Goal: Task Accomplishment & Management: Manage account settings

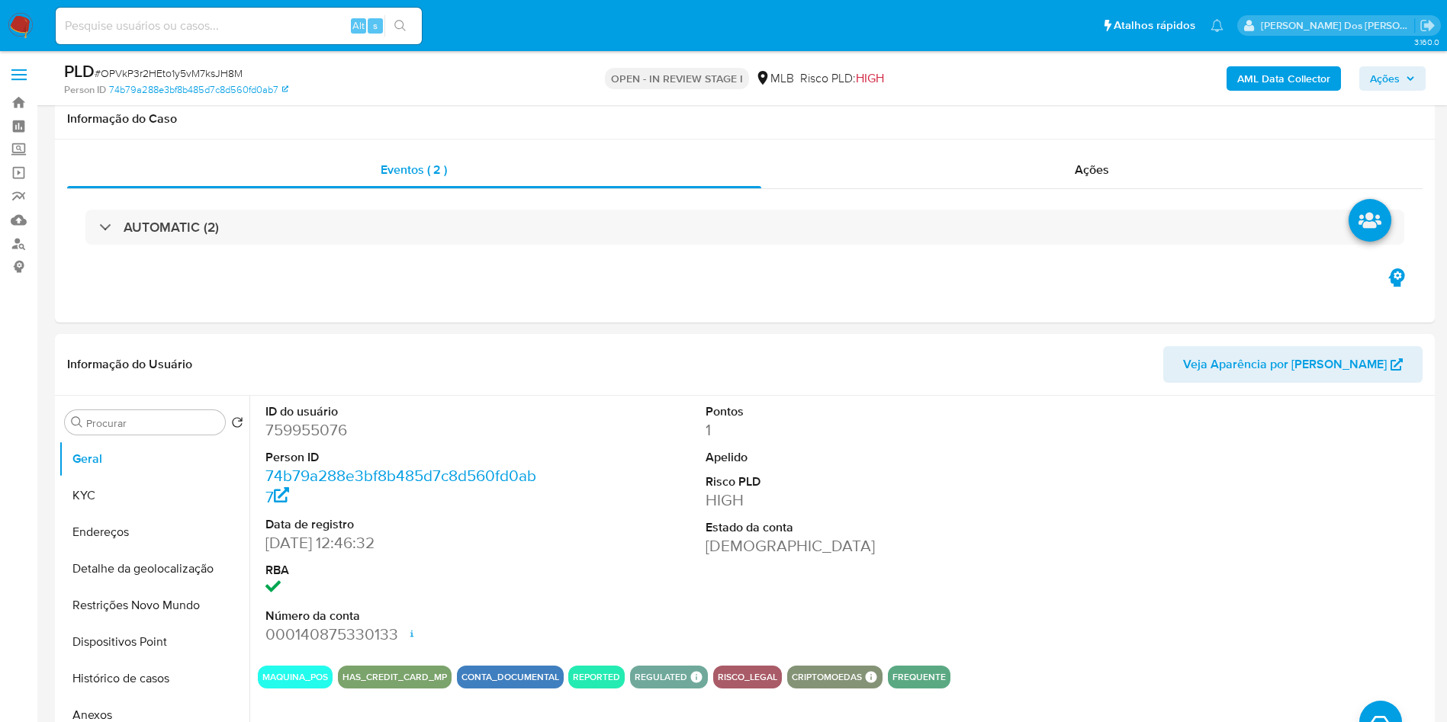
select select "100"
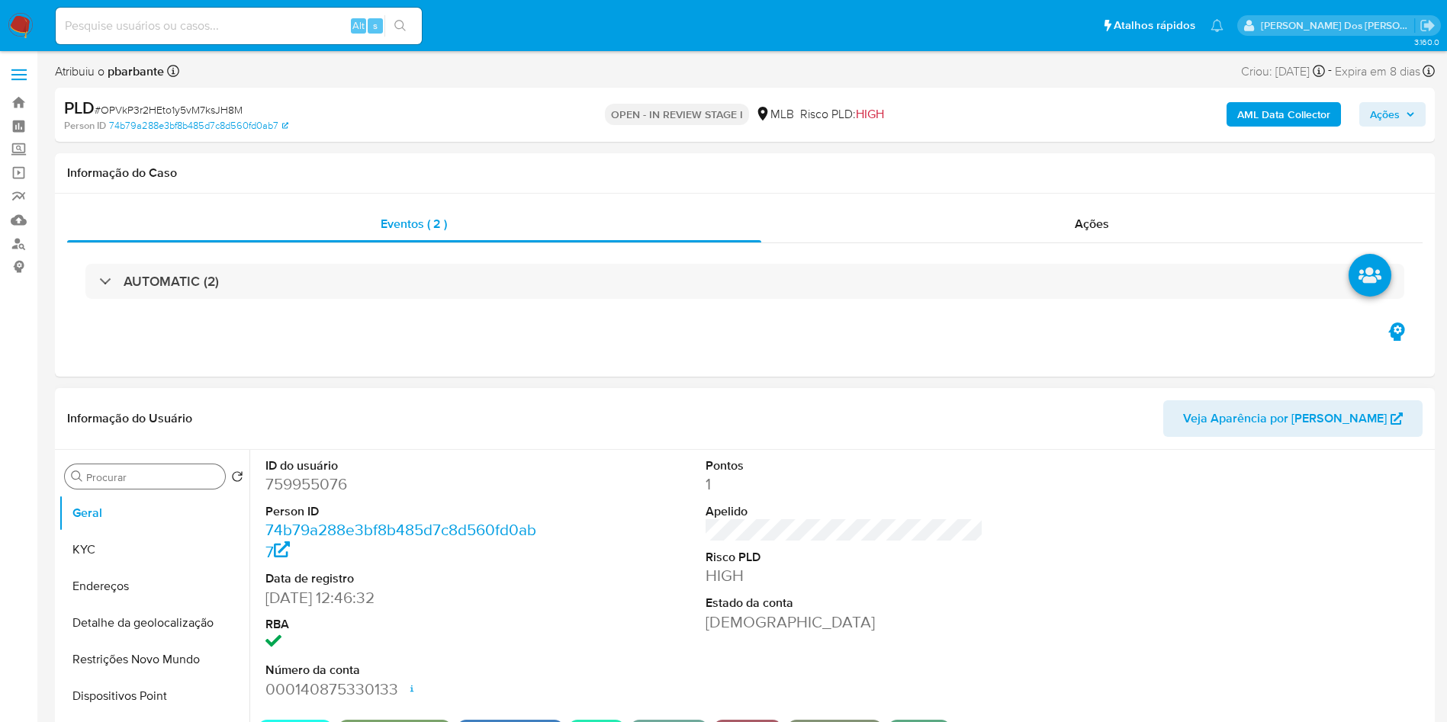
click at [141, 566] on button "KYC" at bounding box center [154, 549] width 191 height 37
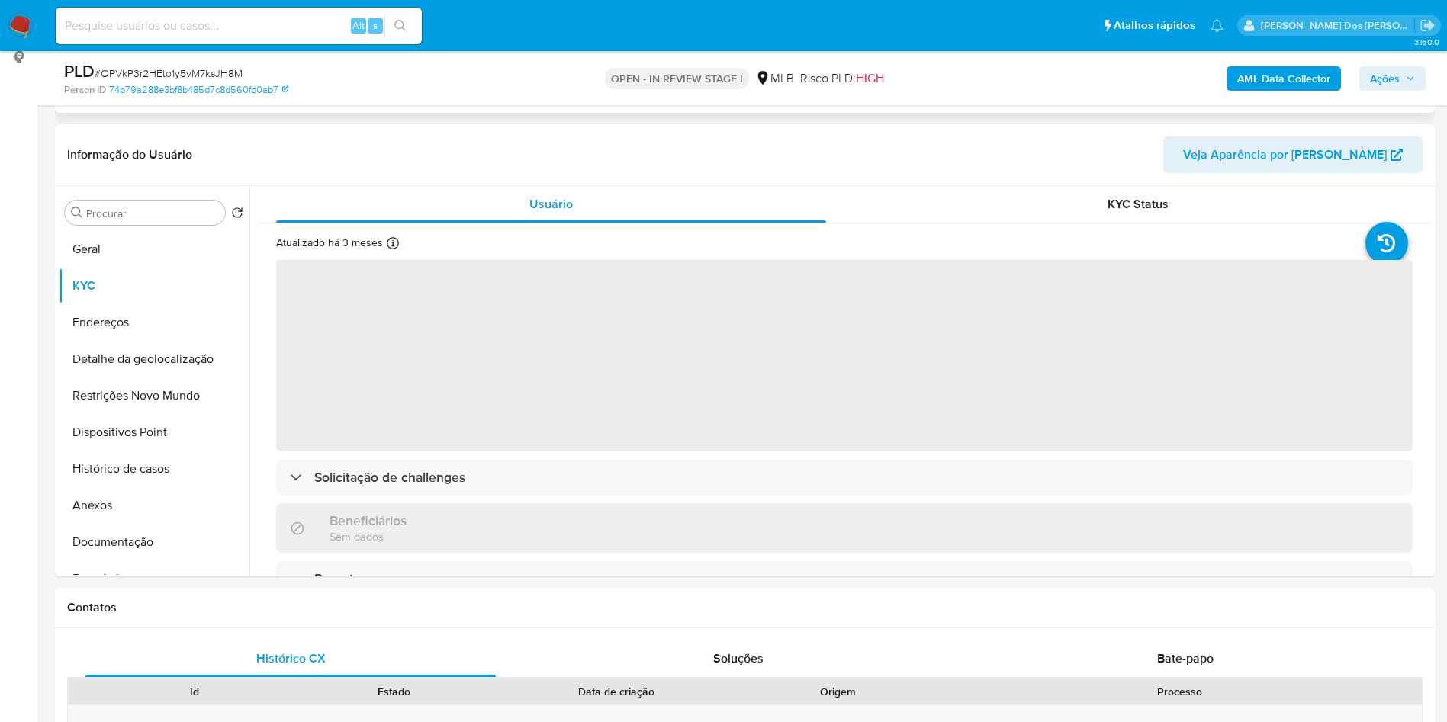
scroll to position [229, 0]
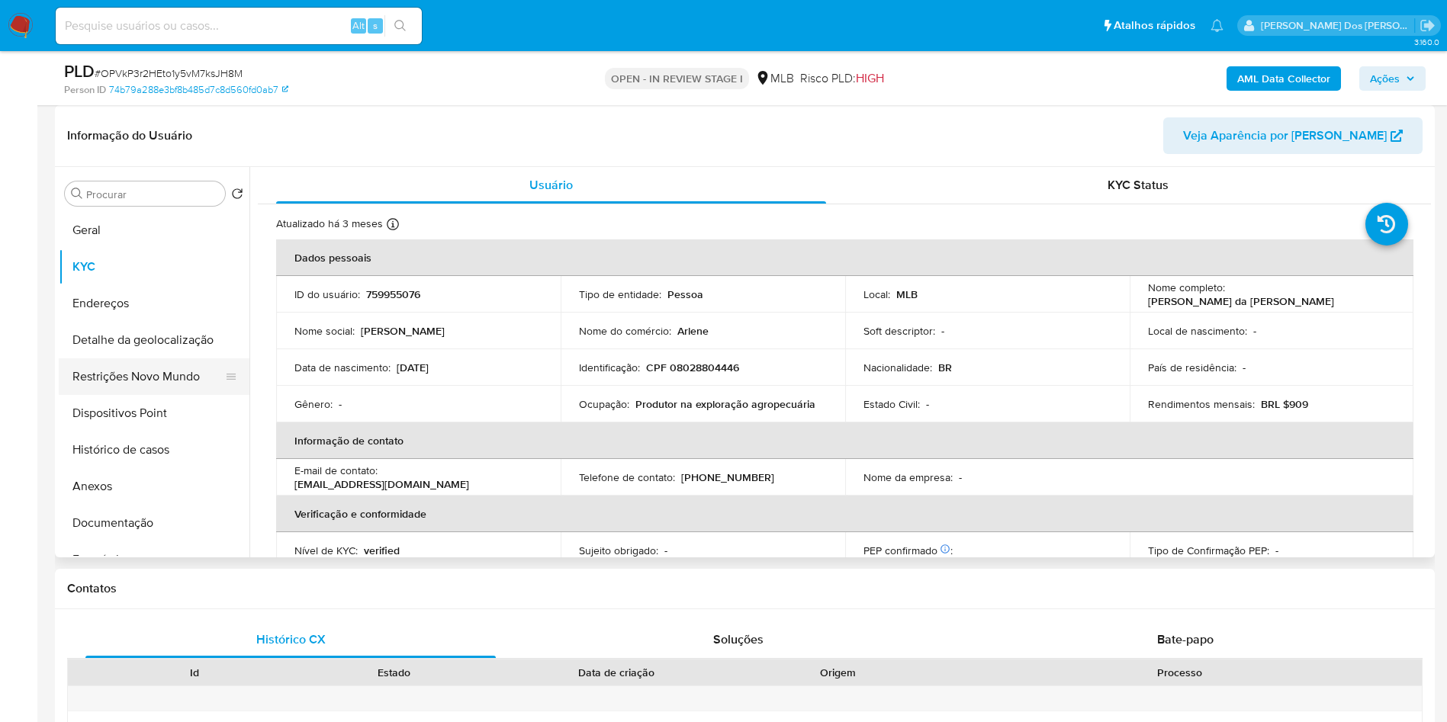
click at [137, 395] on button "Restrições Novo Mundo" at bounding box center [148, 376] width 178 height 37
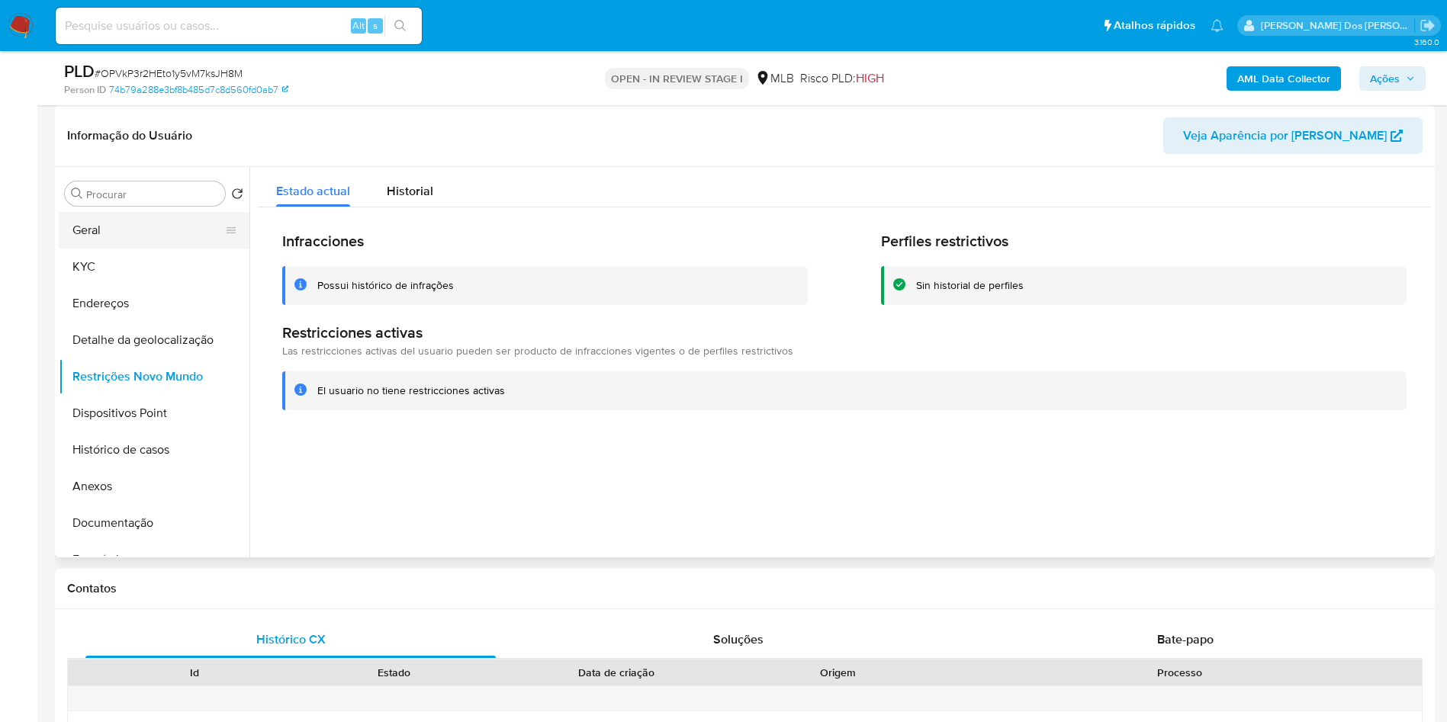
click at [92, 249] on button "Geral" at bounding box center [148, 230] width 178 height 37
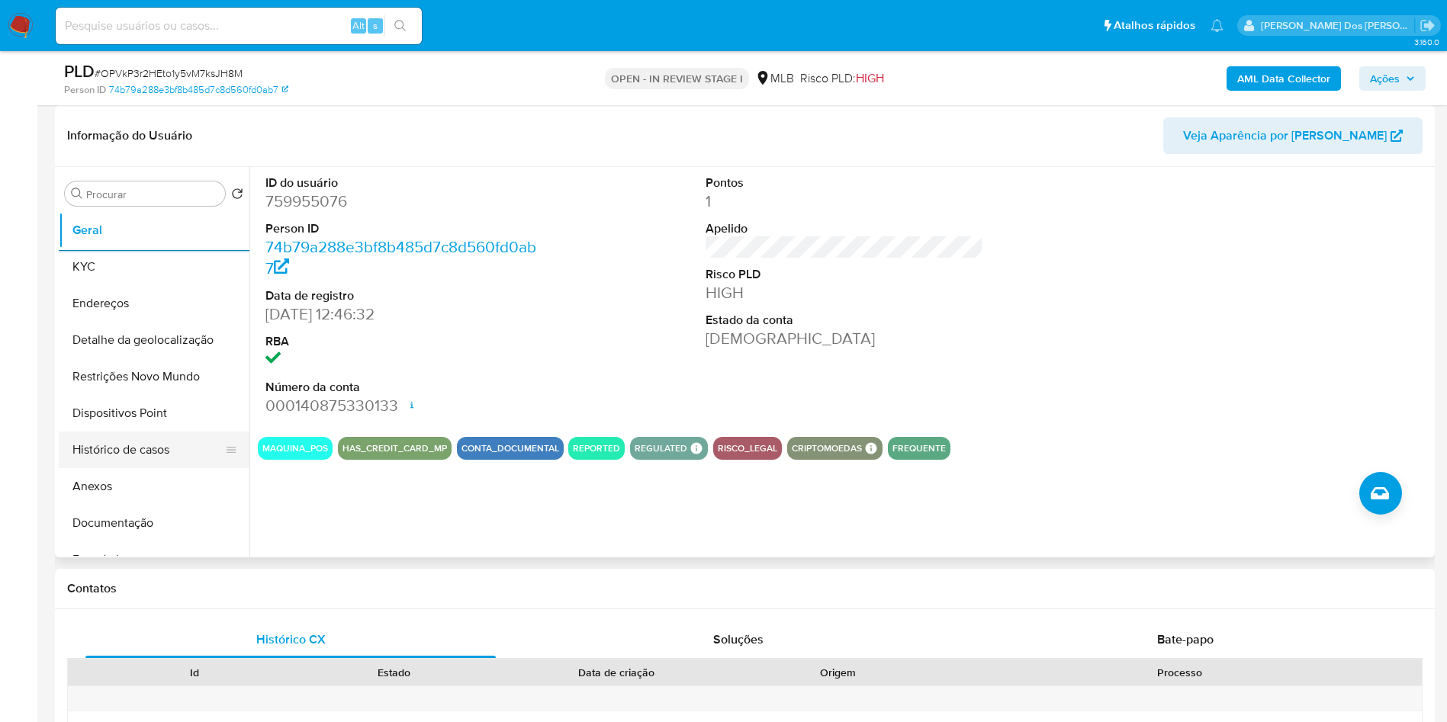
click at [130, 468] on button "Histórico de casos" at bounding box center [148, 450] width 178 height 37
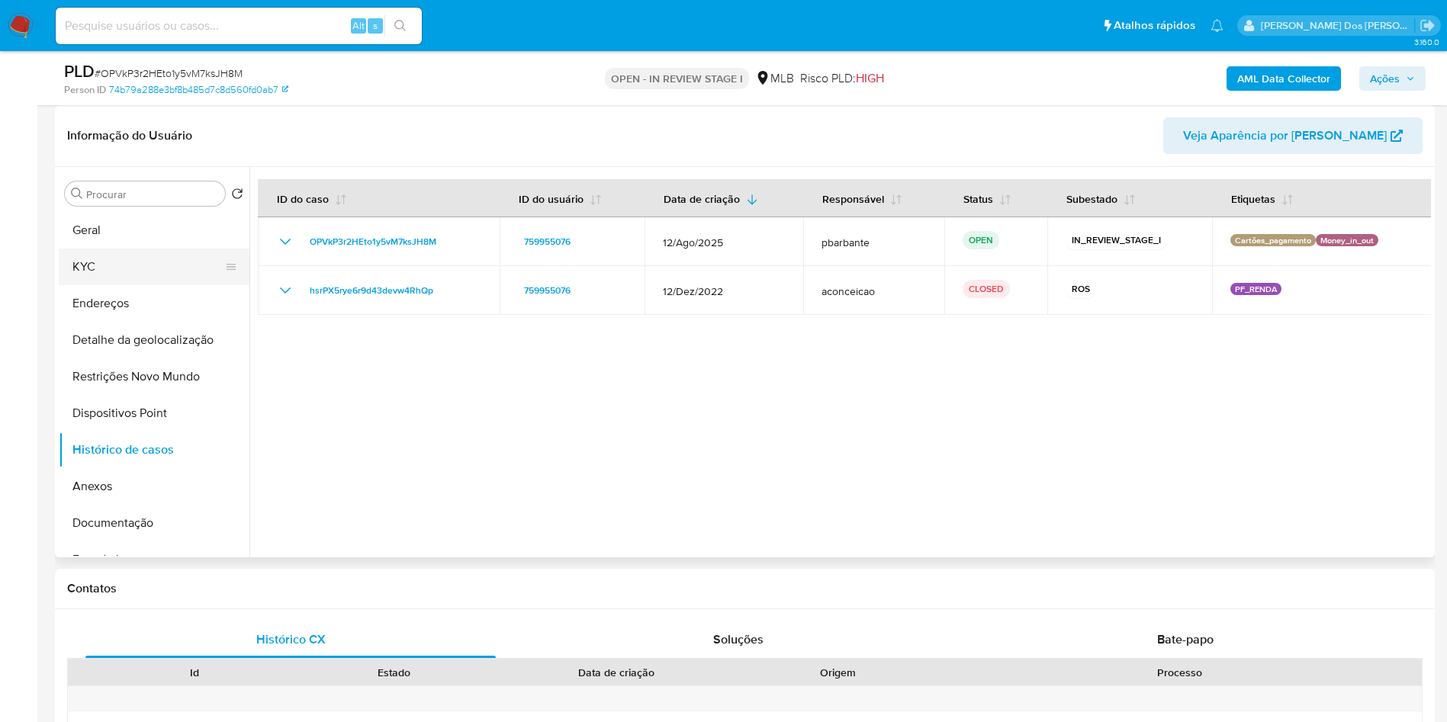
click at [103, 285] on button "KYC" at bounding box center [148, 267] width 178 height 37
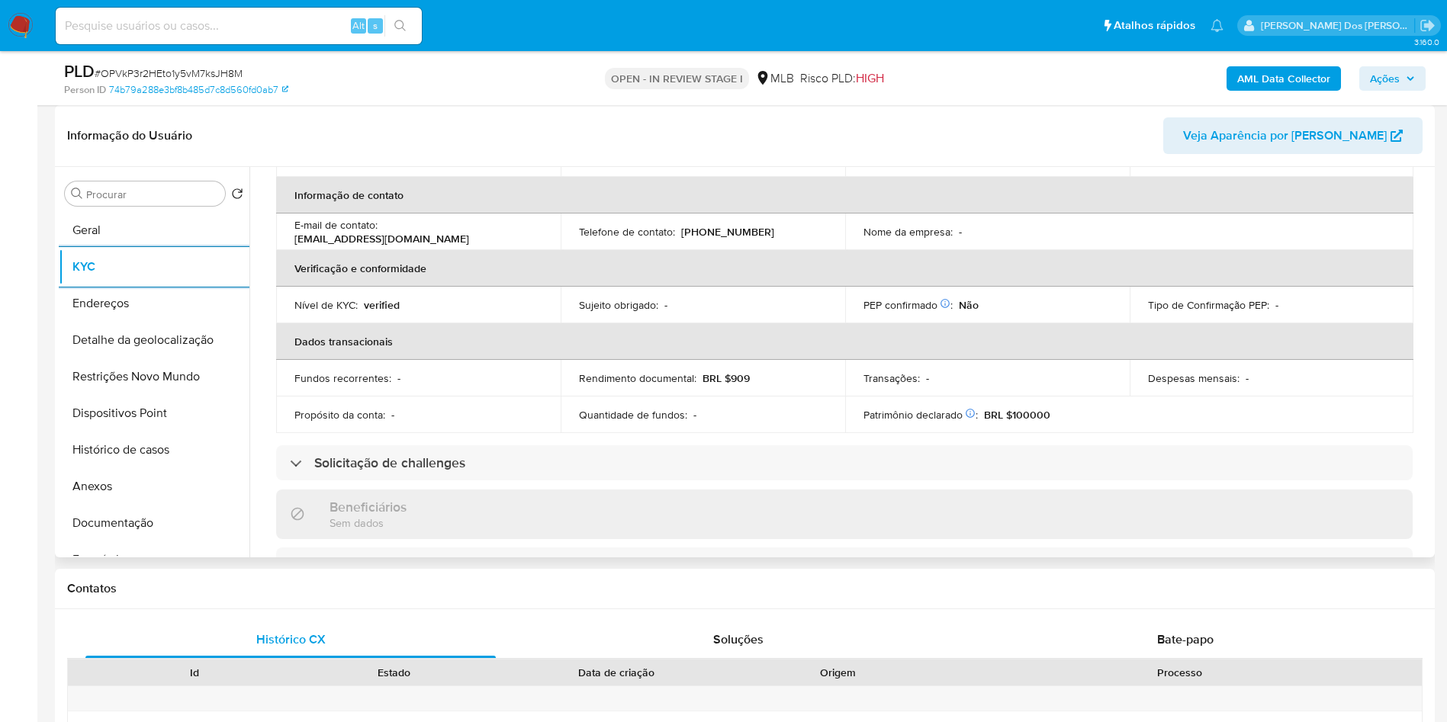
scroll to position [635, 0]
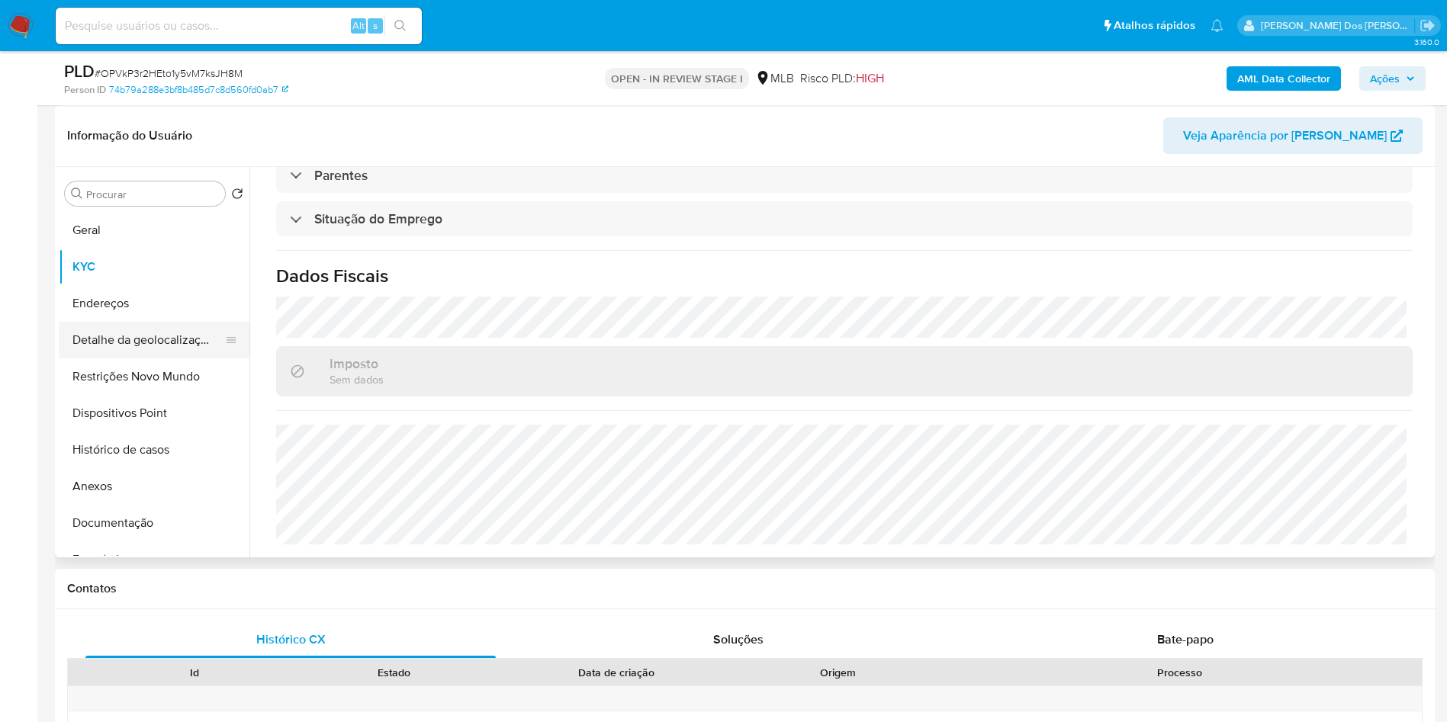
click at [160, 358] on button "Detalhe da geolocalização" at bounding box center [148, 340] width 178 height 37
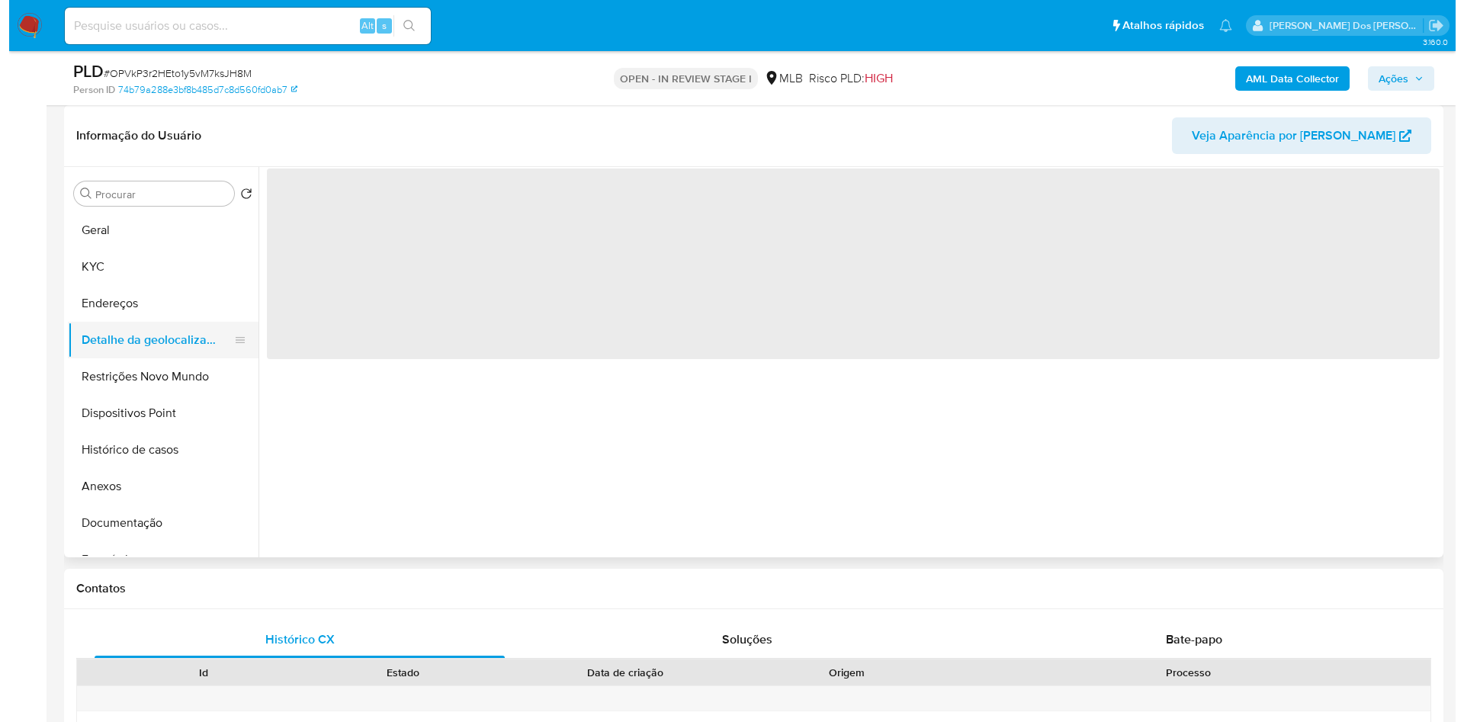
scroll to position [0, 0]
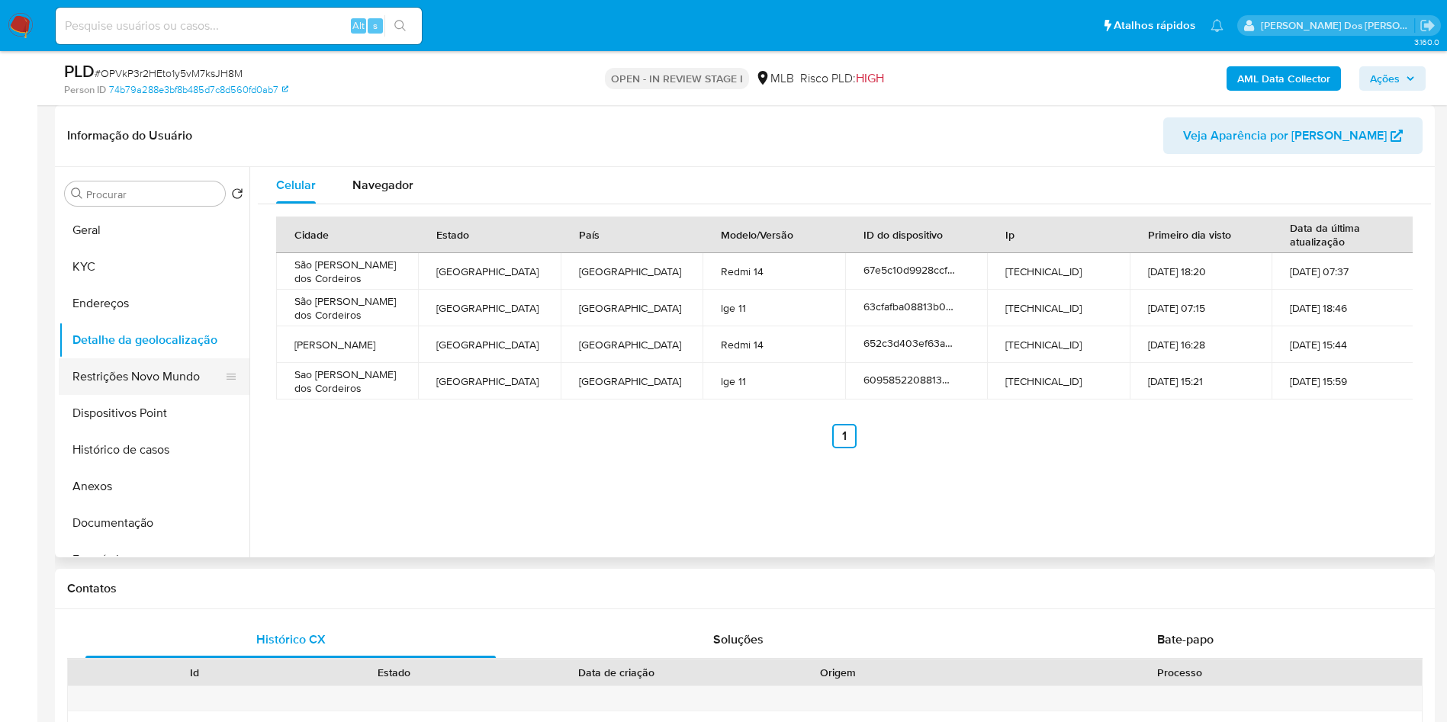
click at [136, 394] on button "Restrições Novo Mundo" at bounding box center [148, 376] width 178 height 37
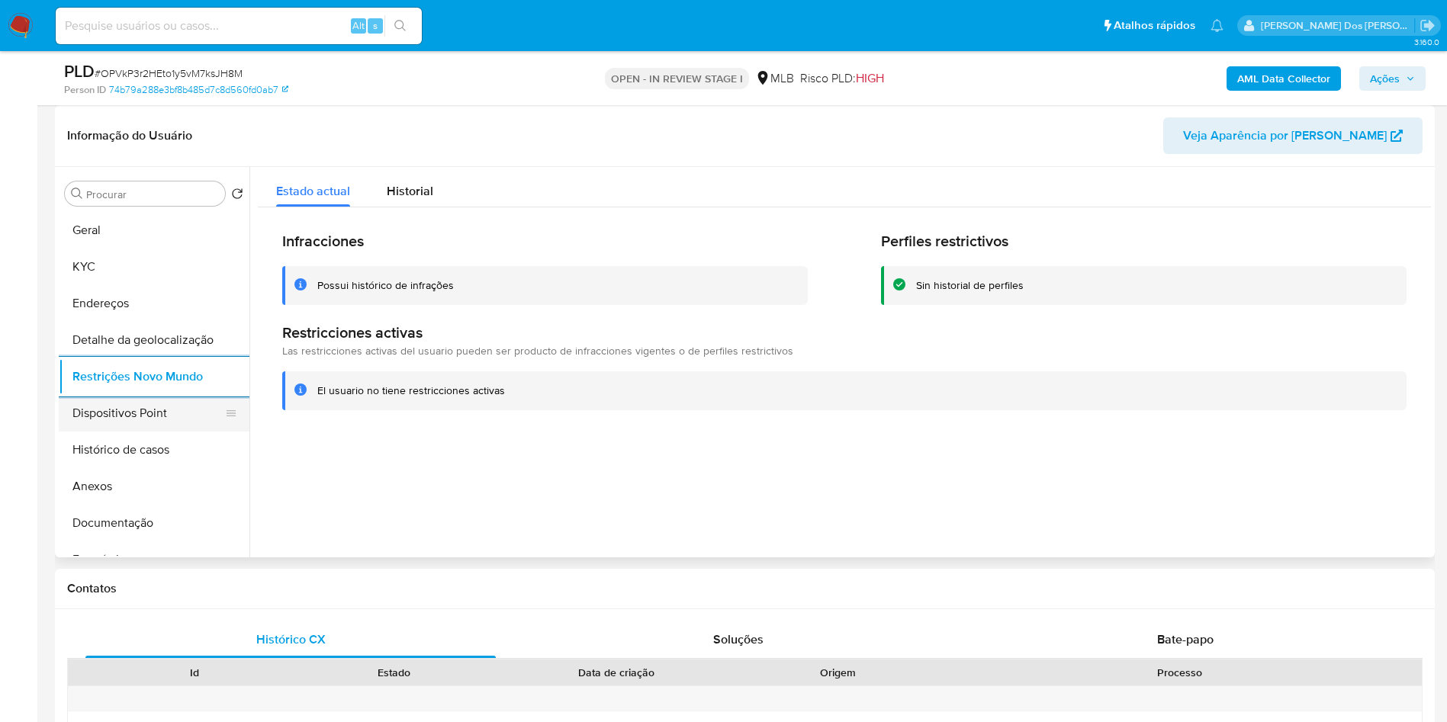
click at [145, 432] on button "Dispositivos Point" at bounding box center [148, 413] width 178 height 37
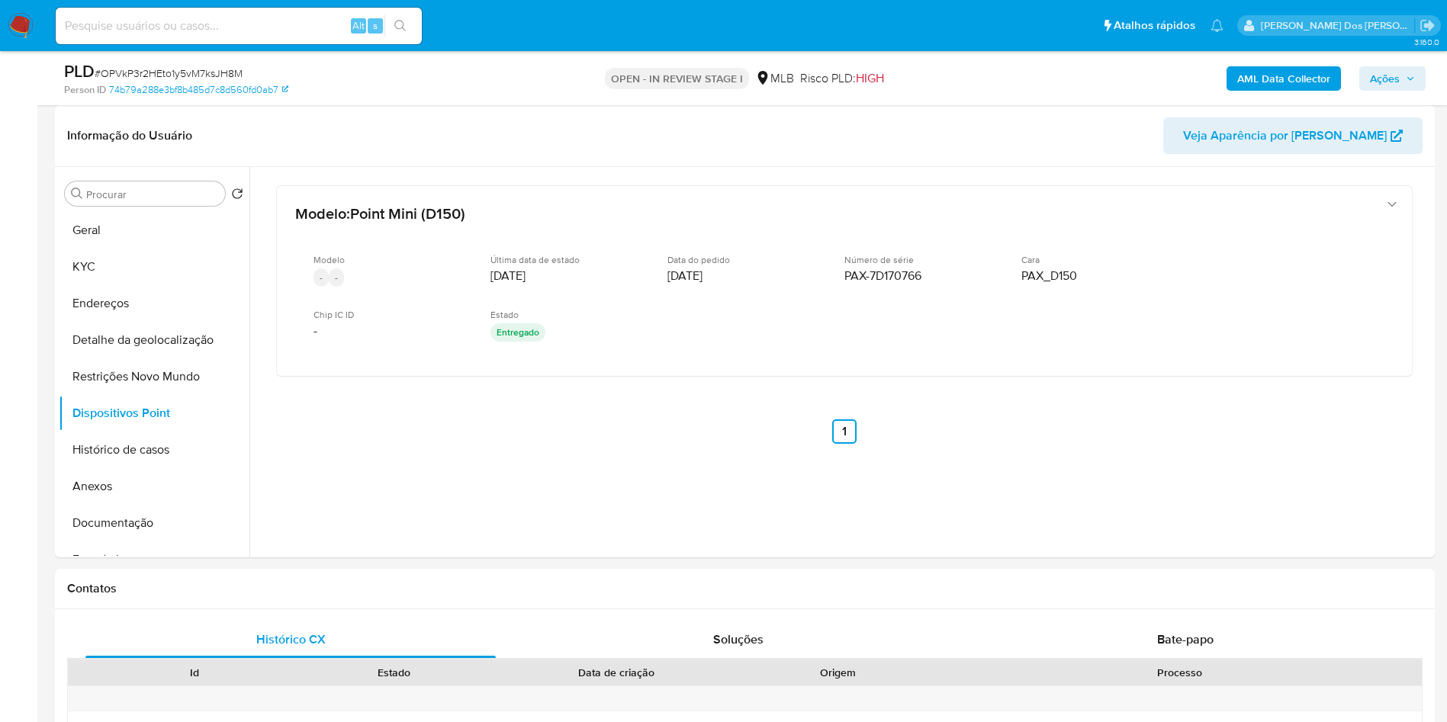
click at [1389, 68] on span "Ações" at bounding box center [1384, 78] width 30 height 24
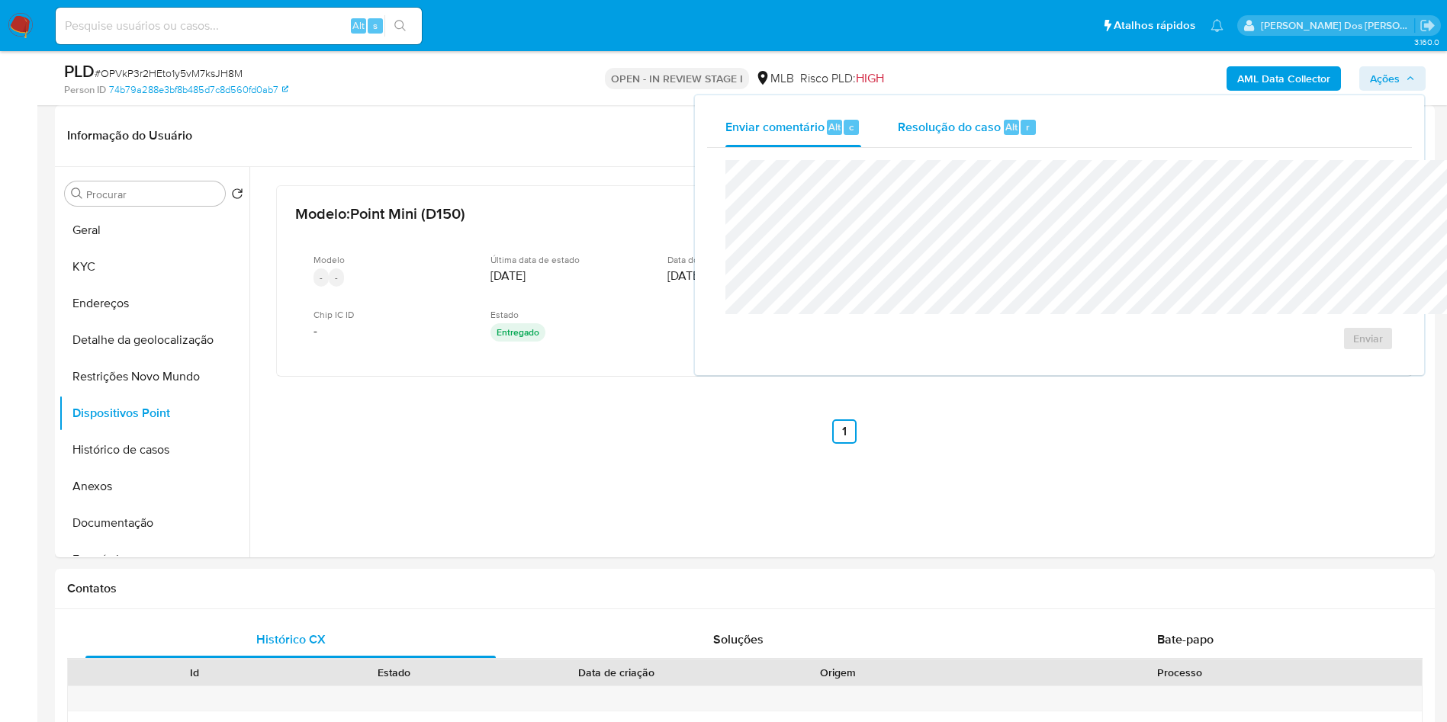
click at [897, 140] on div "Resolução do caso Alt r" at bounding box center [967, 128] width 140 height 40
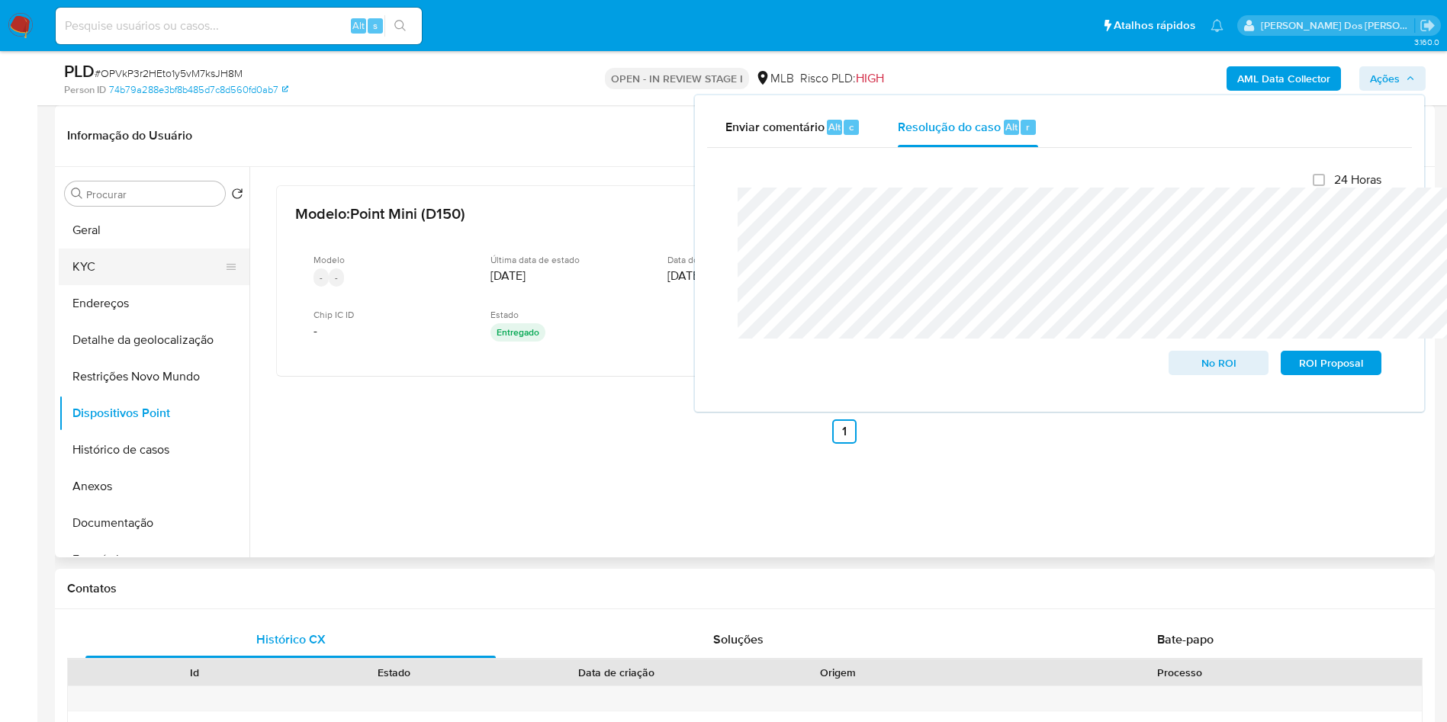
click at [69, 282] on button "KYC" at bounding box center [148, 267] width 178 height 37
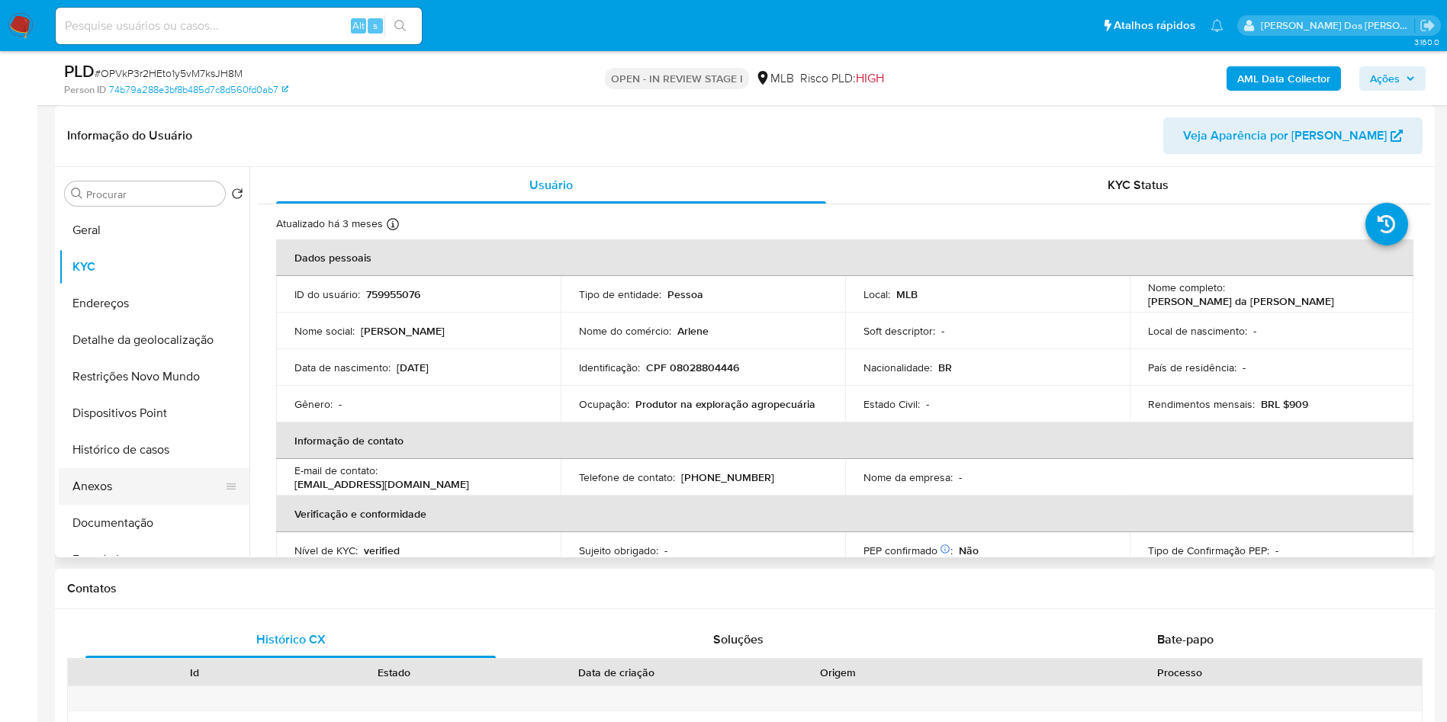
click at [120, 505] on button "Anexos" at bounding box center [148, 486] width 178 height 37
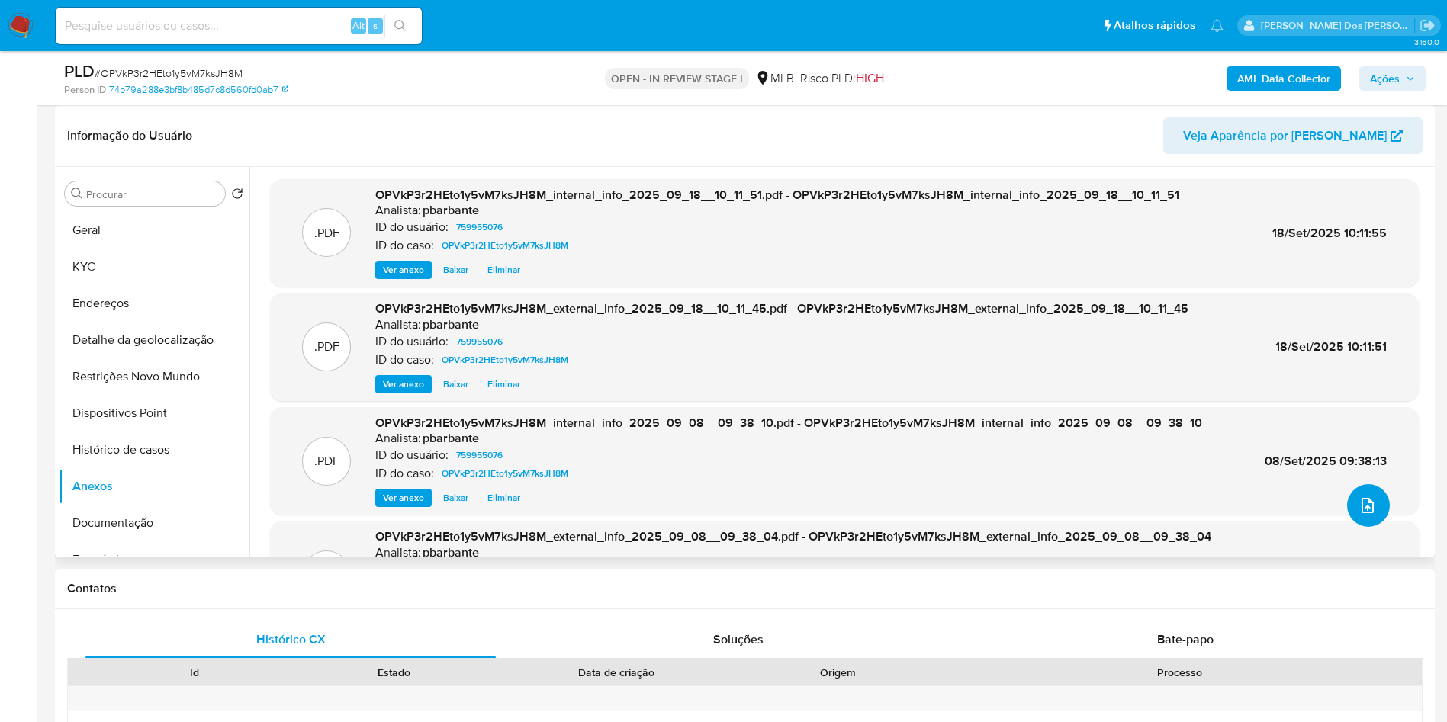
click at [1361, 513] on icon "upload-file" at bounding box center [1367, 505] width 12 height 15
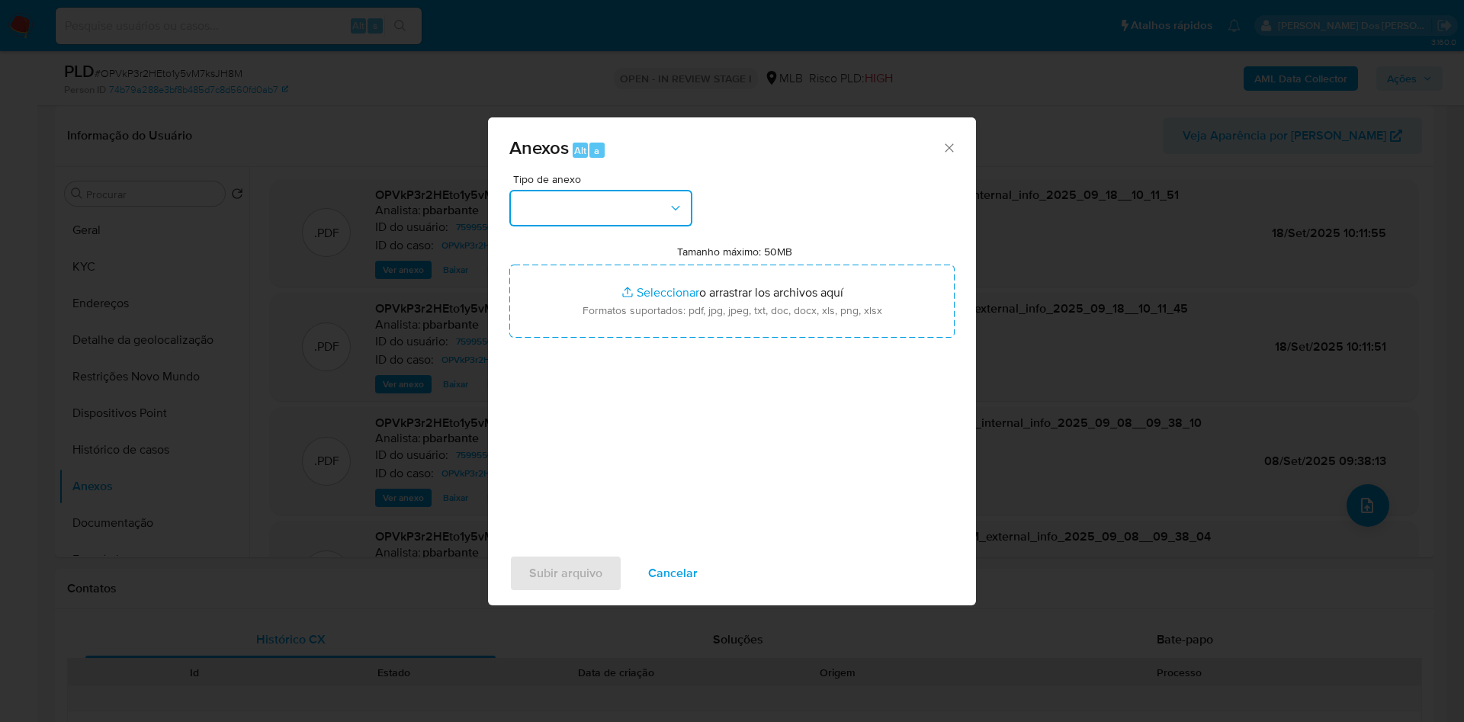
click at [647, 190] on button "button" at bounding box center [600, 208] width 183 height 37
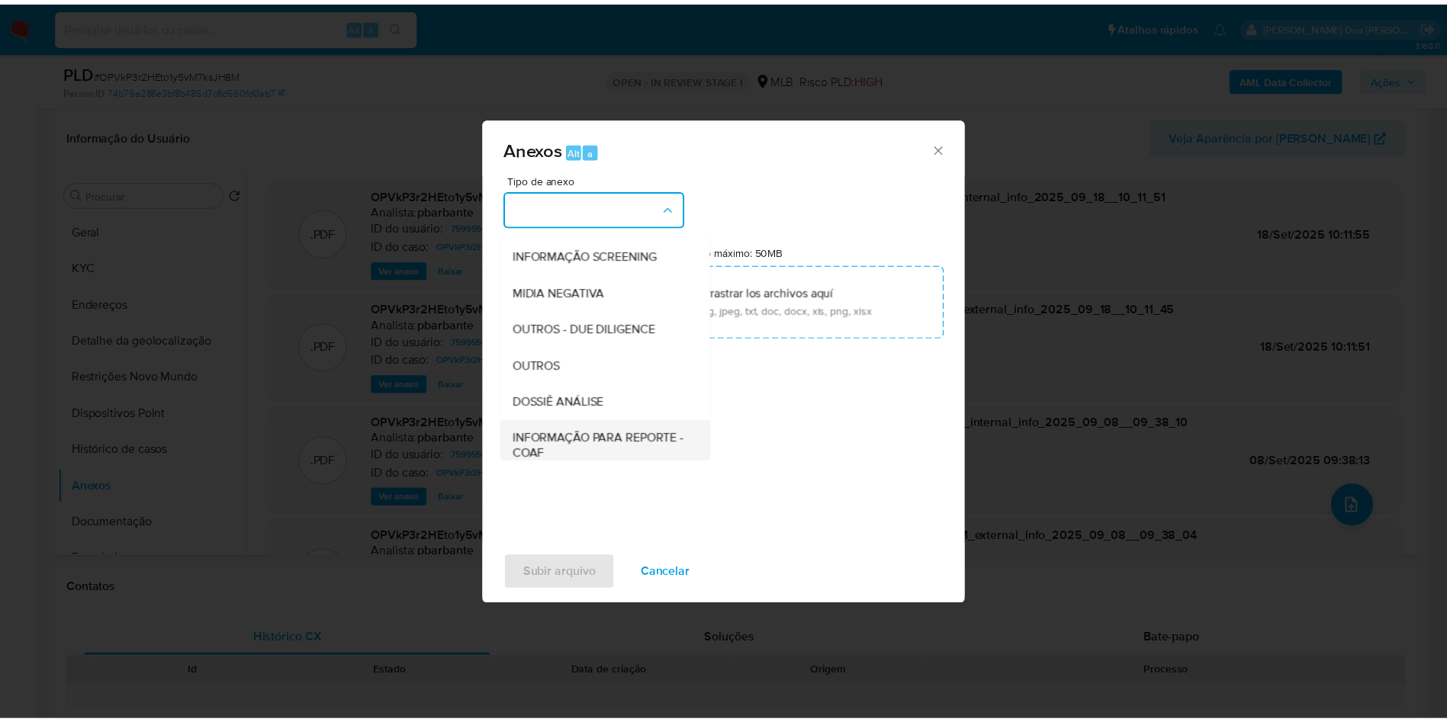
scroll to position [204, 0]
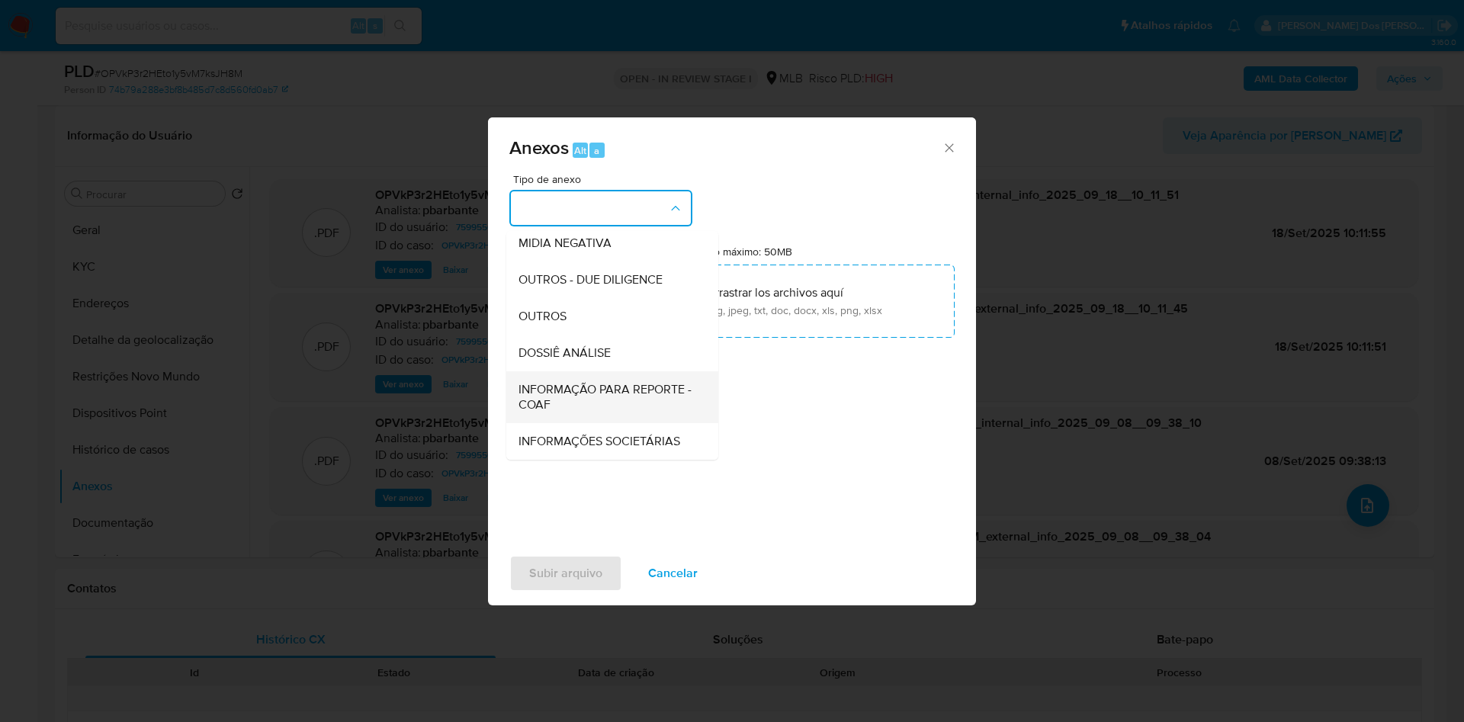
click at [608, 382] on span "INFORMAÇÃO PARA REPORTE - COAF" at bounding box center [608, 397] width 178 height 31
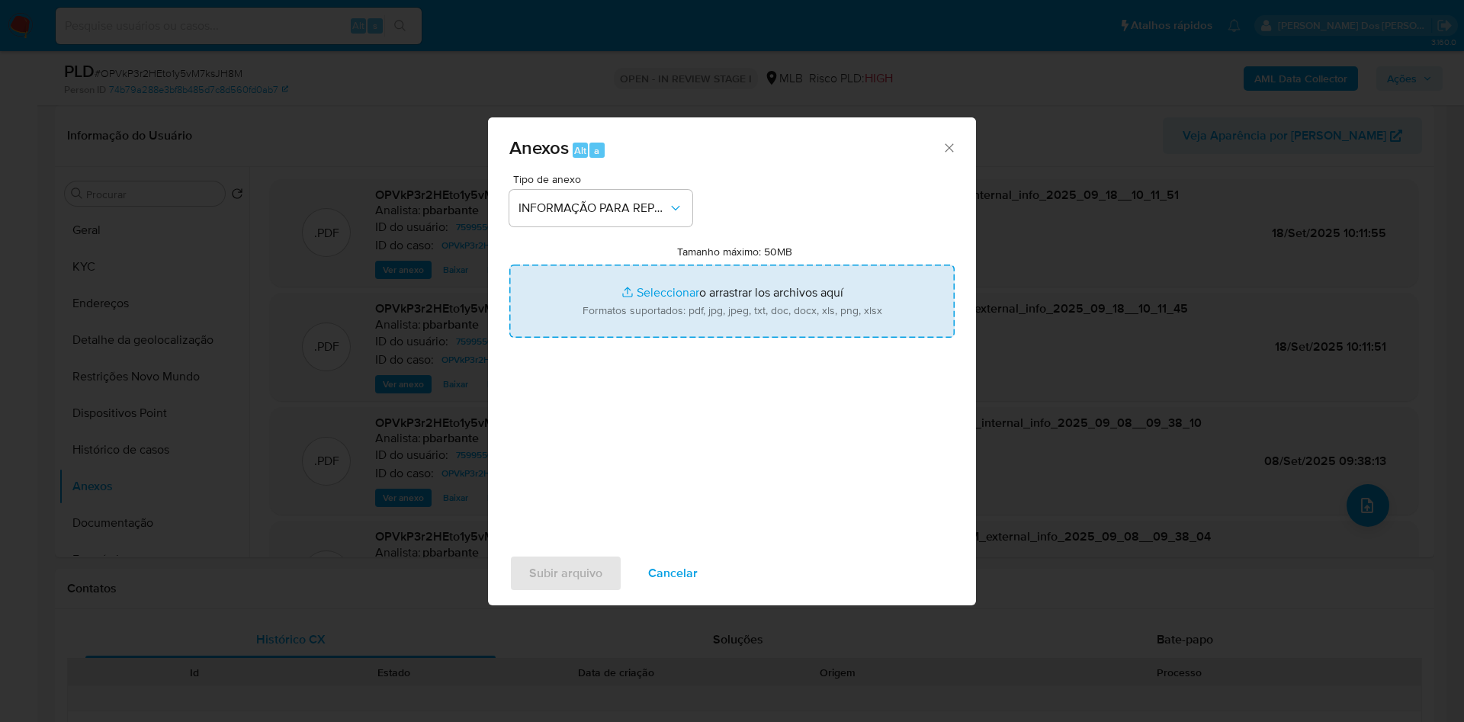
type input "C:\fakepath\SAR - XXX - CPF 08028804446 - ARLENE BRAZ DA CONCEICAO SILVA.pdf"
type input "C:\fakepath\Mulan 759955076_2025_08_18_12_54_48.xlsx"
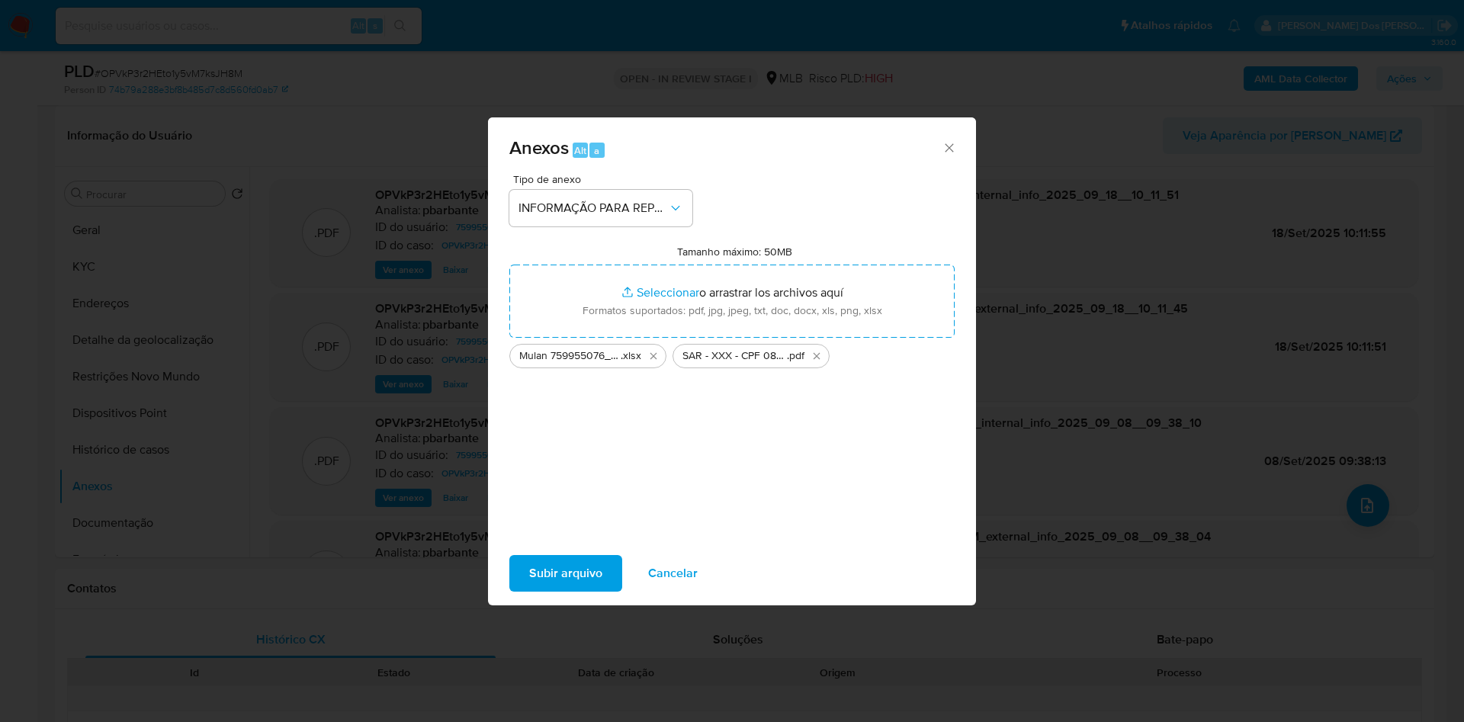
click at [533, 580] on span "Subir arquivo" at bounding box center [565, 574] width 73 height 34
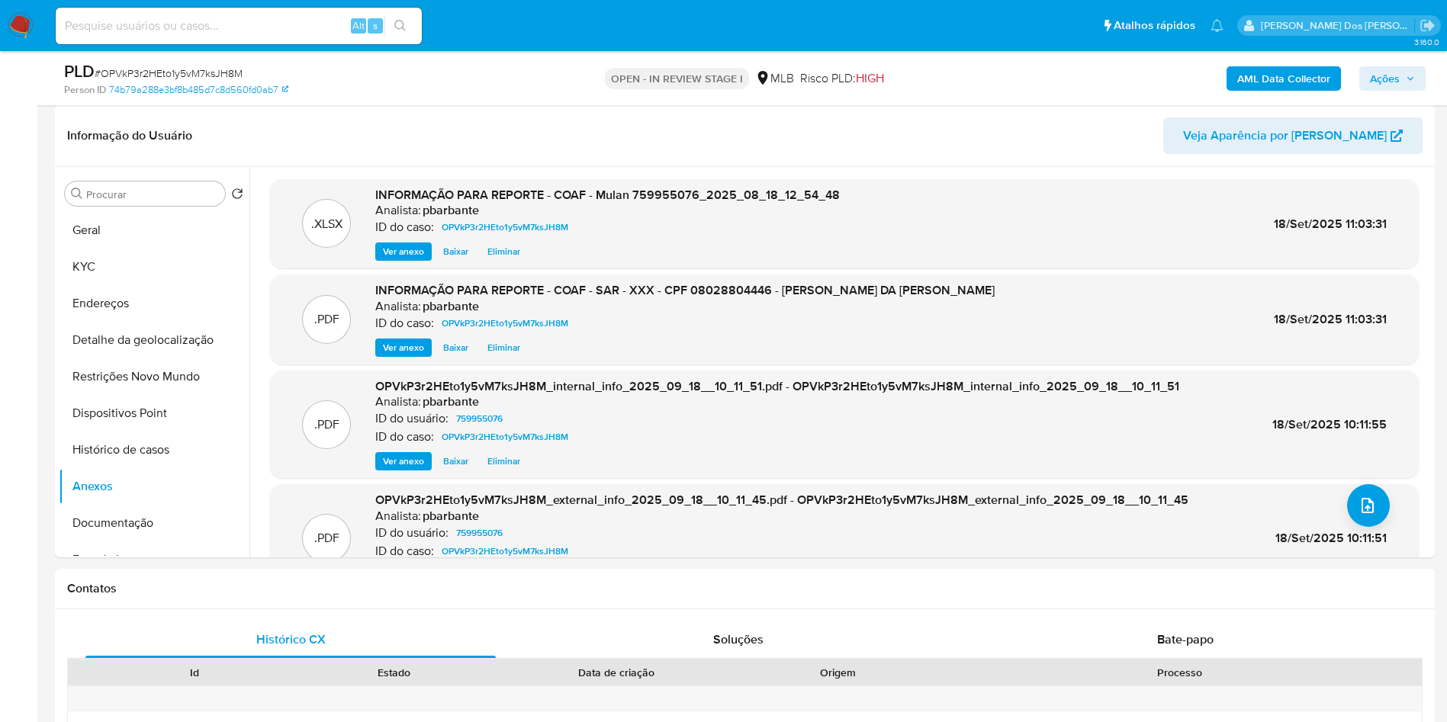
click at [1385, 85] on span "Ações" at bounding box center [1384, 78] width 30 height 24
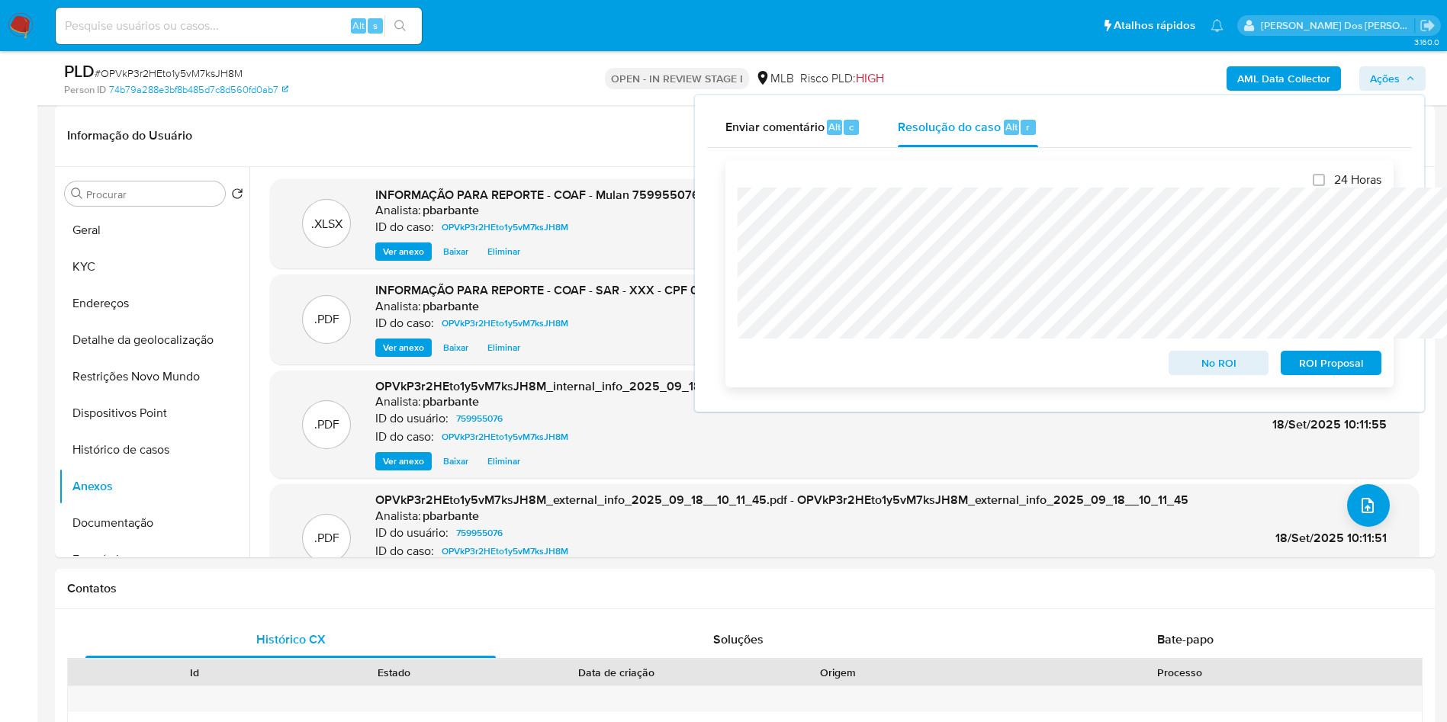
click at [1337, 367] on span "ROI Proposal" at bounding box center [1330, 362] width 79 height 21
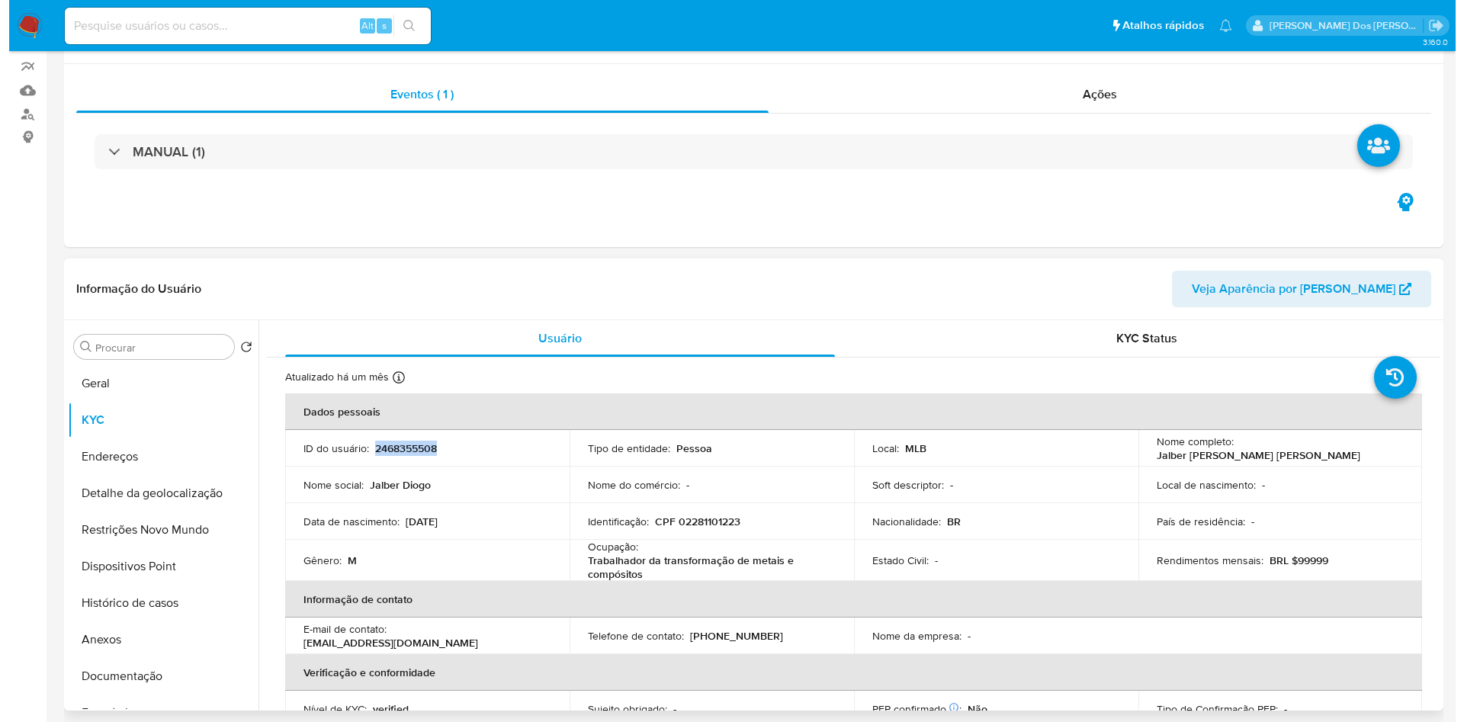
scroll to position [132, 0]
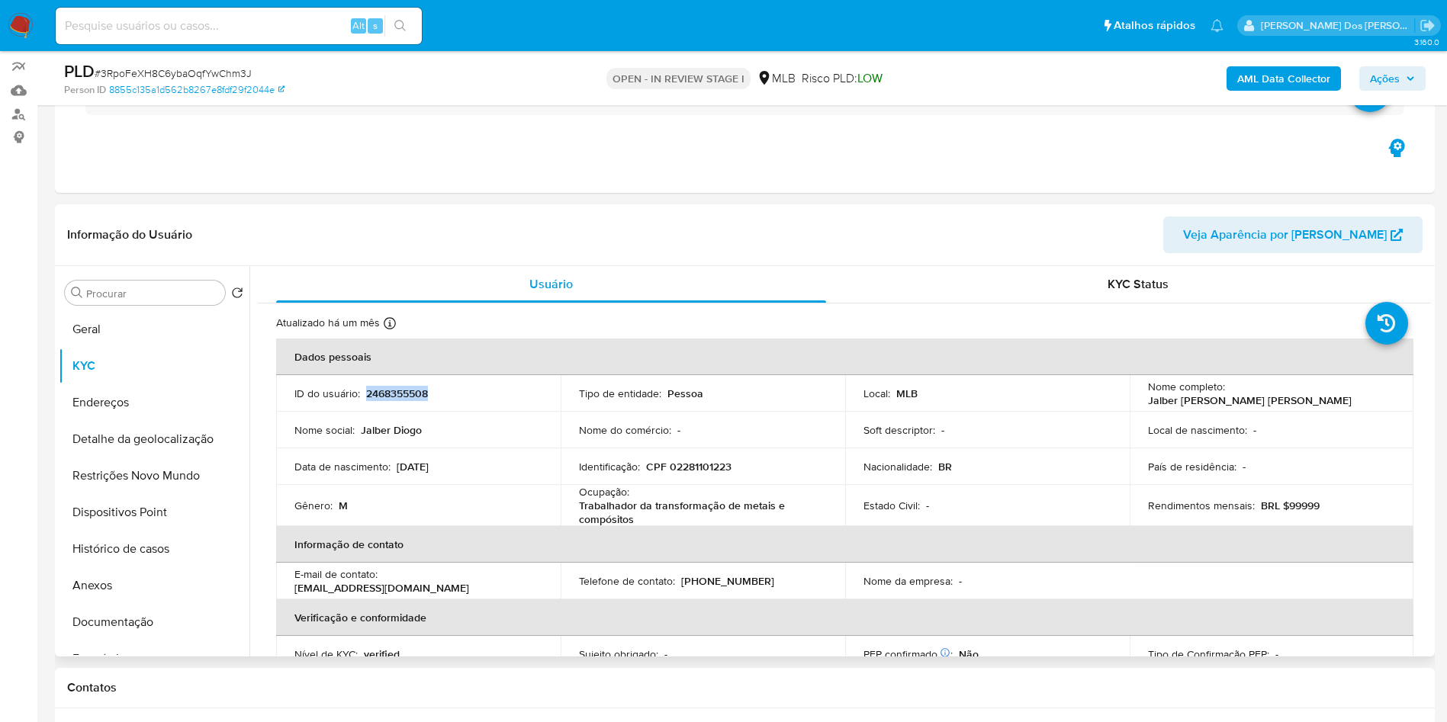
click at [398, 400] on p "2468355508" at bounding box center [397, 394] width 62 height 14
click at [400, 400] on p "2468355508" at bounding box center [397, 394] width 62 height 14
click at [403, 400] on p "2468355508" at bounding box center [397, 394] width 62 height 14
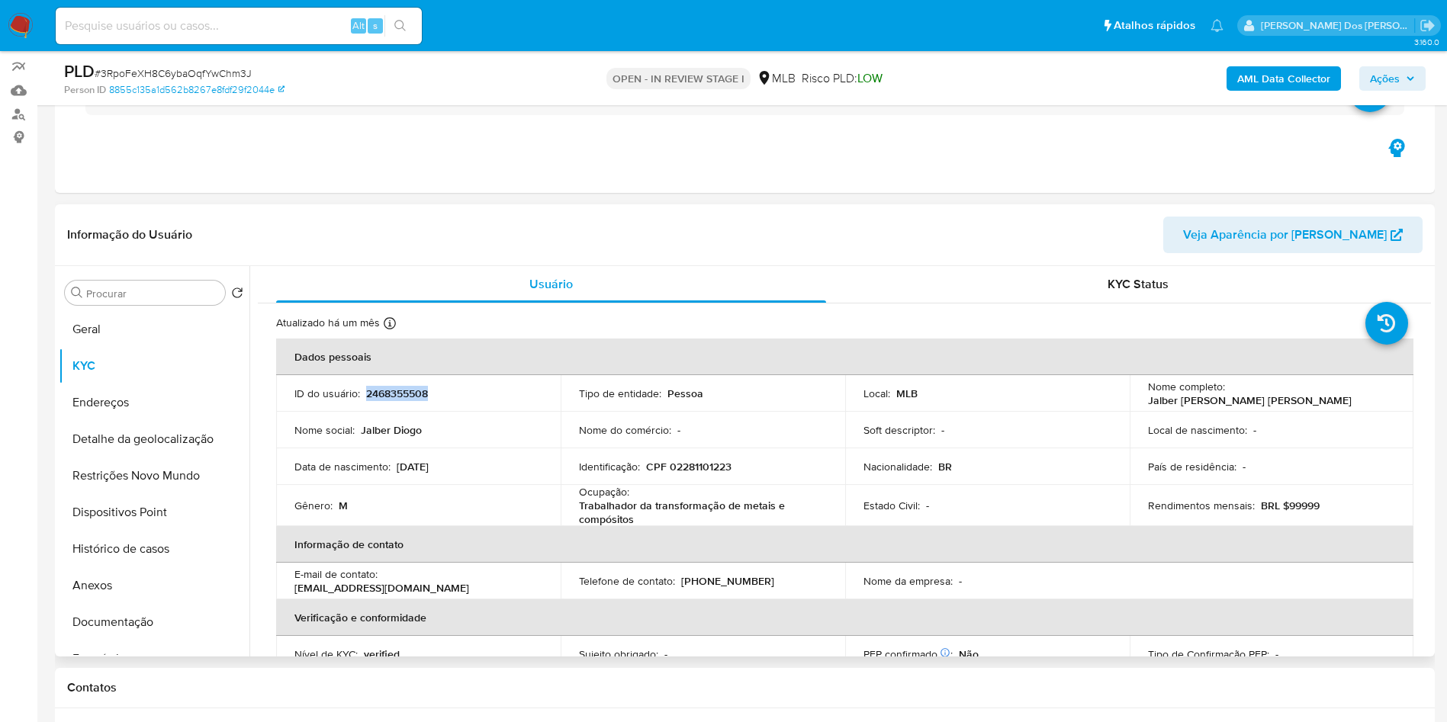
click at [403, 400] on p "2468355508" at bounding box center [397, 394] width 62 height 14
copy div "ID do usuário : 2468355508"
click at [403, 400] on p "2468355508" at bounding box center [397, 394] width 62 height 14
click at [137, 641] on button "Documentação" at bounding box center [148, 622] width 178 height 37
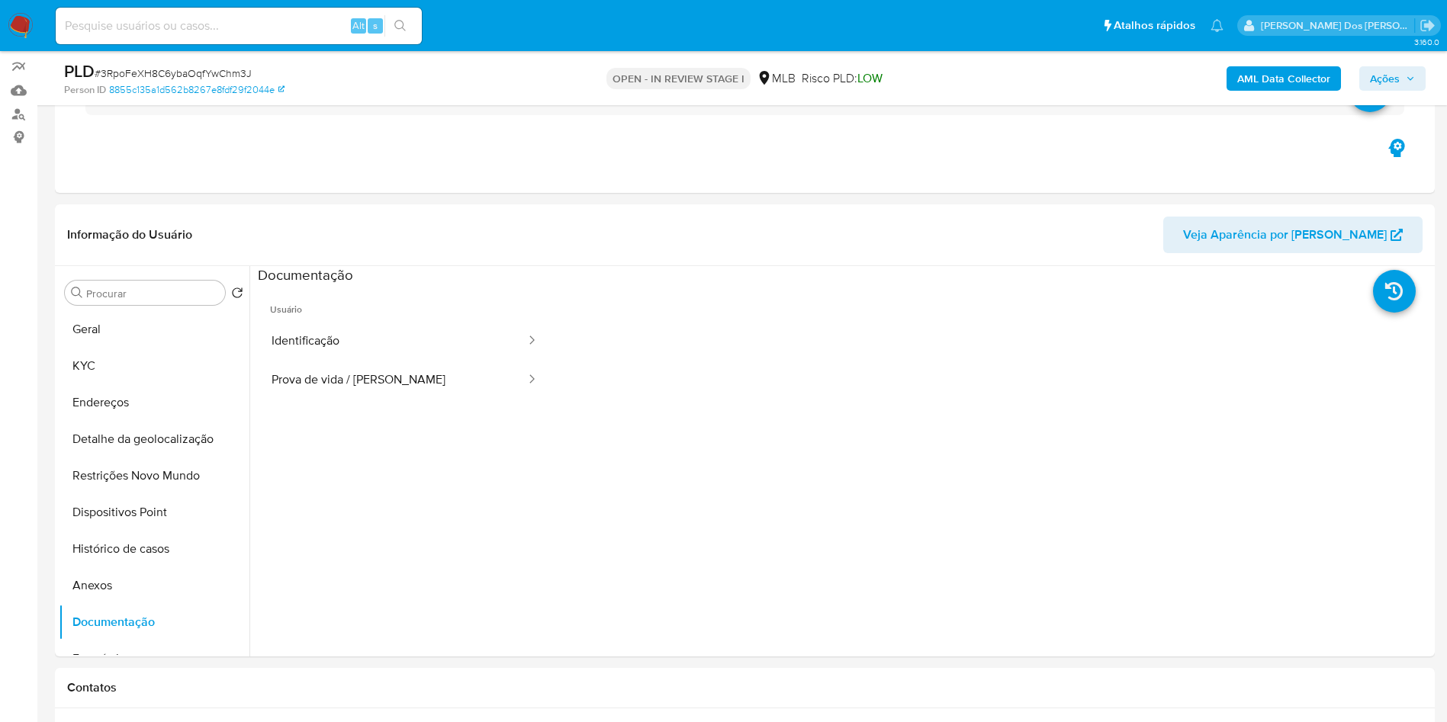
click at [361, 361] on button "Identificação" at bounding box center [392, 341] width 269 height 39
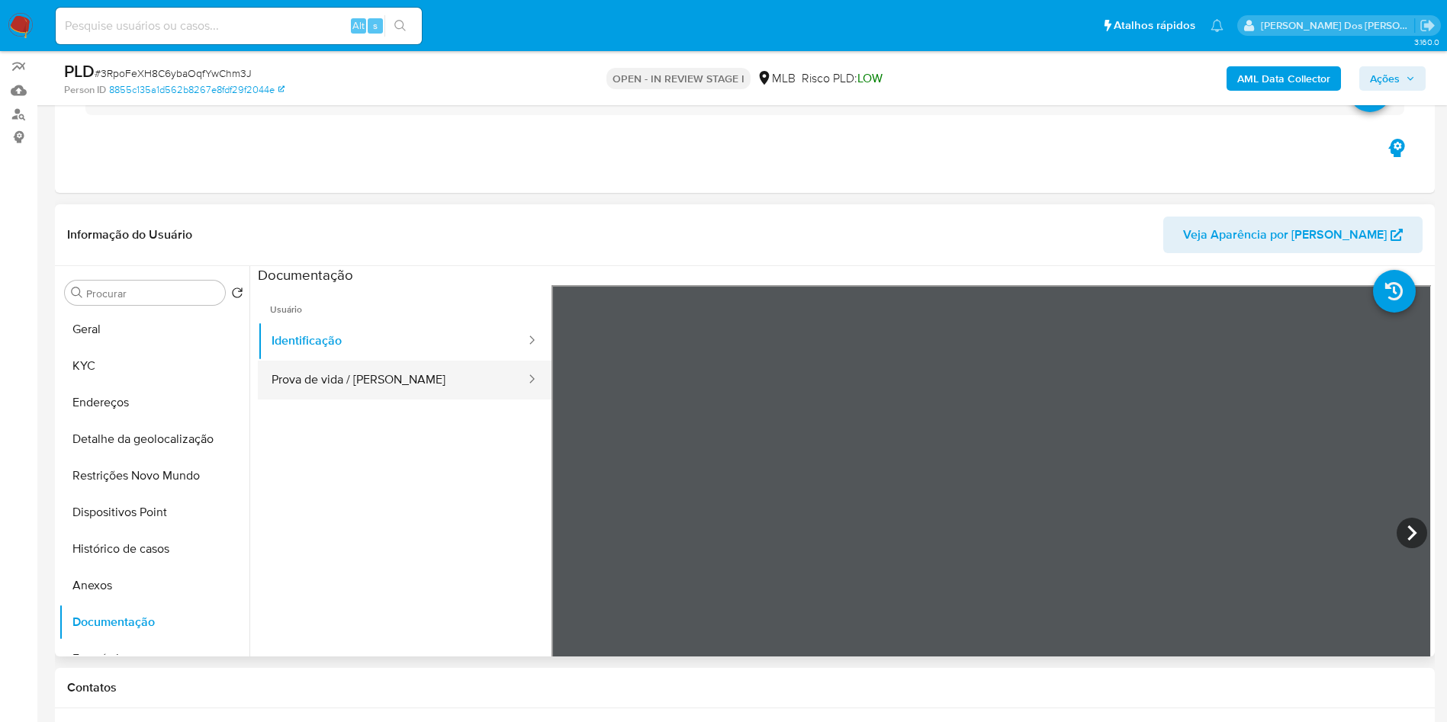
click at [361, 400] on button "Prova de vida / Selfie" at bounding box center [392, 380] width 269 height 39
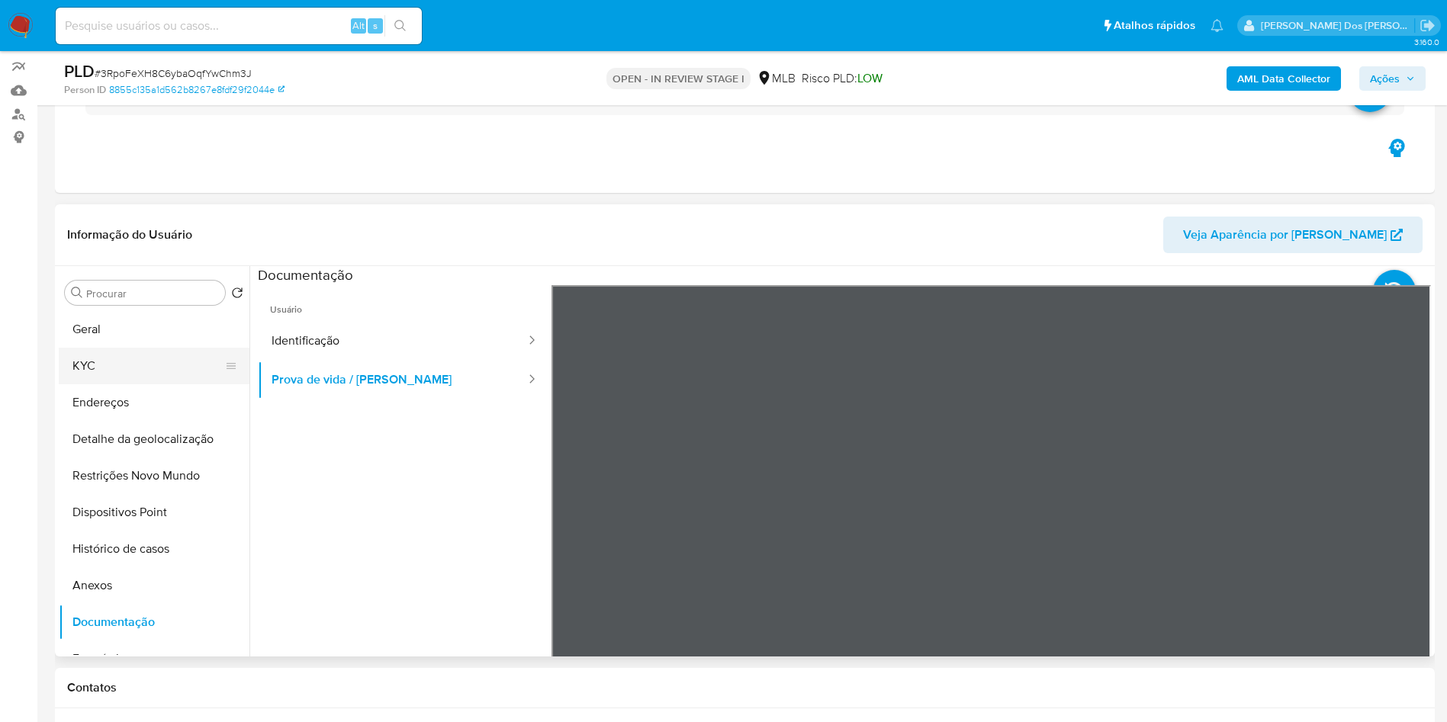
click at [139, 378] on button "KYC" at bounding box center [148, 366] width 178 height 37
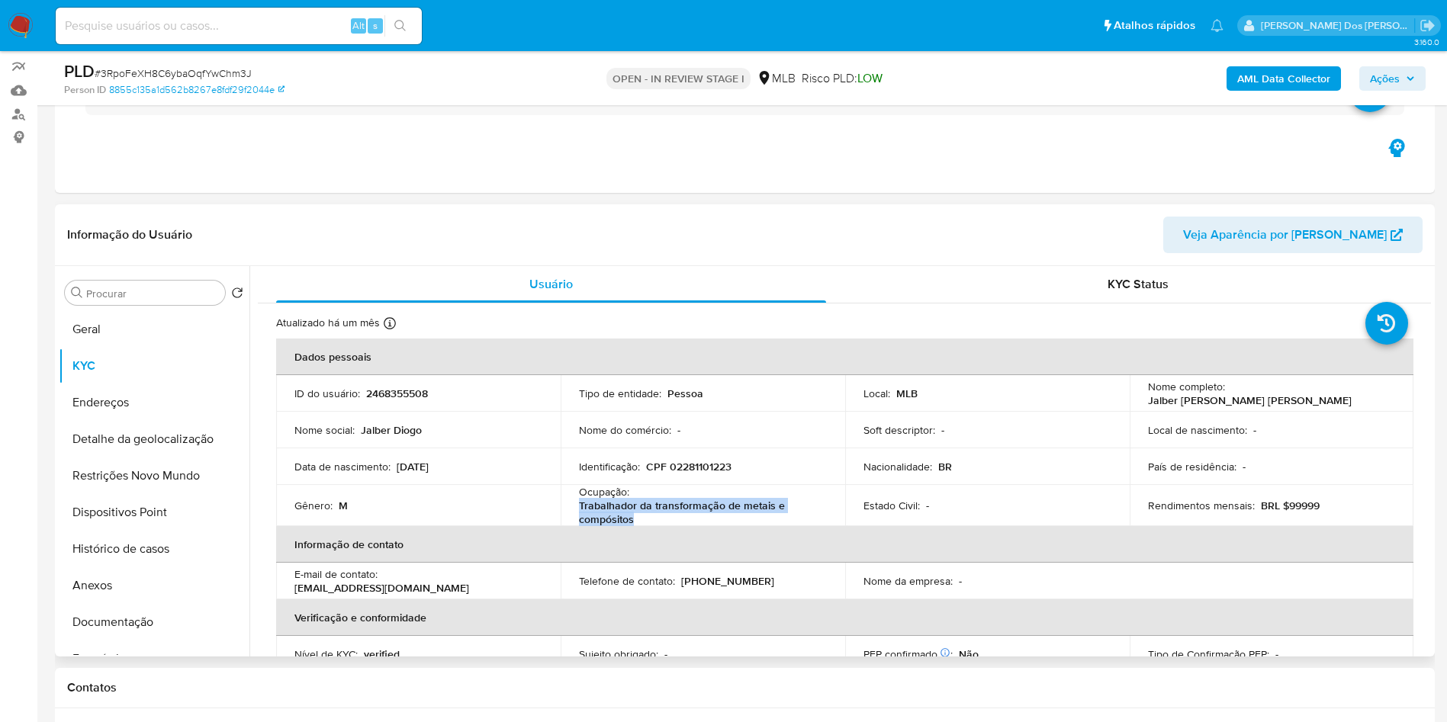
drag, startPoint x: 633, startPoint y: 541, endPoint x: 576, endPoint y: 531, distance: 57.4
click at [579, 526] on p "Trabalhador da transformação de metais e compósitos" at bounding box center [700, 512] width 242 height 27
copy p "Trabalhador da transformação de metais e compósitos"
click at [1305, 77] on b "AML Data Collector" at bounding box center [1283, 78] width 93 height 24
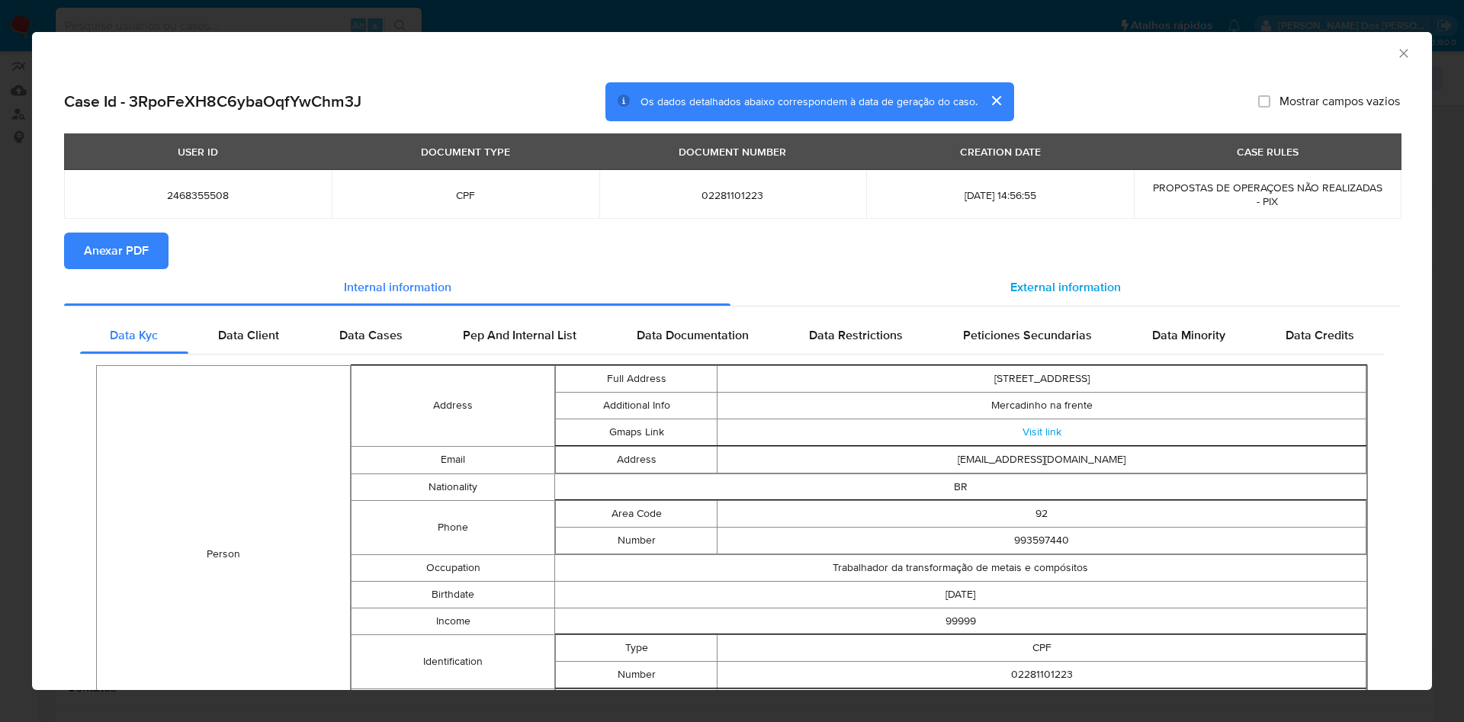
click at [1028, 299] on div "External information" at bounding box center [1064, 287] width 669 height 37
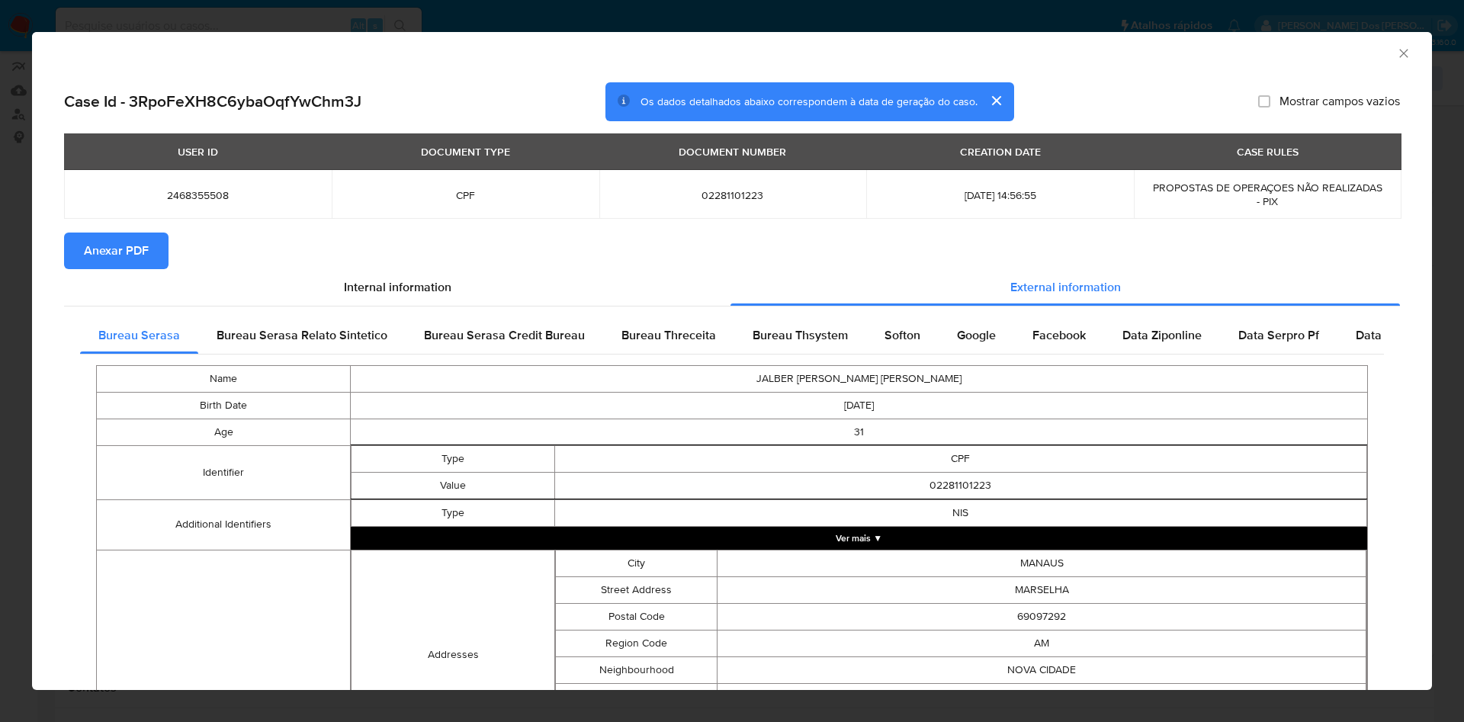
click at [116, 249] on span "Anexar PDF" at bounding box center [116, 251] width 65 height 34
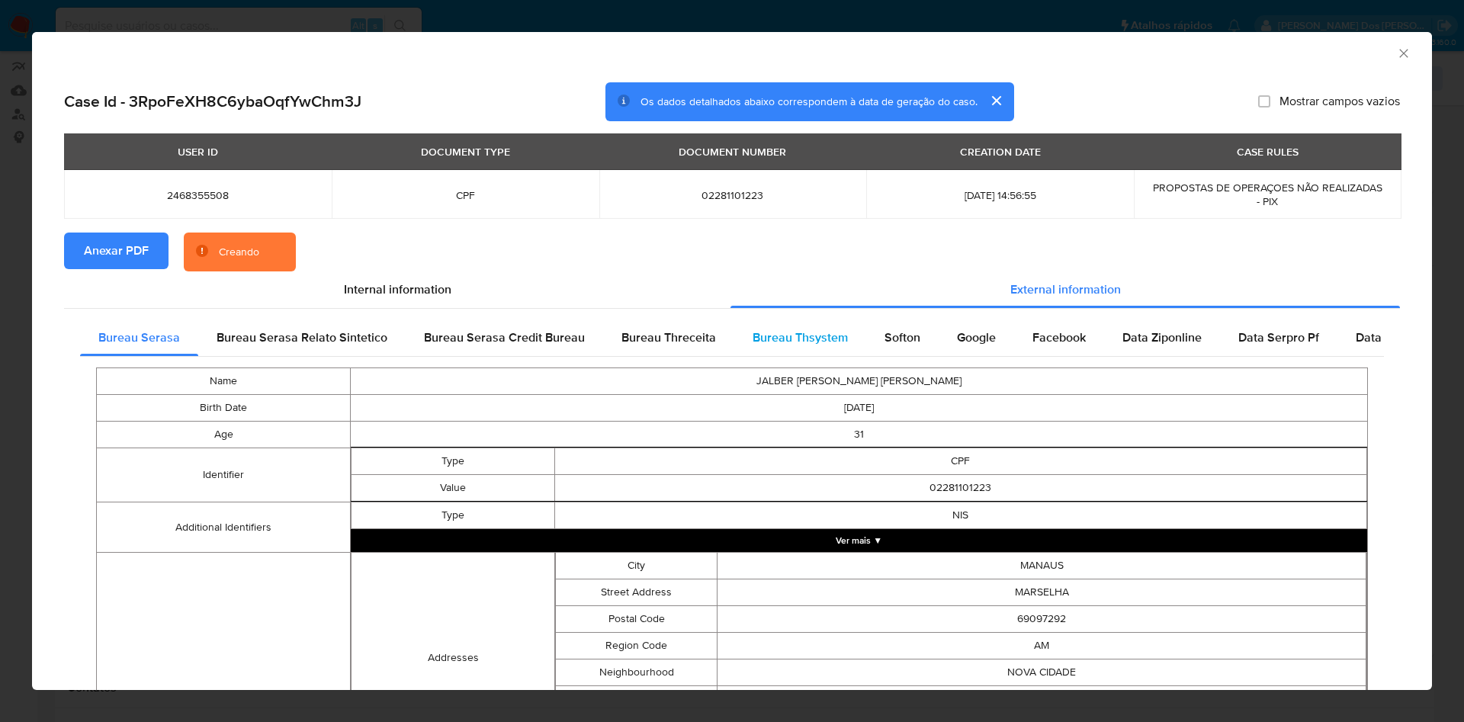
click at [779, 336] on span "Bureau Thsystem" at bounding box center [800, 338] width 95 height 18
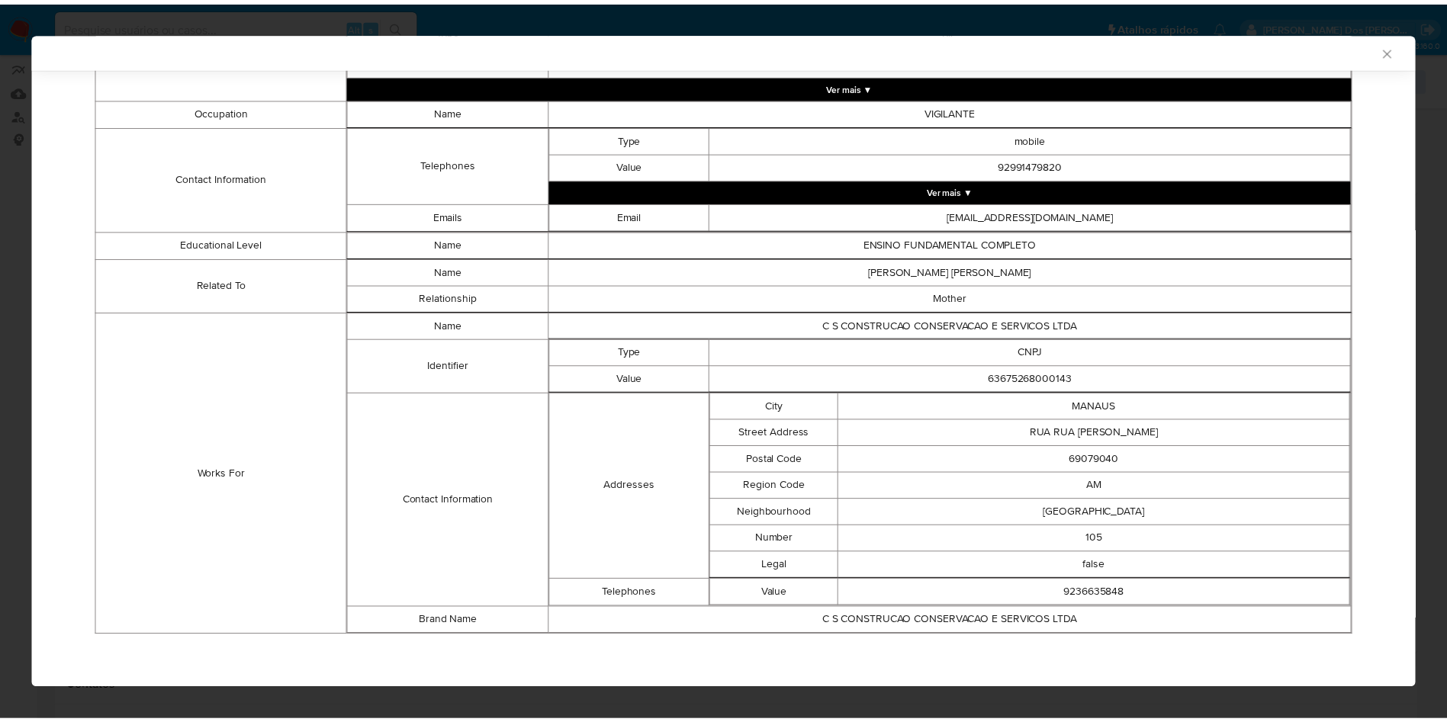
scroll to position [557, 0]
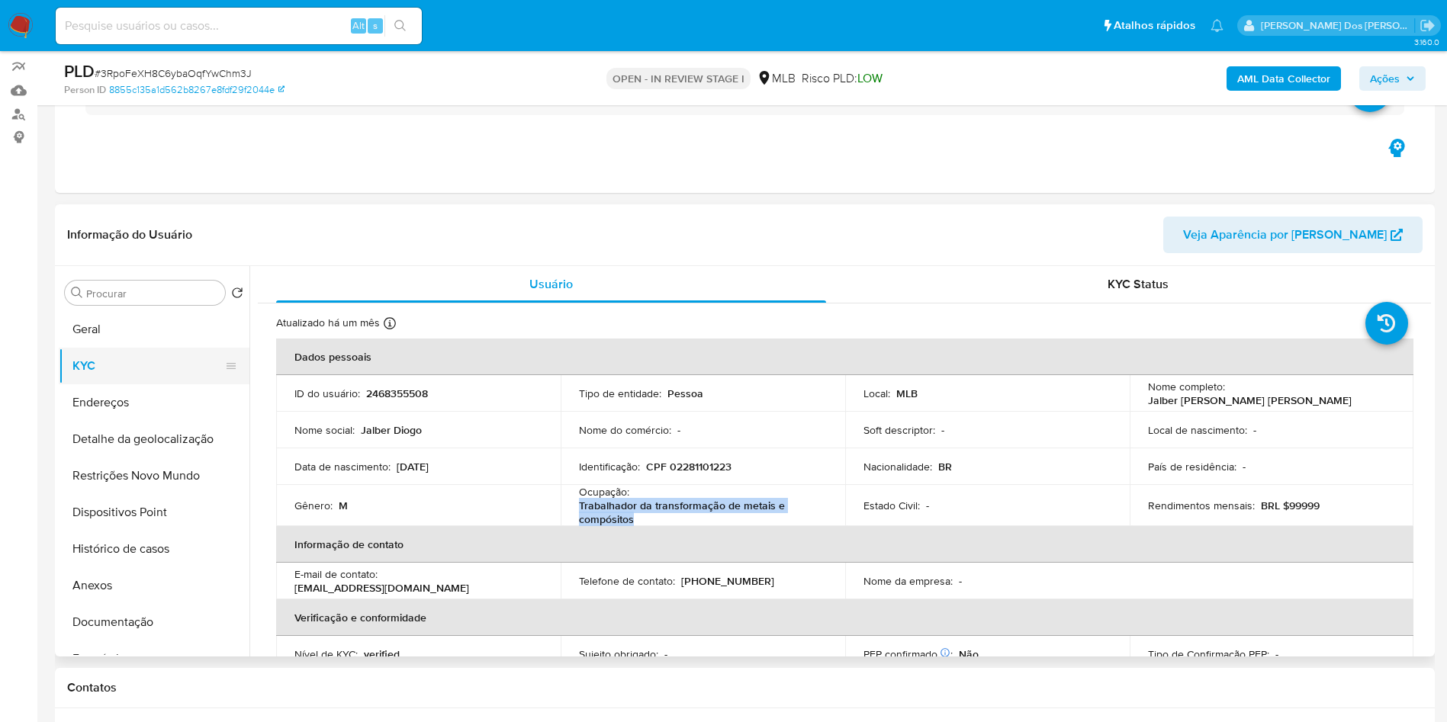
click at [126, 380] on button "KYC" at bounding box center [148, 366] width 178 height 37
click at [146, 458] on button "Detalhe da geolocalização" at bounding box center [148, 439] width 178 height 37
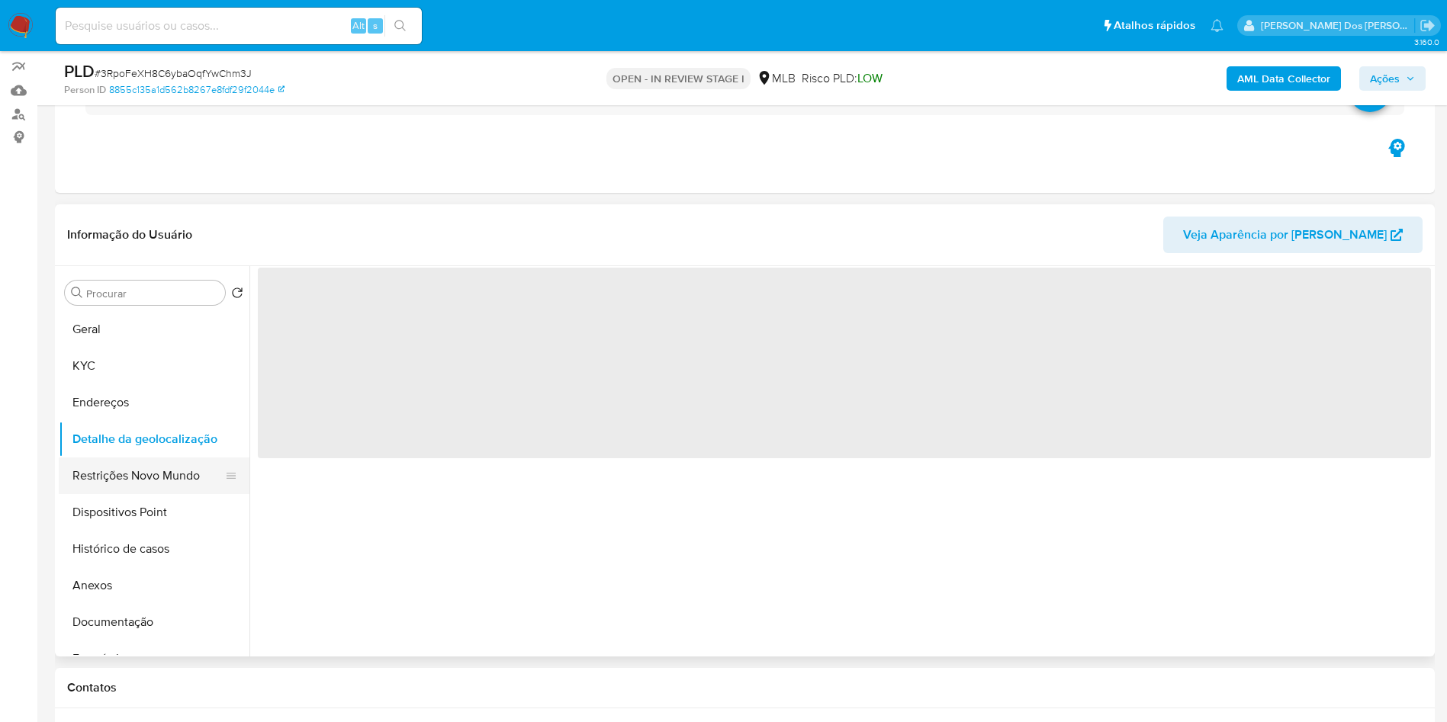
click at [148, 494] on button "Restrições Novo Mundo" at bounding box center [148, 476] width 178 height 37
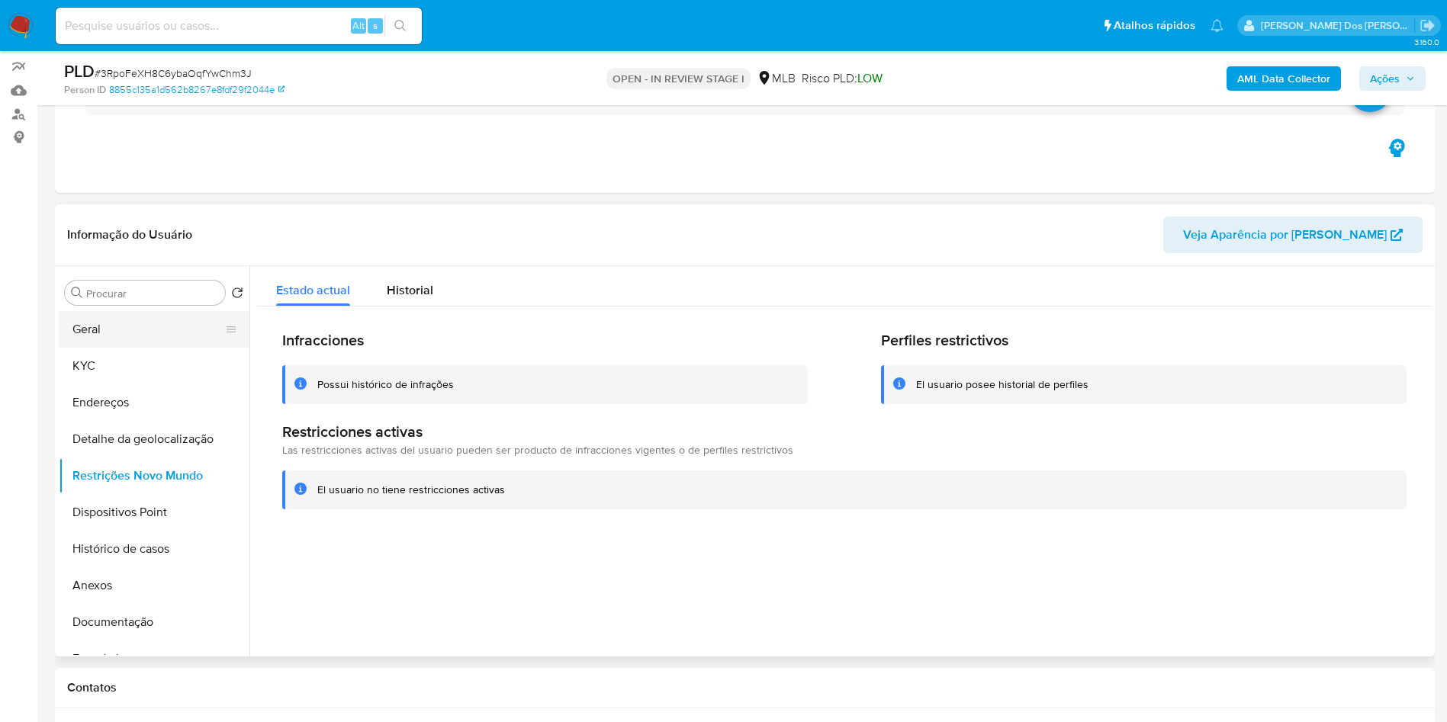
click at [170, 338] on button "Geral" at bounding box center [148, 329] width 178 height 37
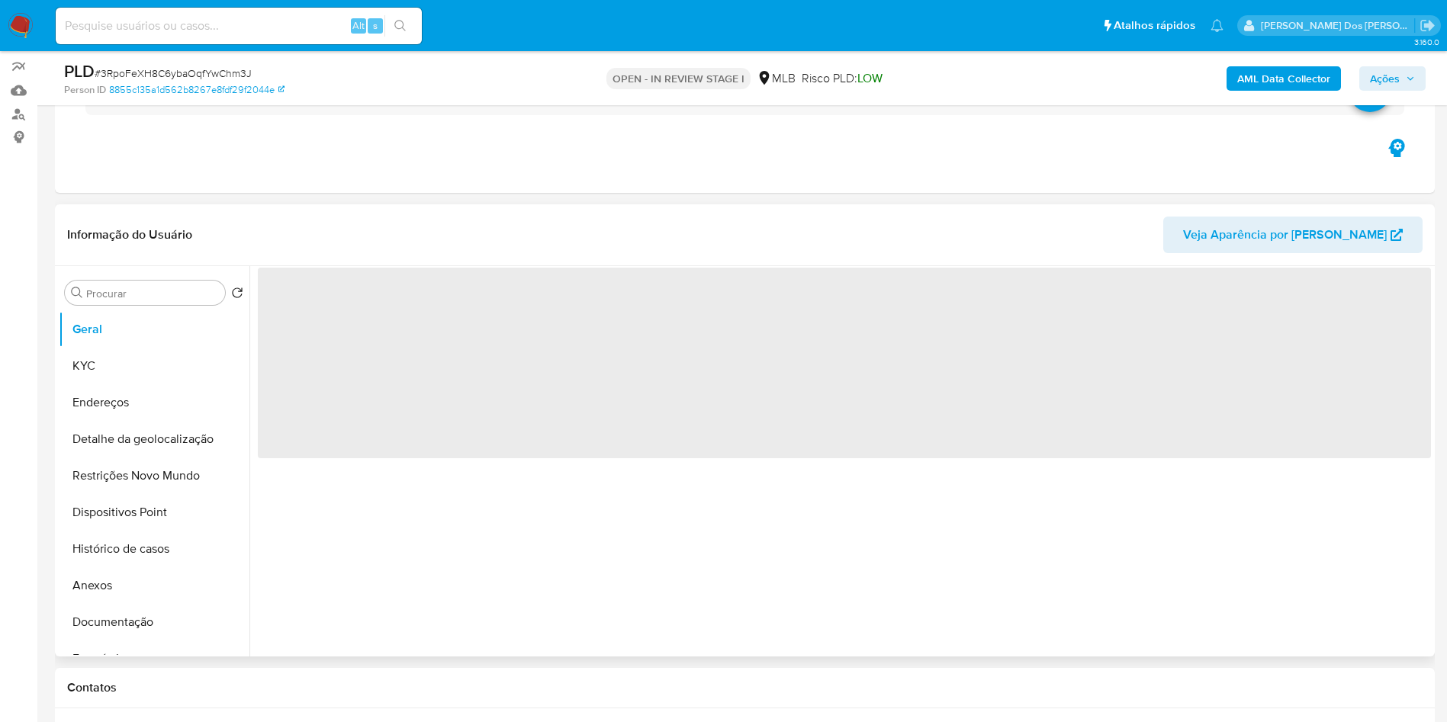
click at [403, 522] on div "‌" at bounding box center [839, 461] width 1181 height 390
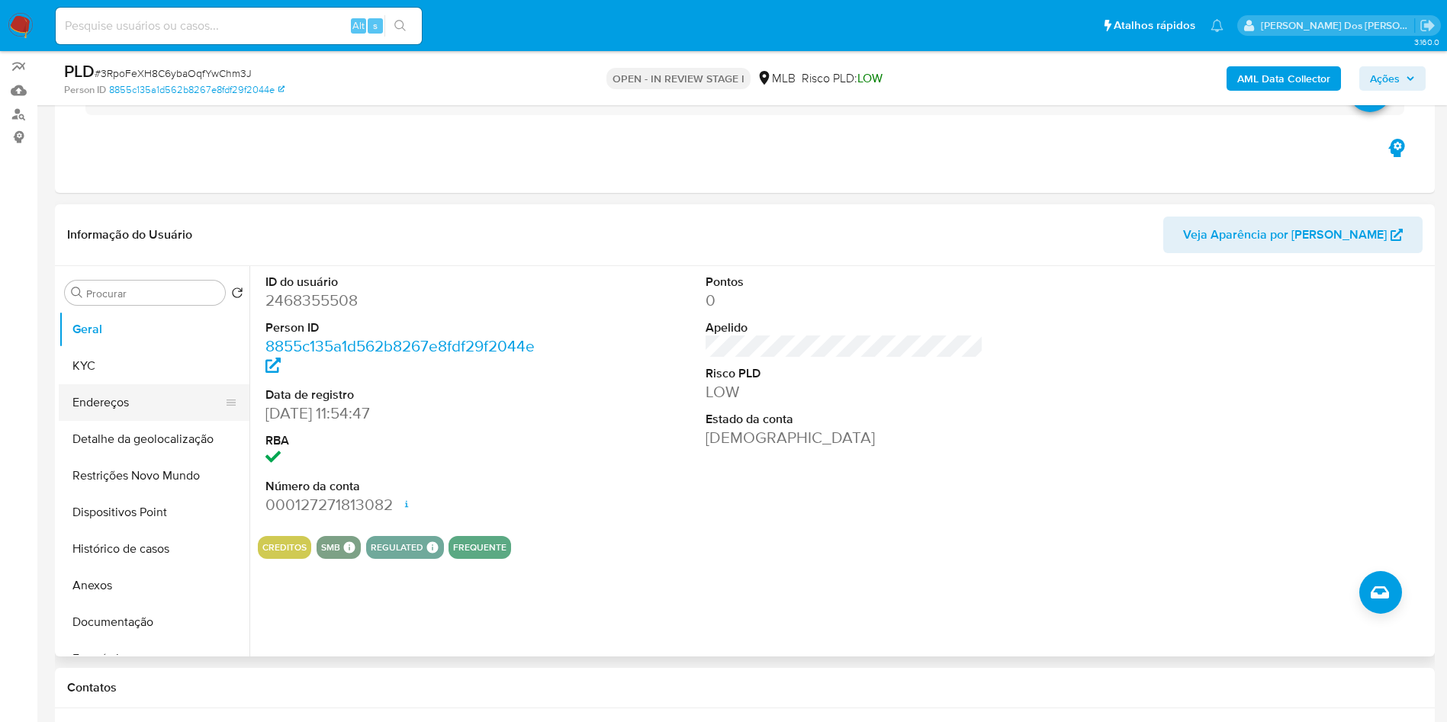
click at [153, 411] on button "Endereços" at bounding box center [148, 402] width 178 height 37
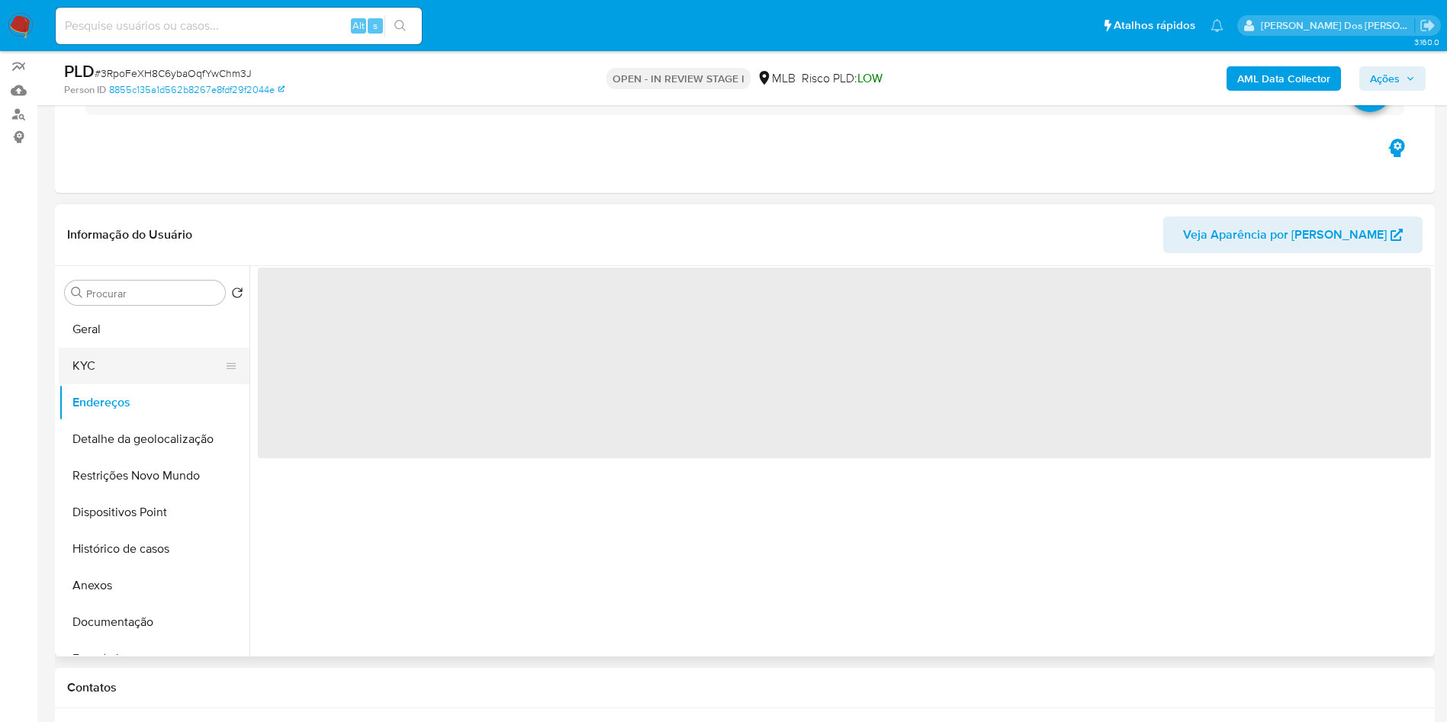
click at [153, 384] on button "KYC" at bounding box center [148, 366] width 178 height 37
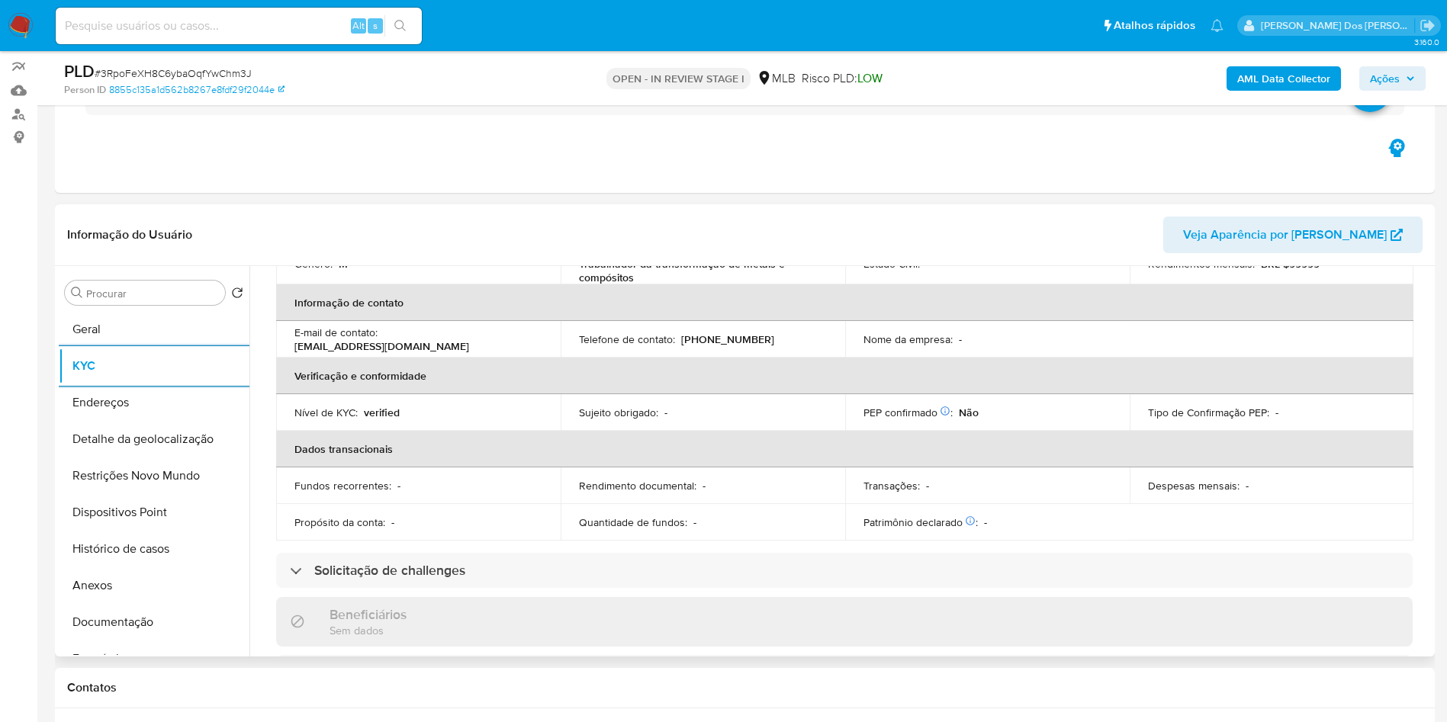
scroll to position [640, 0]
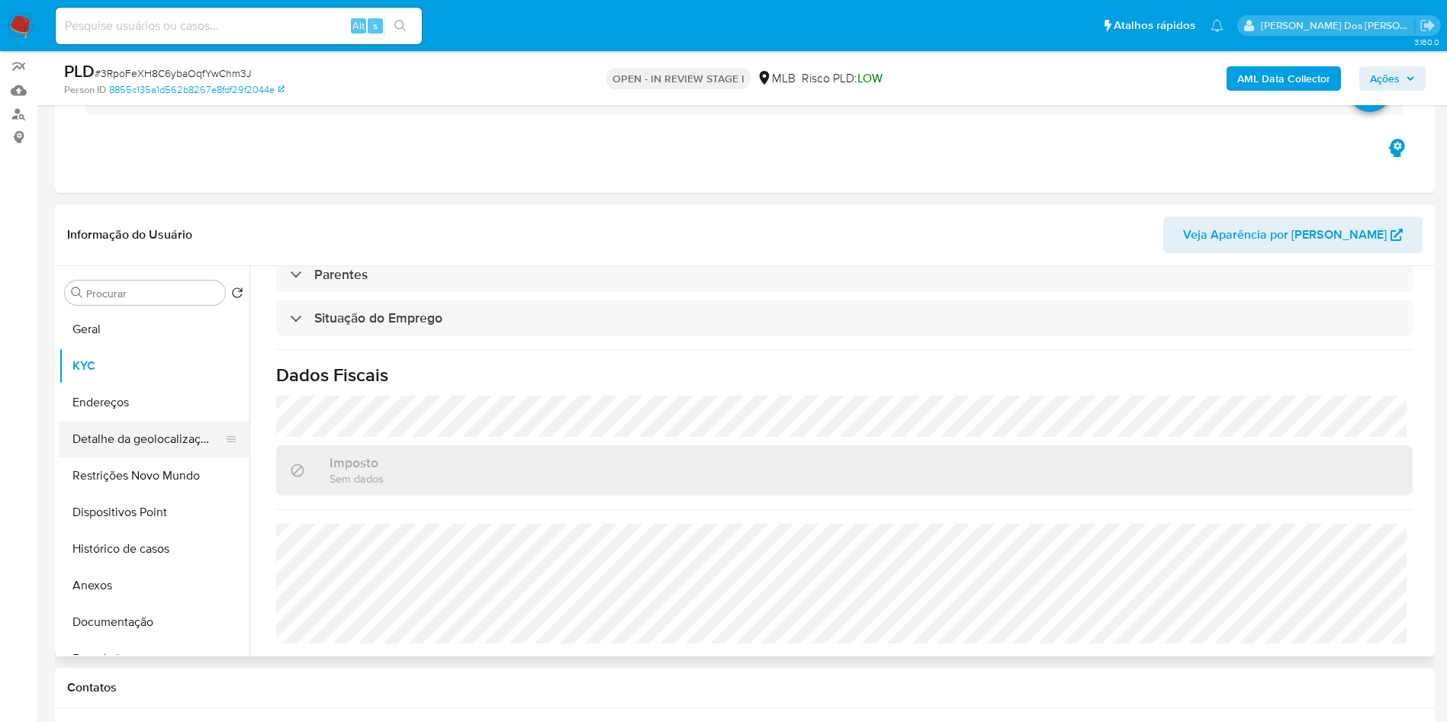
click at [118, 458] on button "Detalhe da geolocalização" at bounding box center [148, 439] width 178 height 37
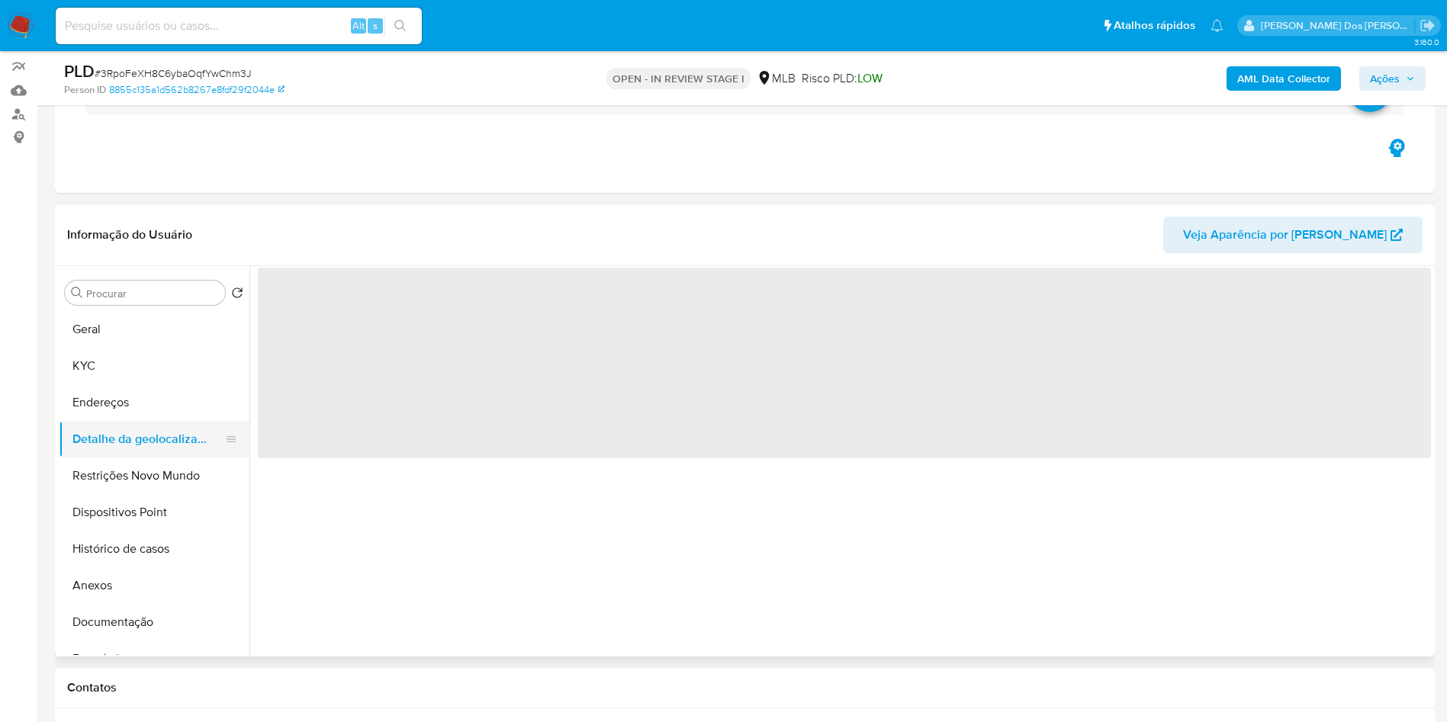
scroll to position [0, 0]
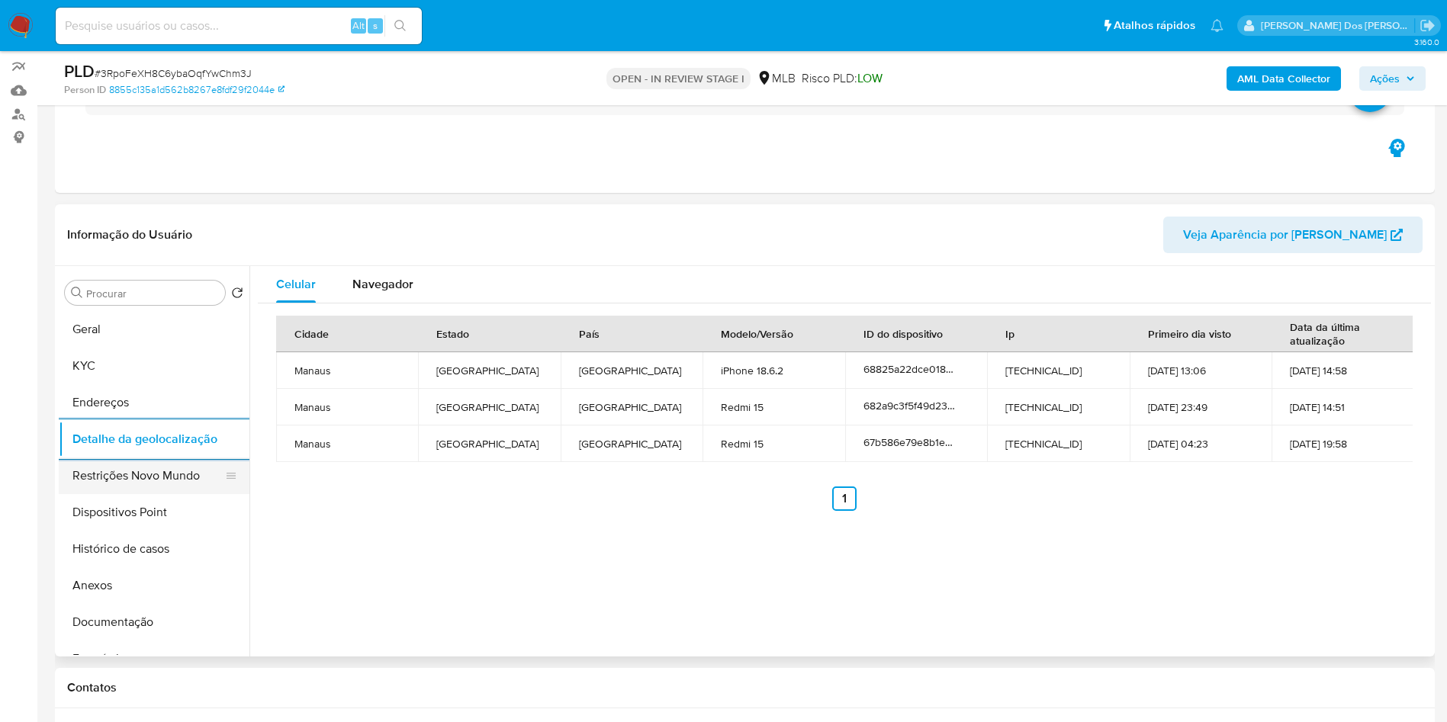
click at [154, 494] on button "Restrições Novo Mundo" at bounding box center [148, 476] width 178 height 37
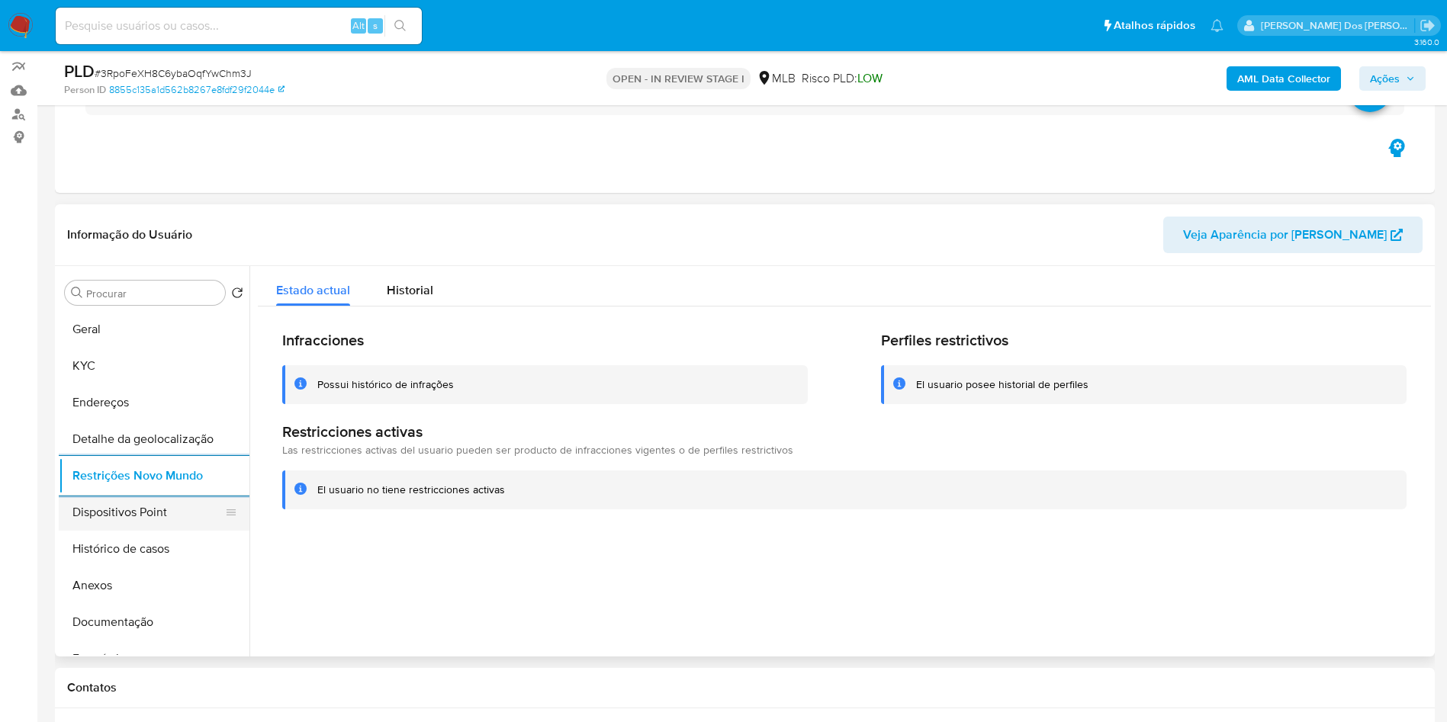
click at [171, 530] on button "Dispositivos Point" at bounding box center [148, 512] width 178 height 37
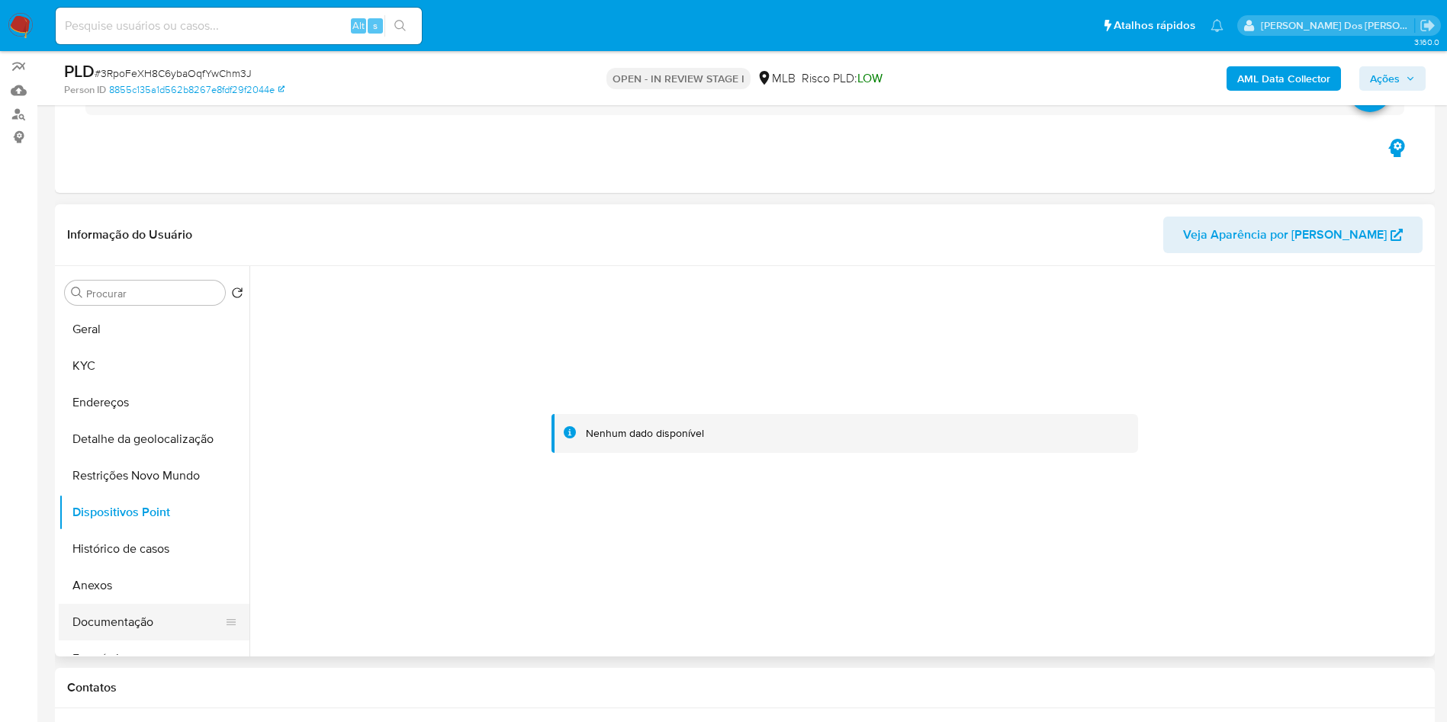
click at [135, 636] on button "Documentação" at bounding box center [148, 622] width 178 height 37
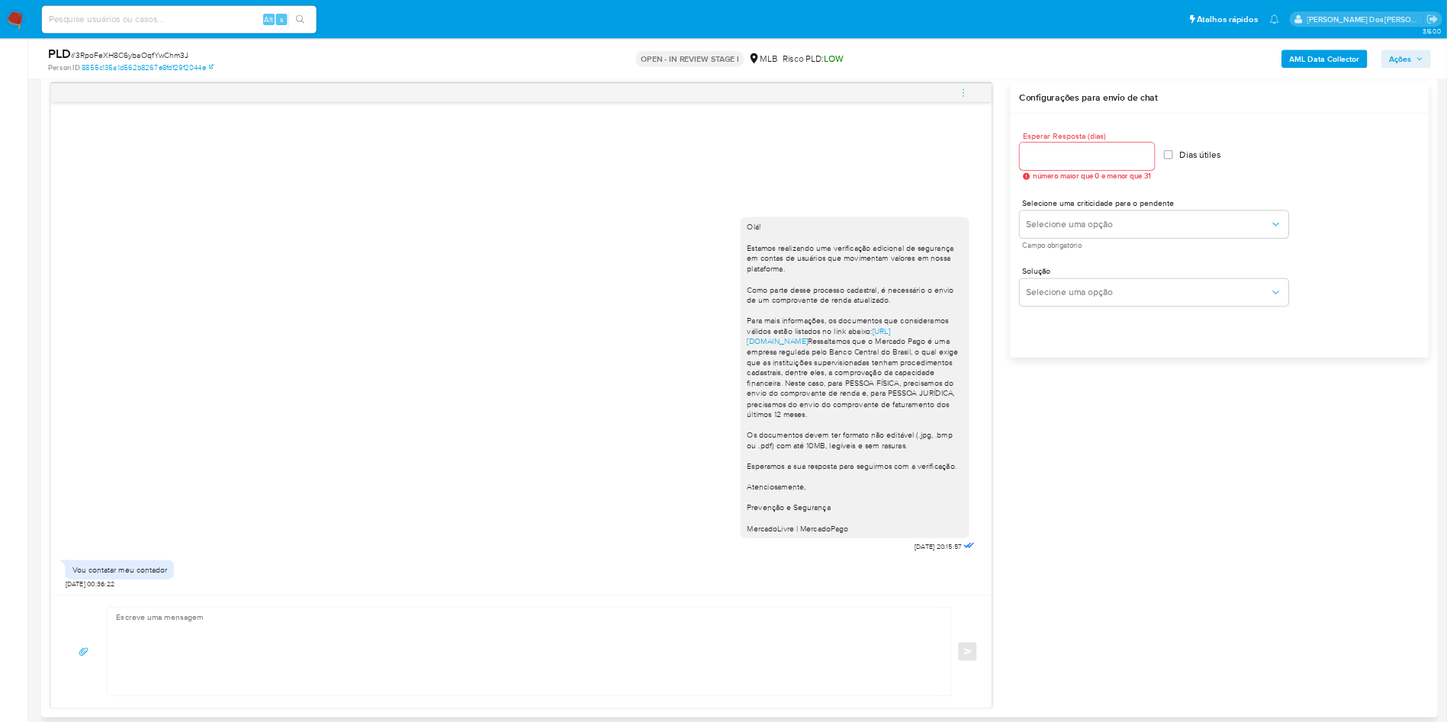
scroll to position [854, 0]
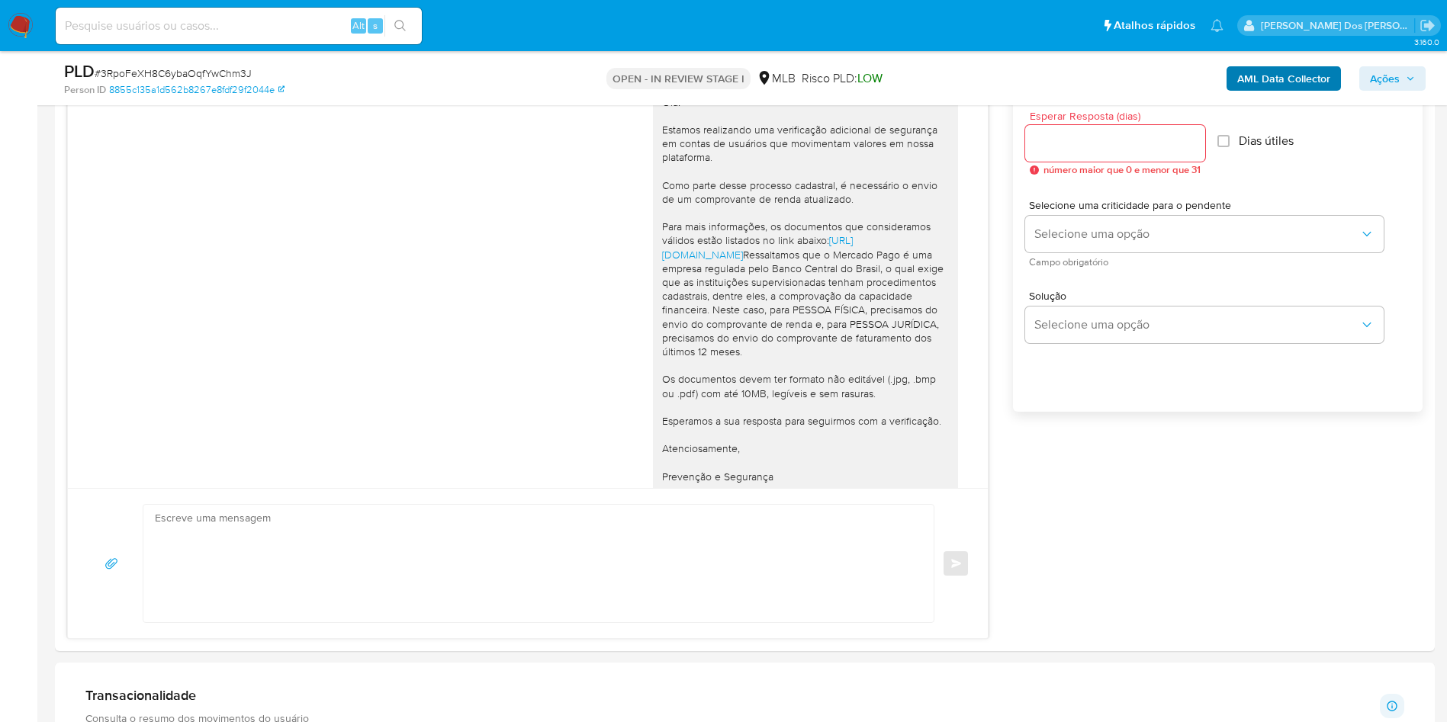
drag, startPoint x: 1387, startPoint y: 72, endPoint x: 1328, endPoint y: 85, distance: 61.0
click at [1387, 72] on span "Ações" at bounding box center [1384, 78] width 30 height 24
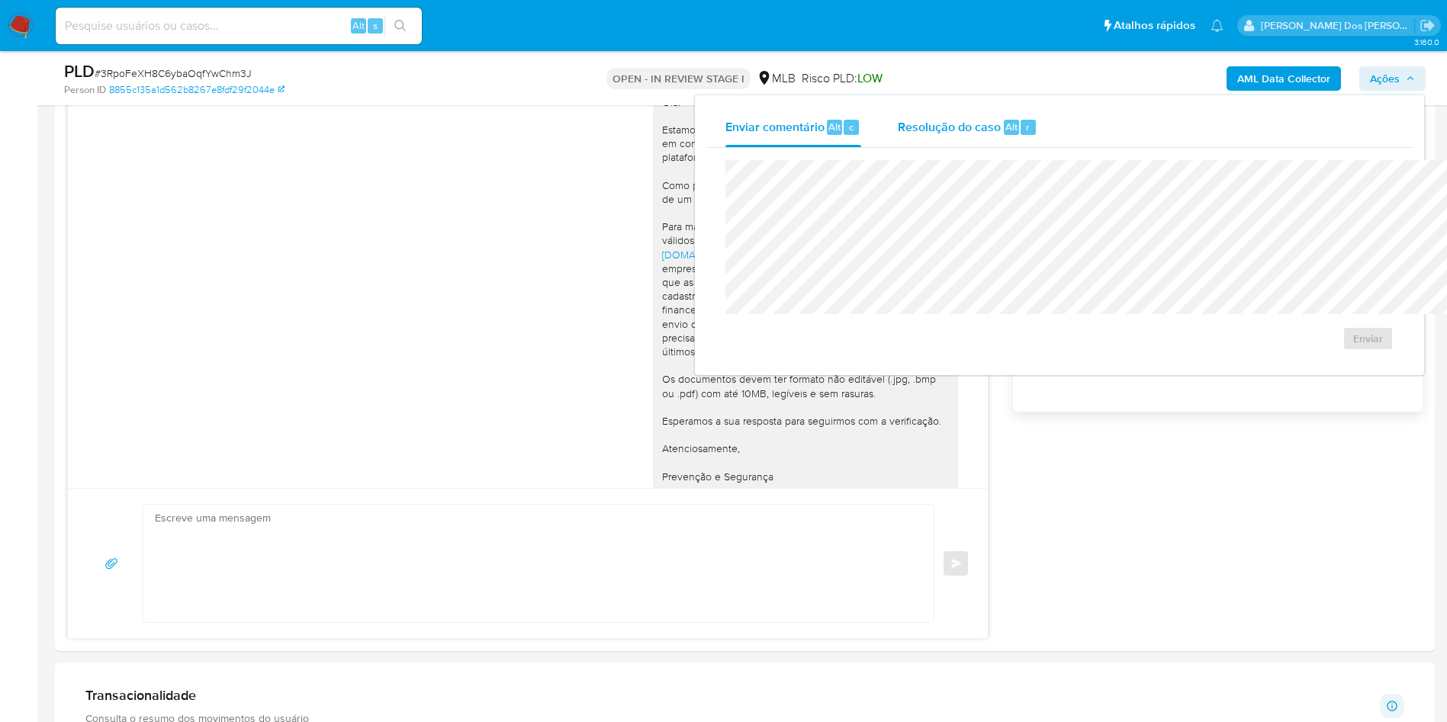
click at [897, 124] on span "Resolução do caso" at bounding box center [948, 126] width 103 height 18
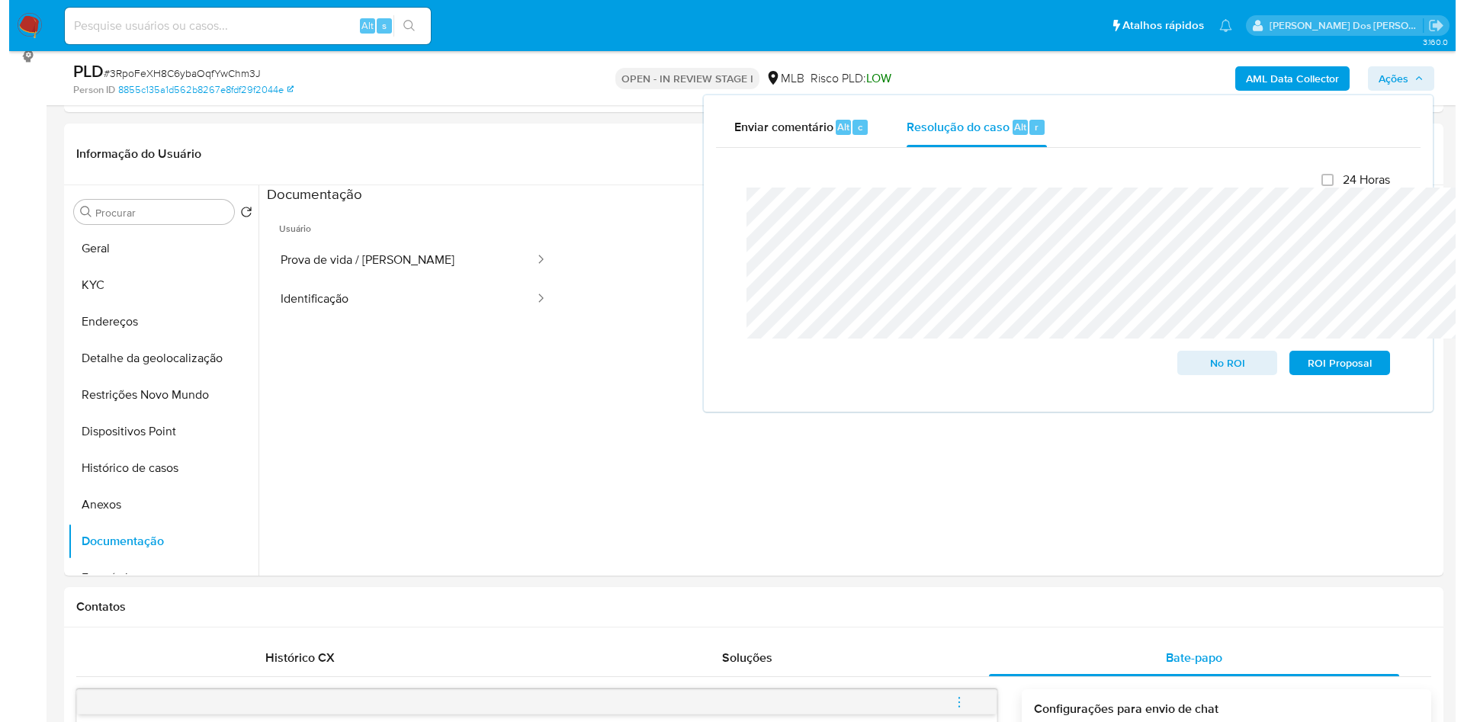
scroll to position [343, 0]
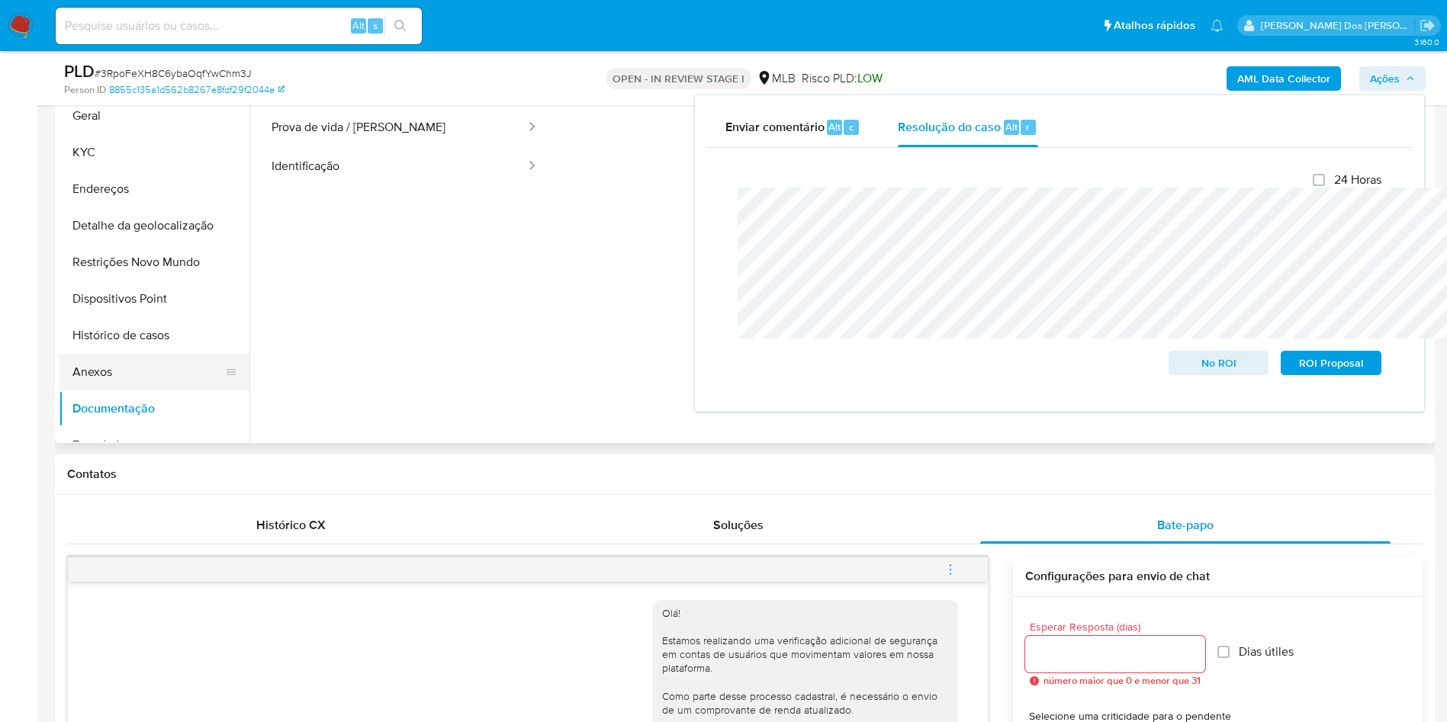
click at [131, 390] on button "Anexos" at bounding box center [148, 372] width 178 height 37
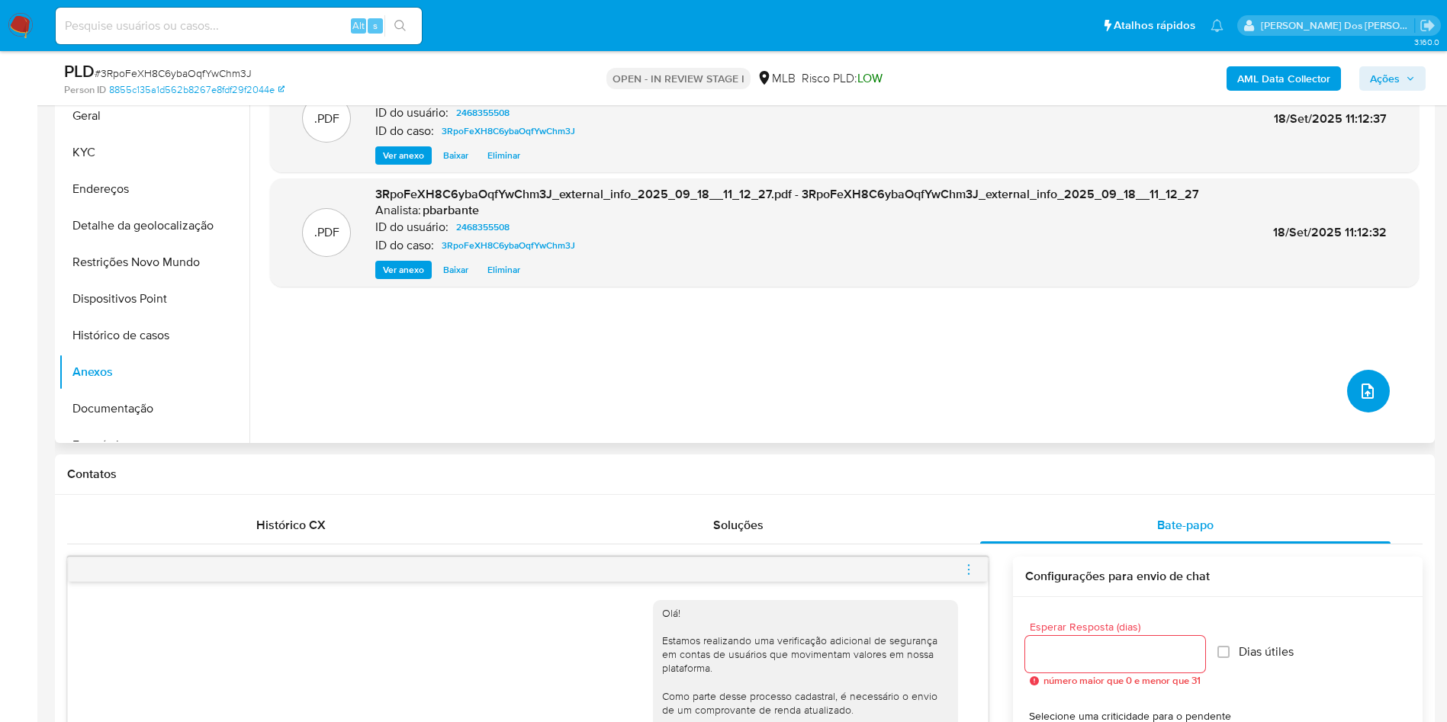
click at [1358, 400] on icon "upload-file" at bounding box center [1367, 391] width 18 height 18
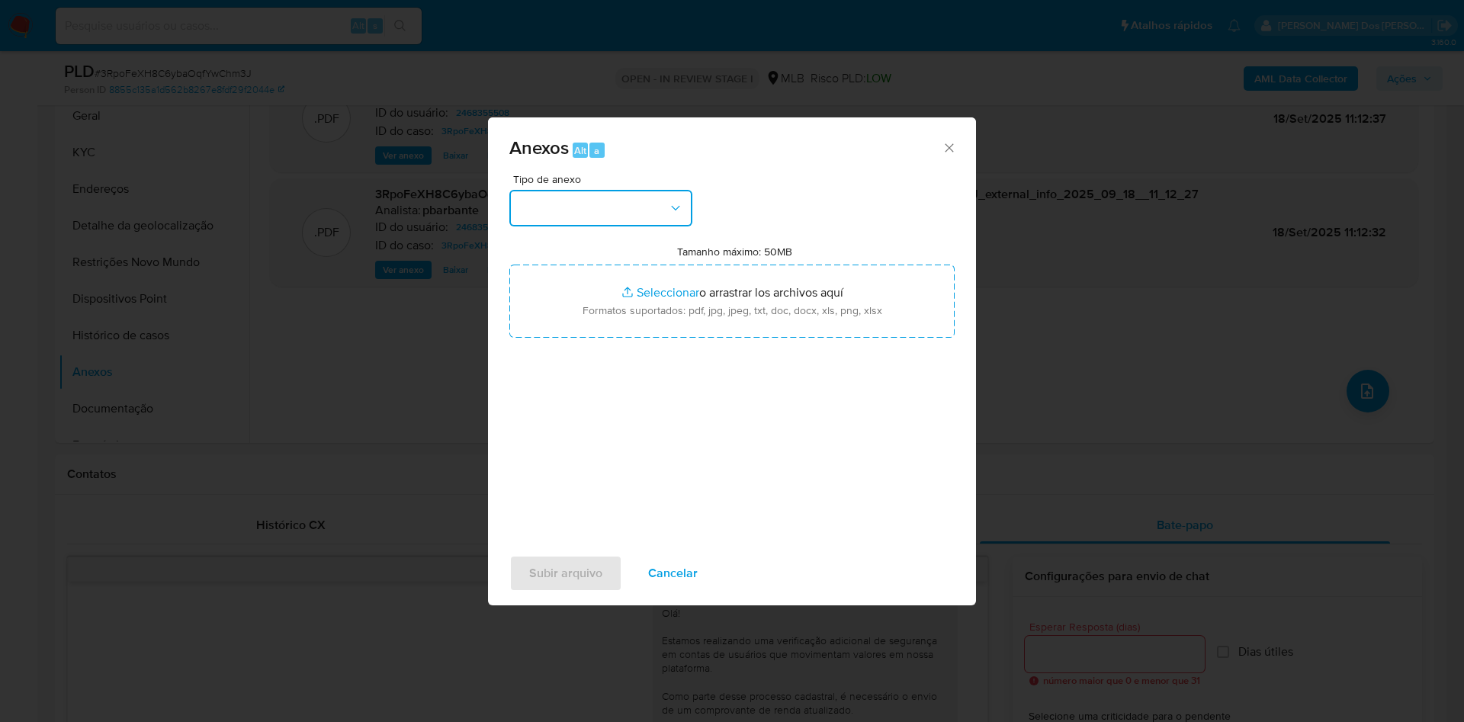
click at [611, 190] on button "button" at bounding box center [600, 208] width 183 height 37
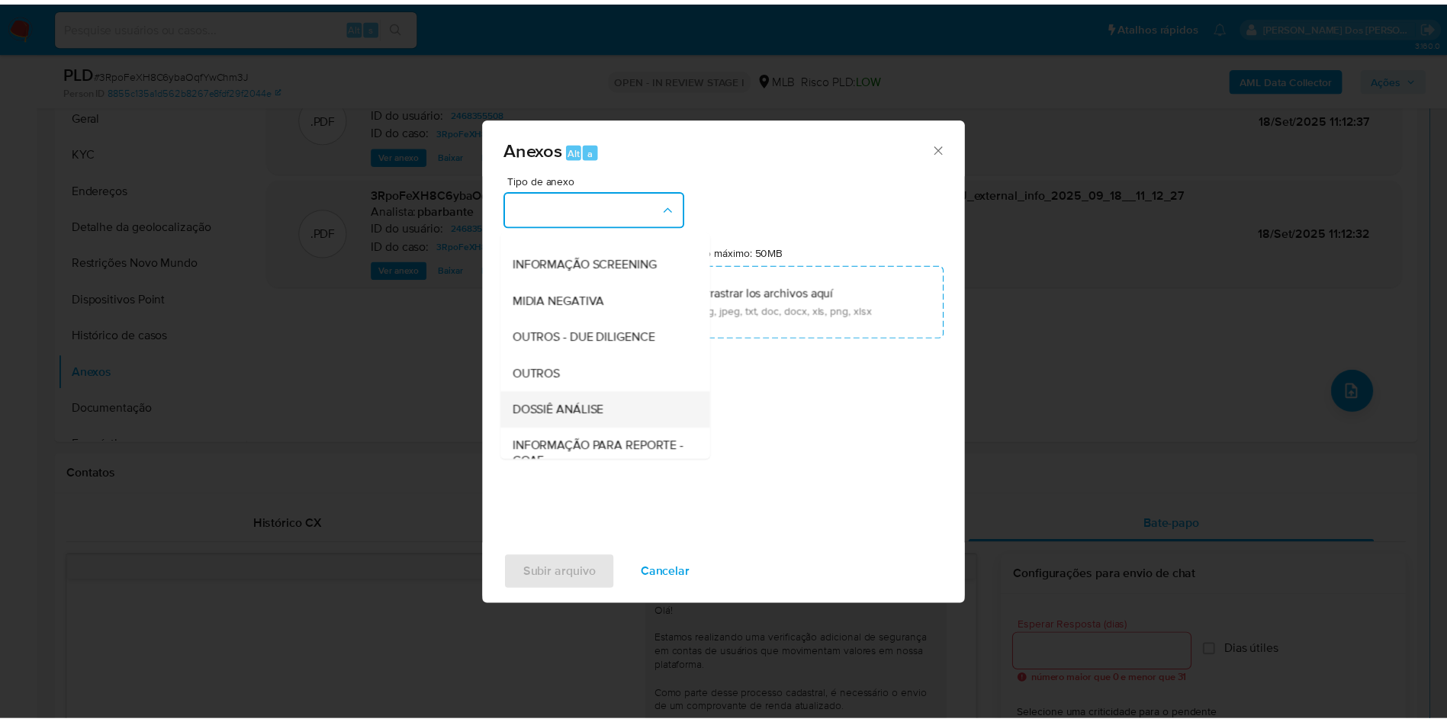
scroll to position [204, 0]
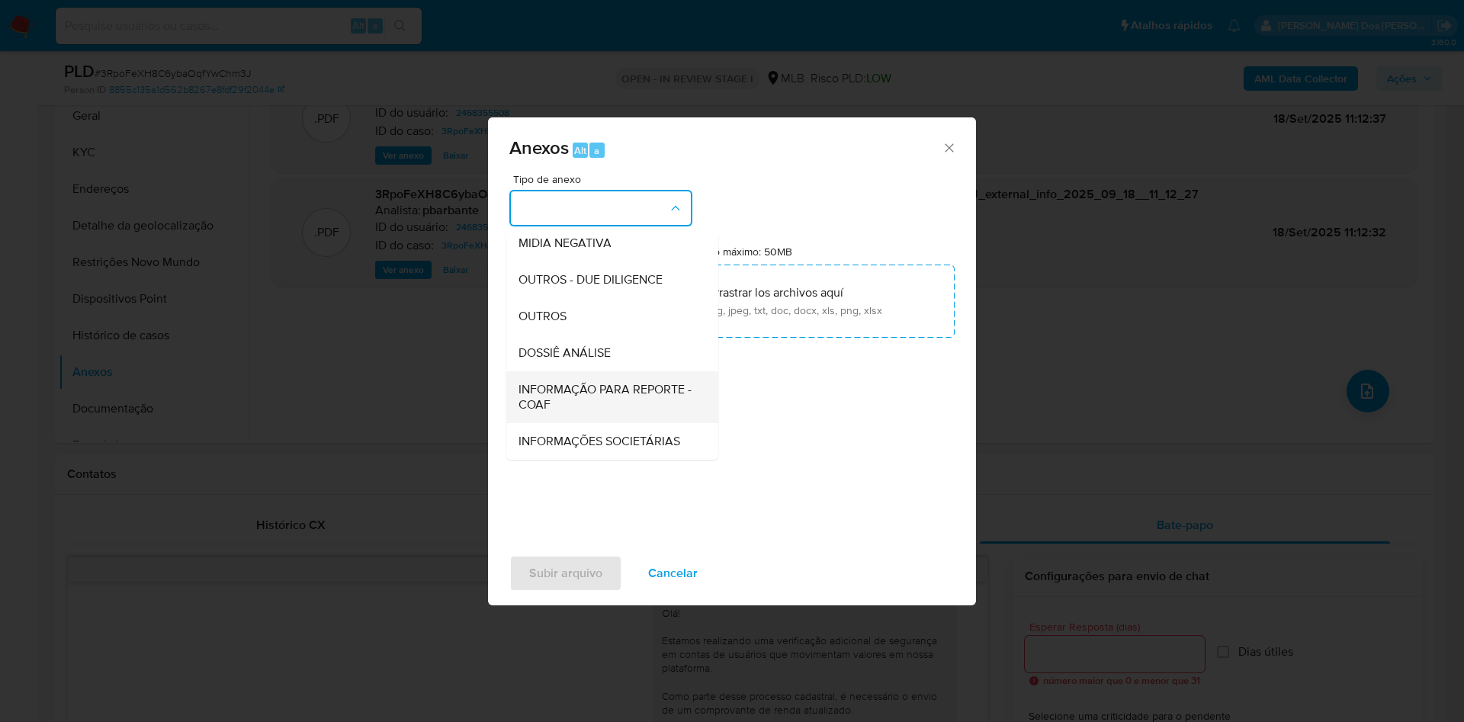
click at [575, 371] on div "INFORMAÇÃO PARA REPORTE - COAF" at bounding box center [608, 397] width 178 height 52
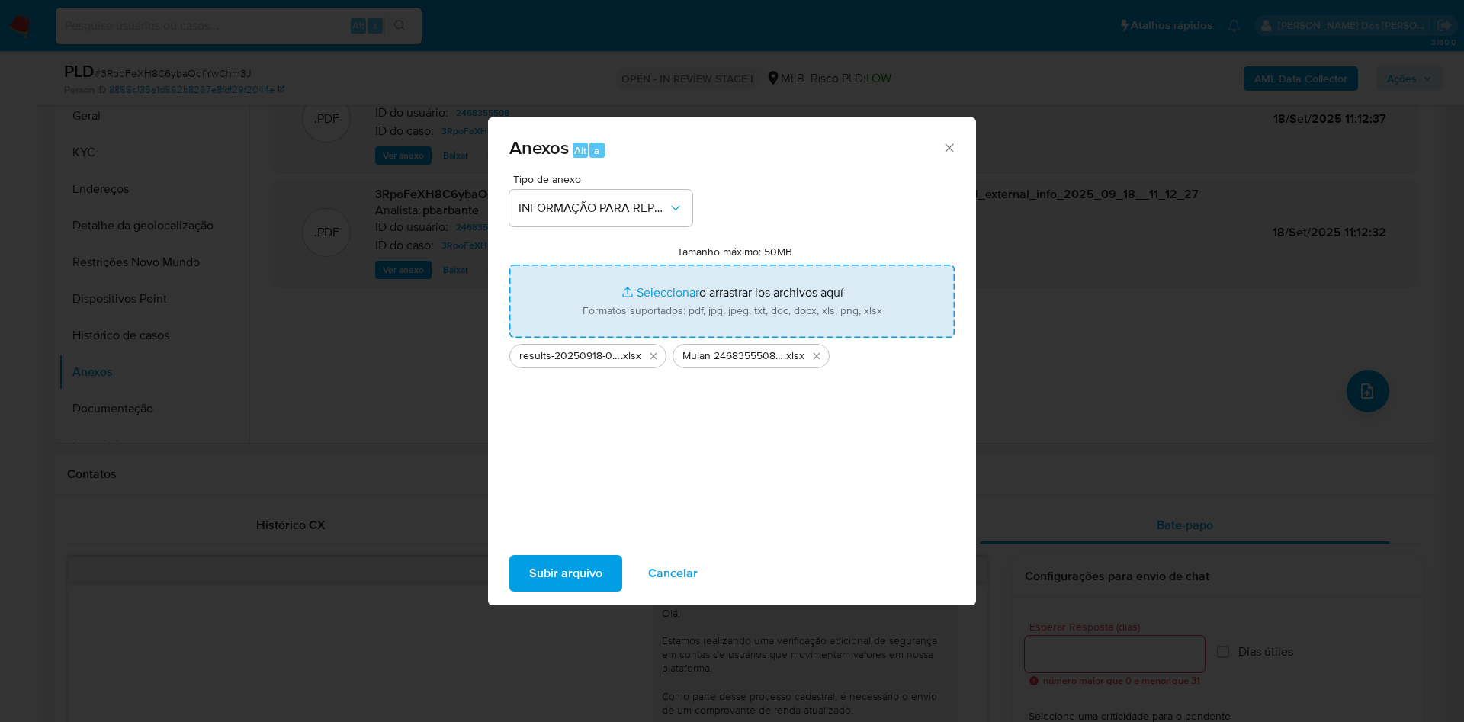
type input "C:\fakepath\SAR - XXX - CPF 02281101223 - JALBER DIOGO DE SOUZA CATIVO.pdf"
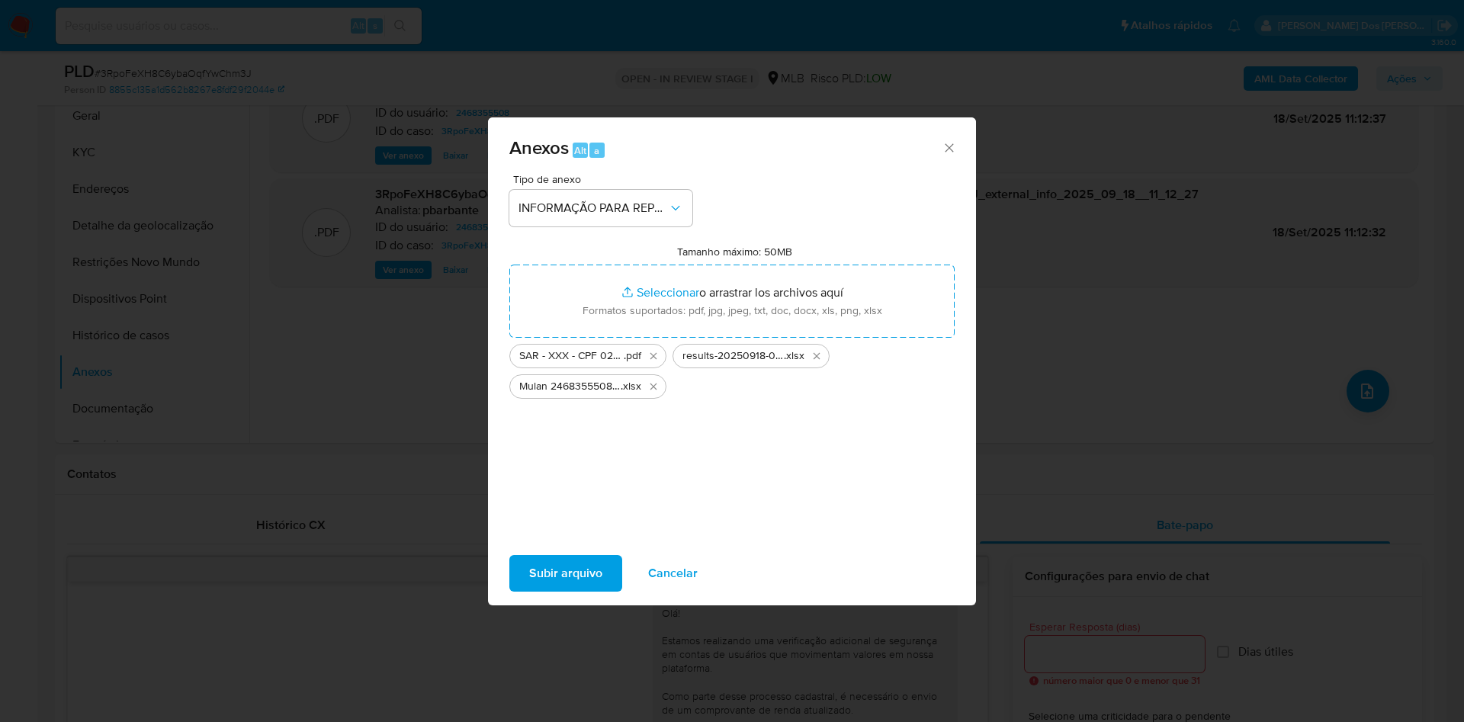
click at [530, 590] on span "Subir arquivo" at bounding box center [565, 574] width 73 height 34
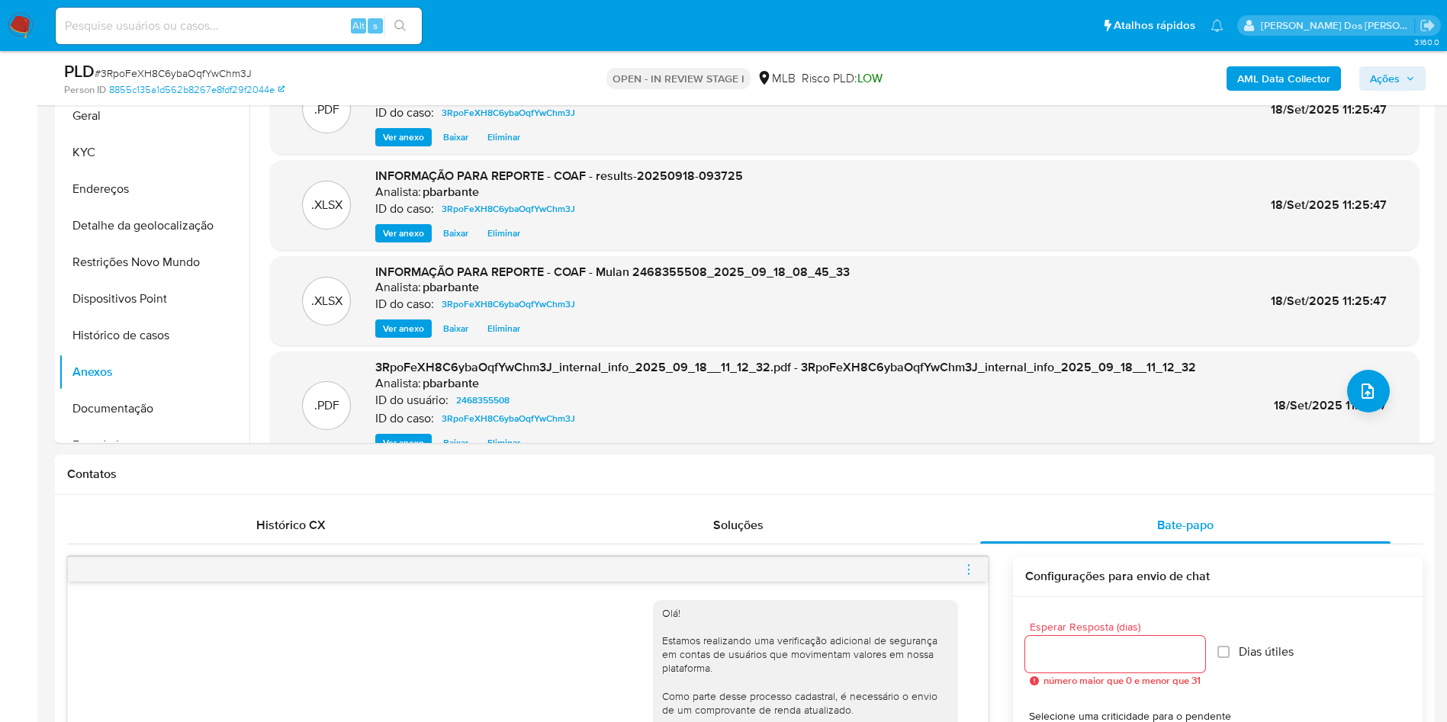
click at [1405, 87] on span "Ações" at bounding box center [1391, 78] width 45 height 21
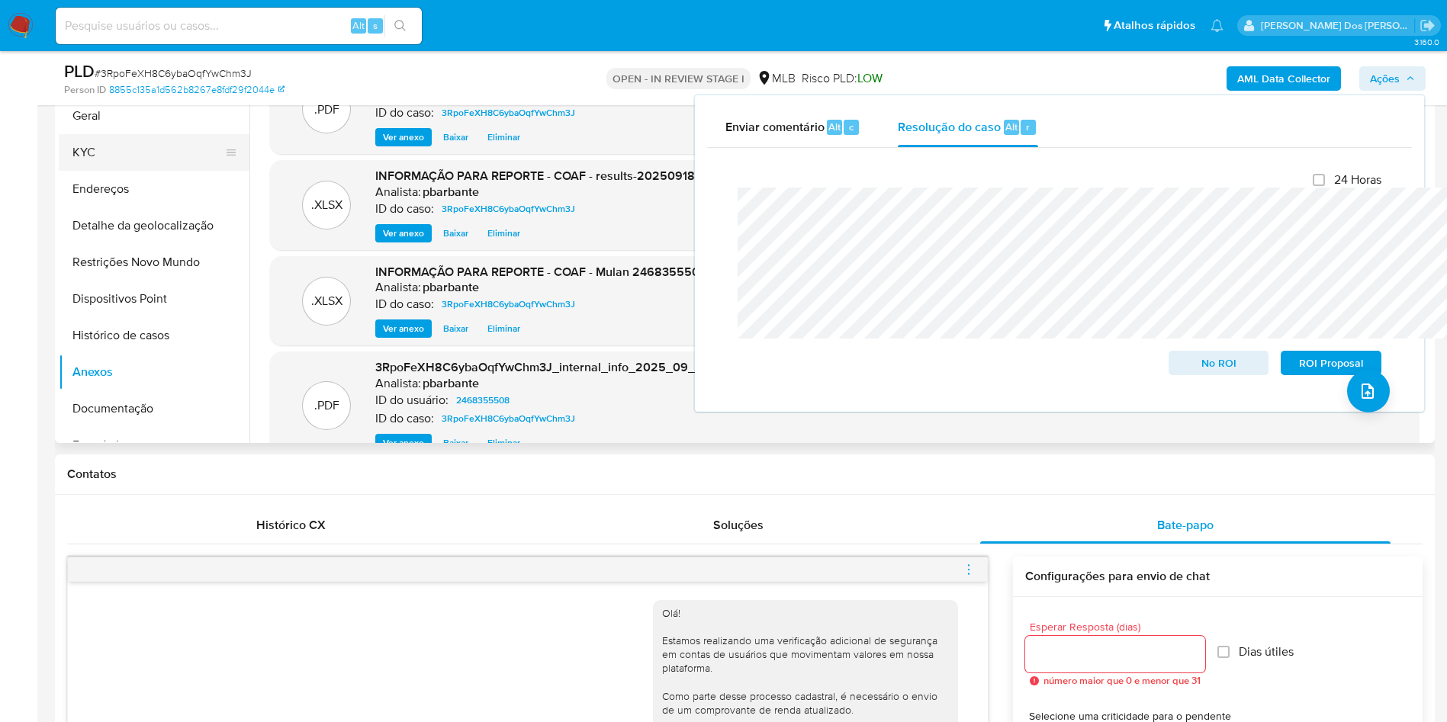
click at [116, 171] on button "KYC" at bounding box center [148, 152] width 178 height 37
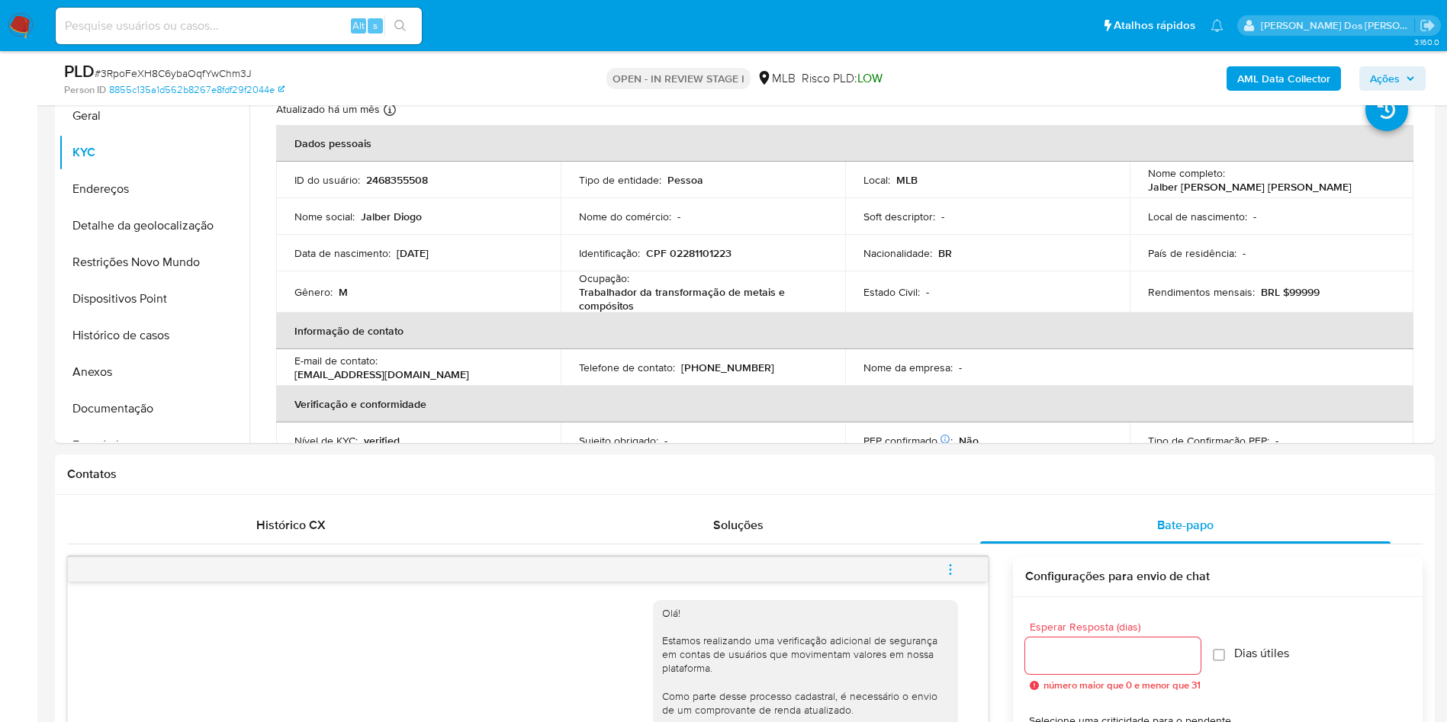
click at [1411, 79] on icon "button" at bounding box center [1410, 78] width 6 height 4
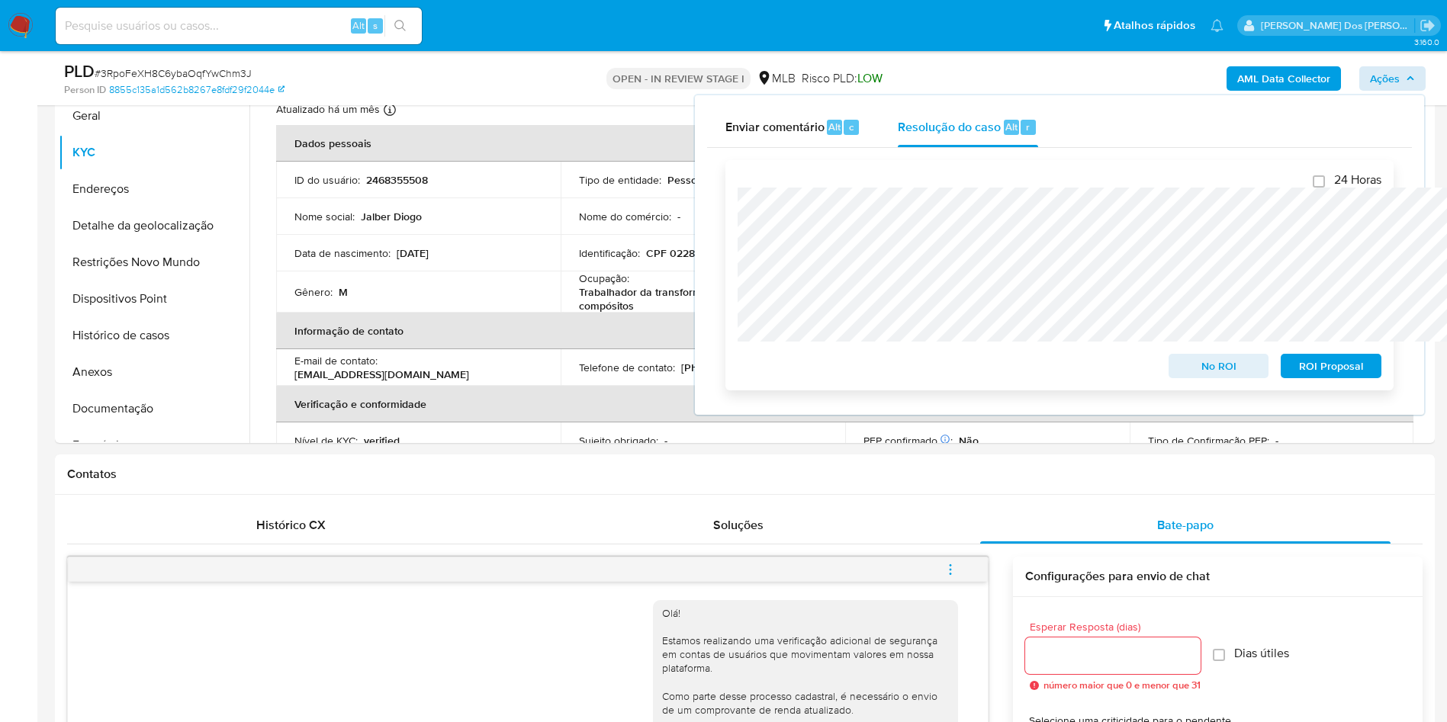
click at [1350, 367] on span "ROI Proposal" at bounding box center [1330, 365] width 79 height 21
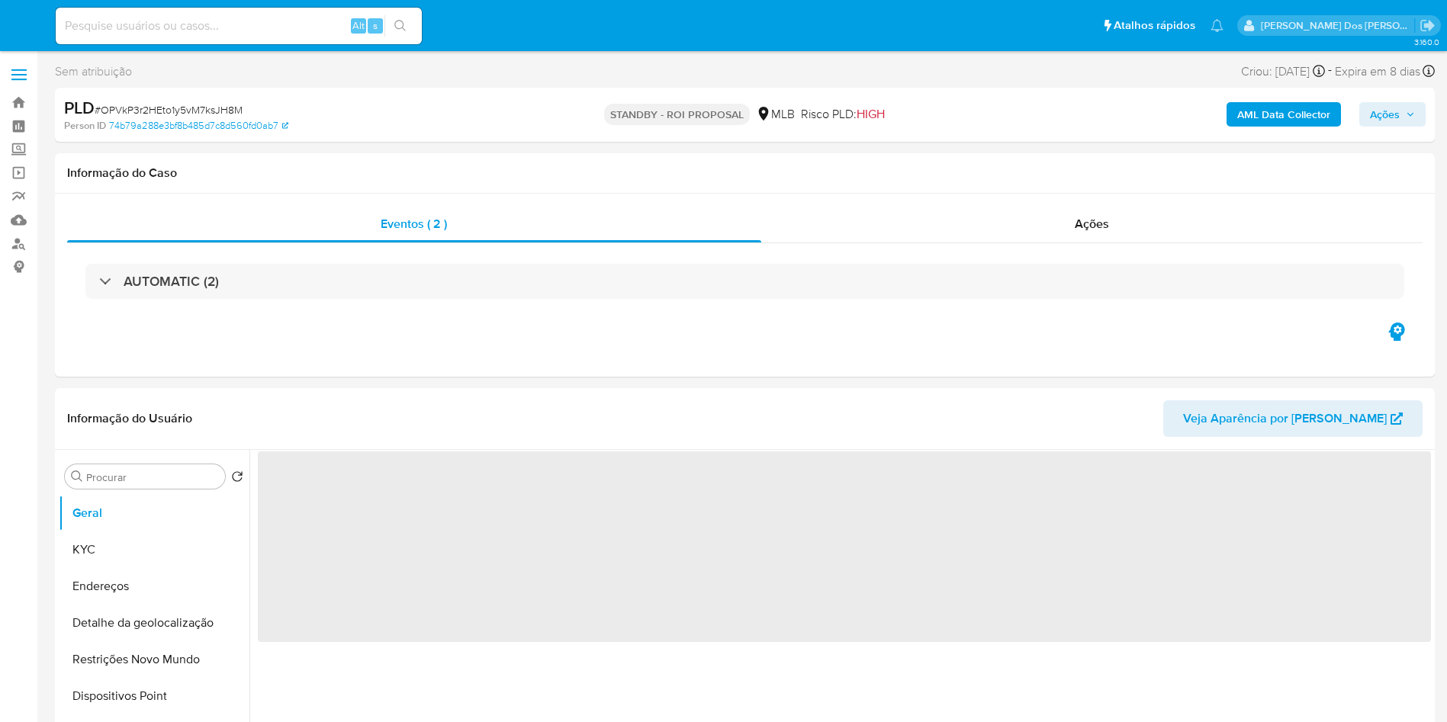
select select "10"
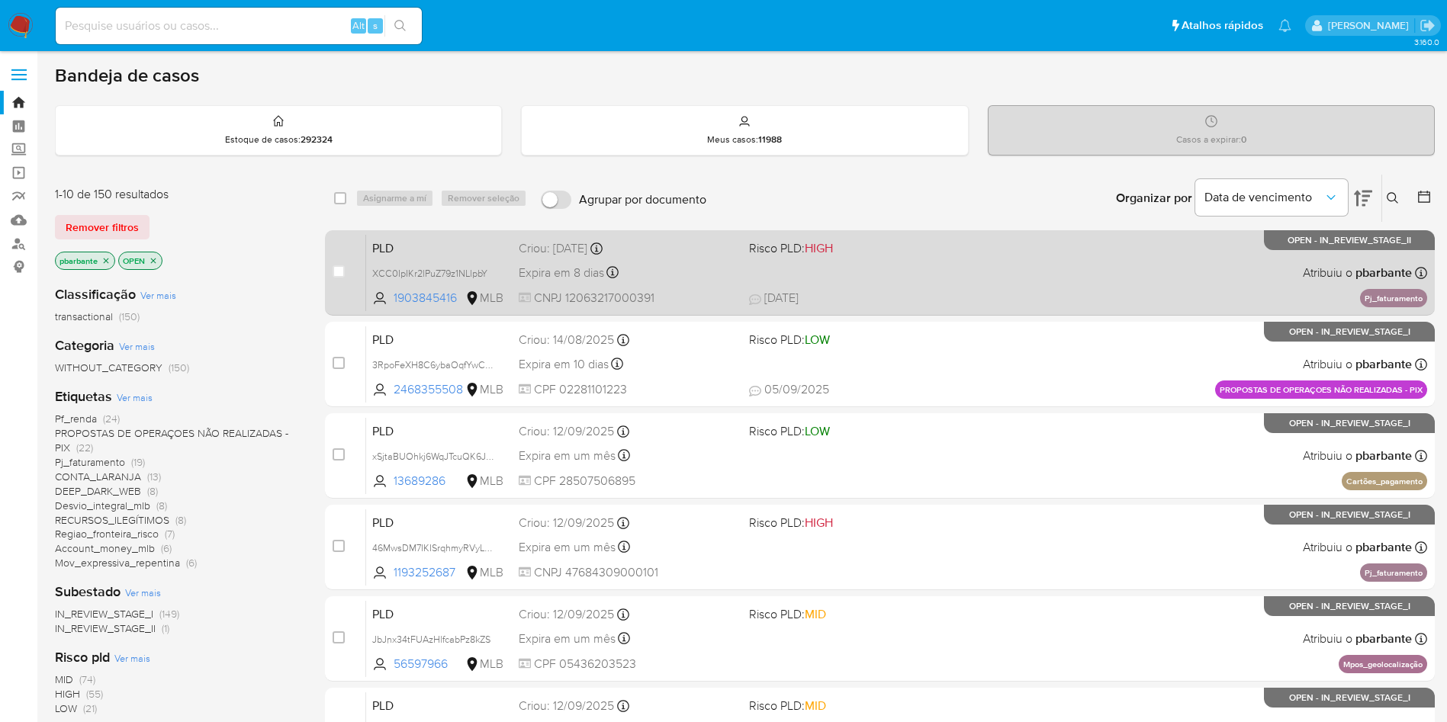
click at [816, 297] on div "PLD XCC0IpIKr2lPuZ79z1NLlpbY 1903845416 MLB Risco PLD: HIGH Criou: [DATE] Criou…" at bounding box center [896, 272] width 1061 height 77
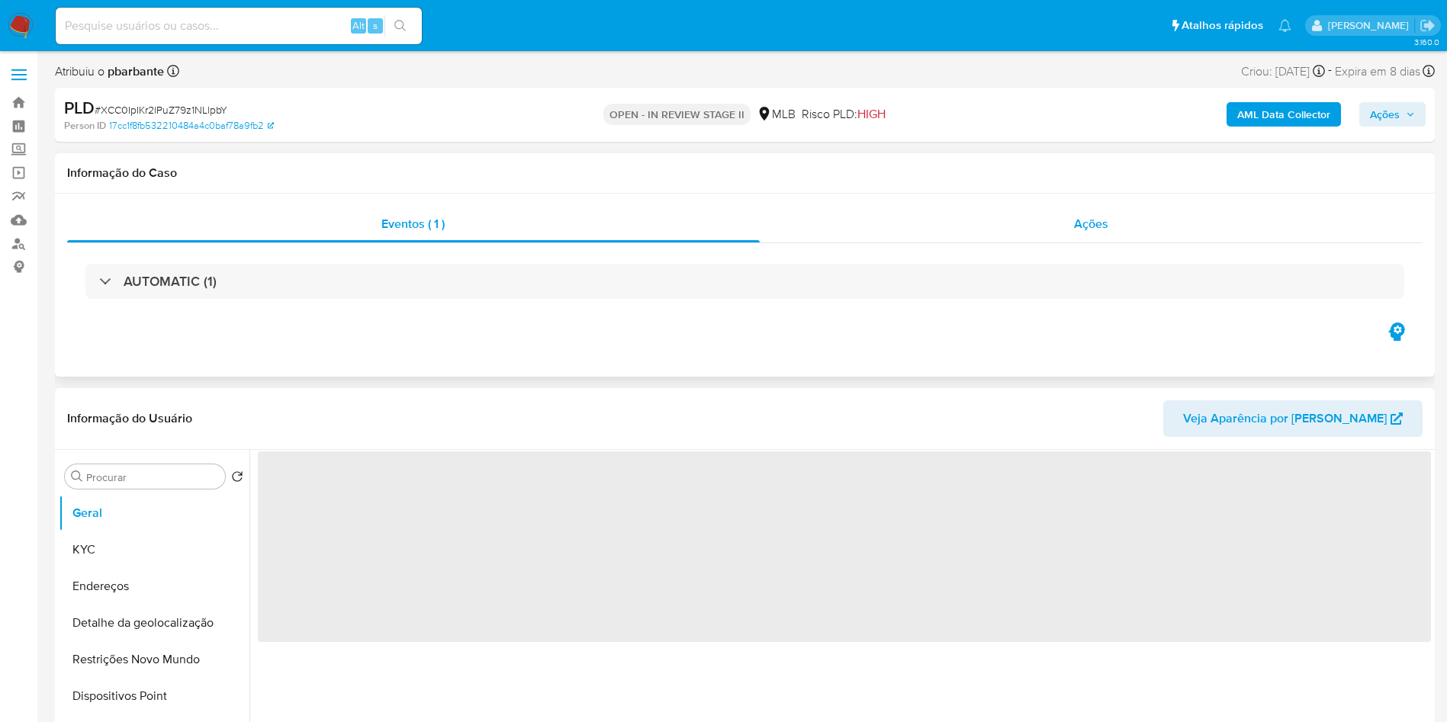
click at [1086, 232] on span "Ações" at bounding box center [1091, 224] width 34 height 18
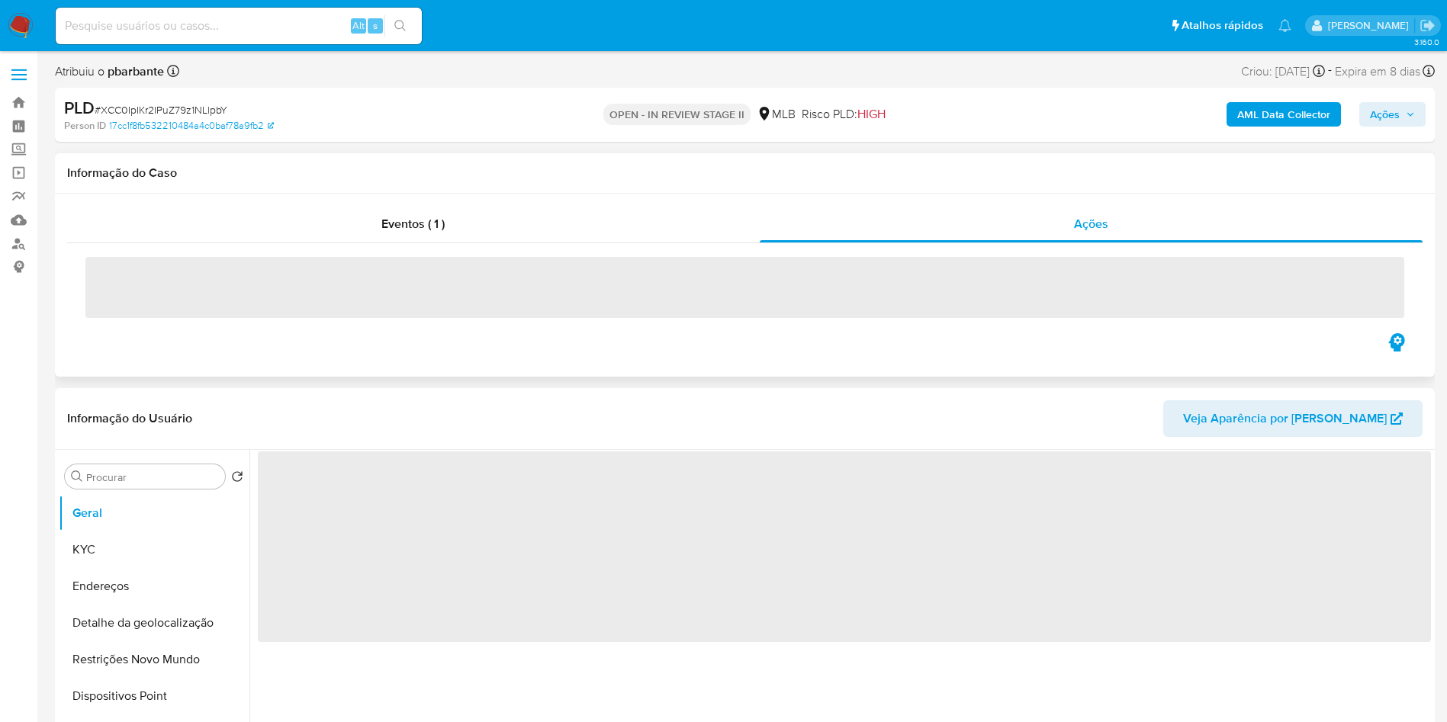
select select "10"
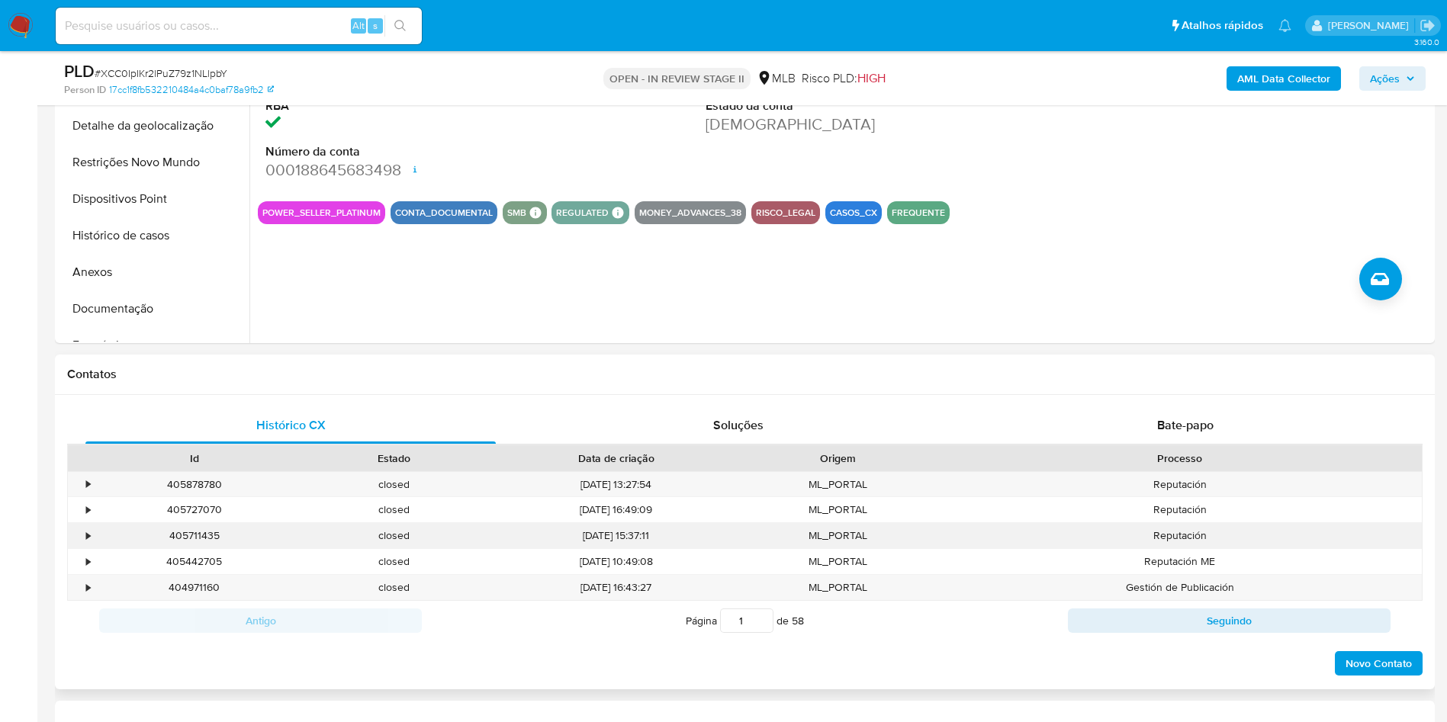
scroll to position [686, 0]
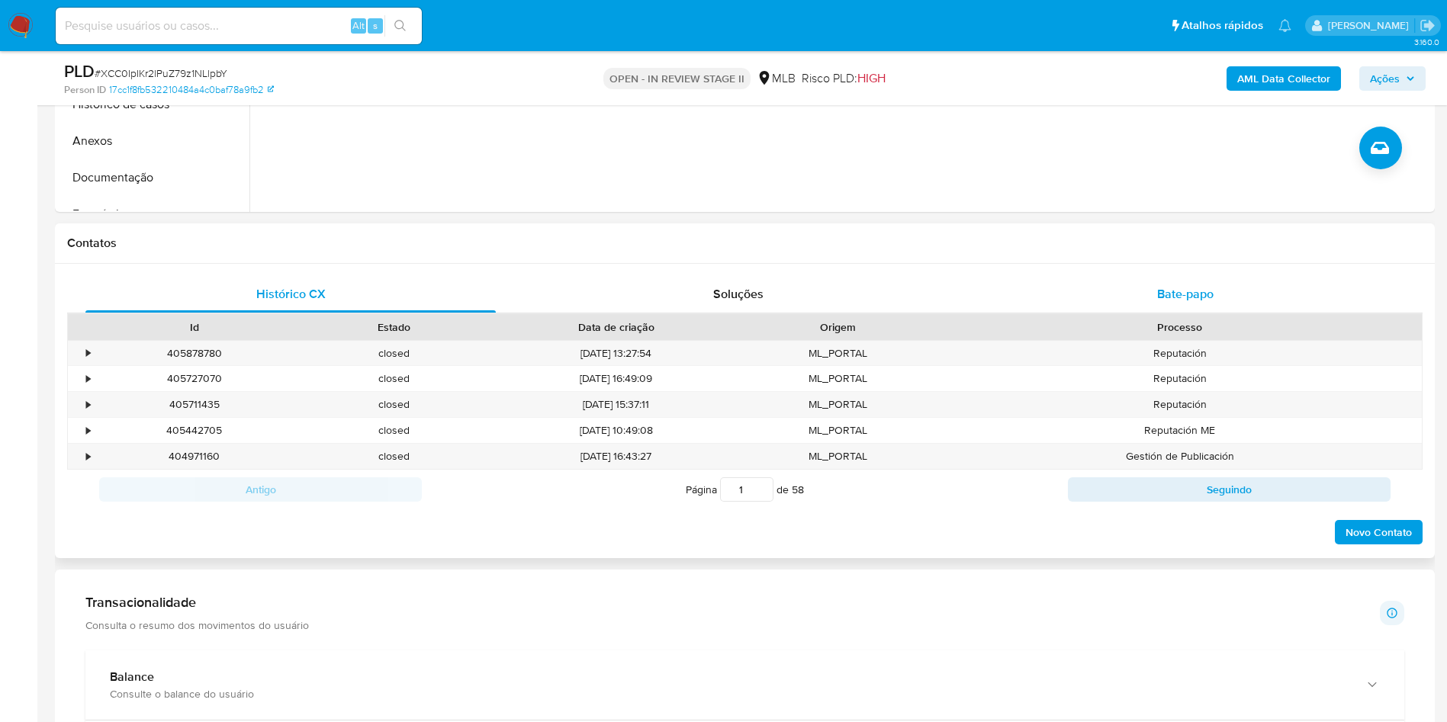
click at [1199, 313] on div "Bate-papo" at bounding box center [1185, 294] width 410 height 37
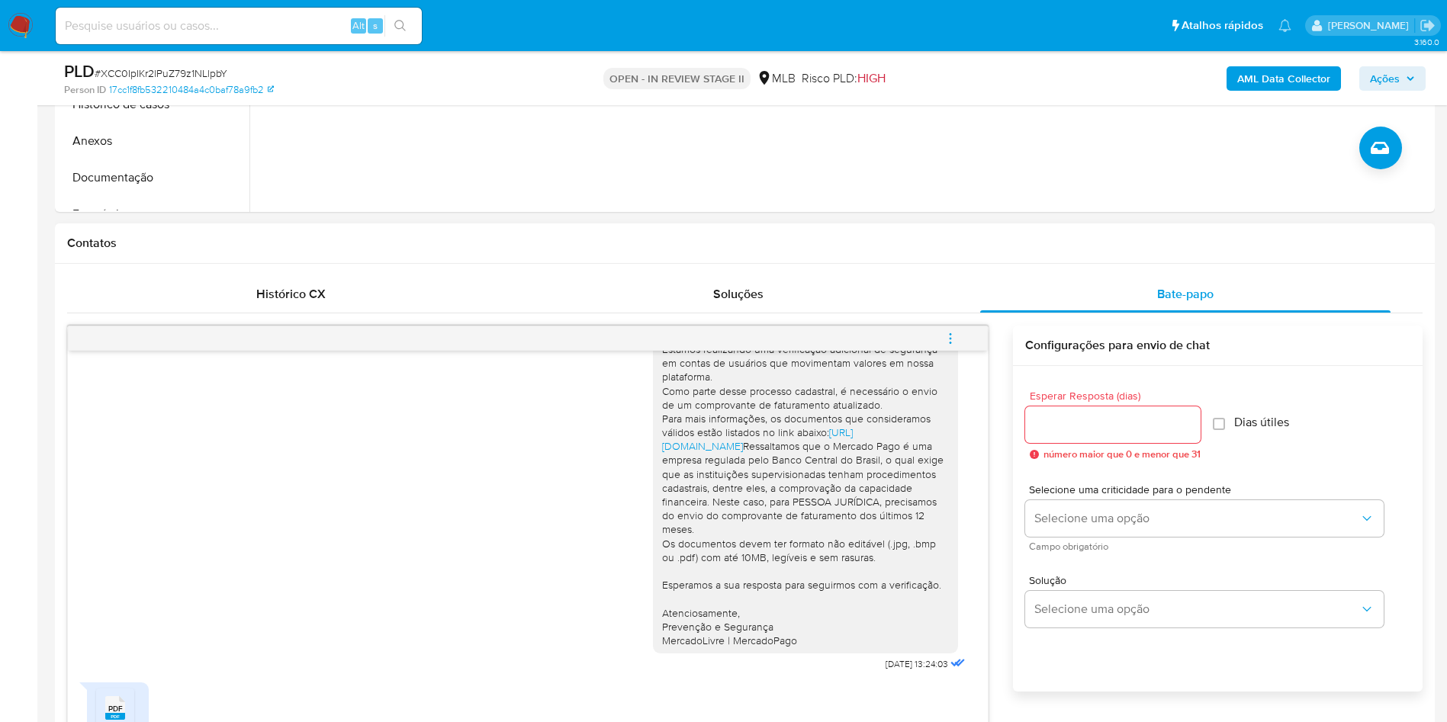
scroll to position [1029, 0]
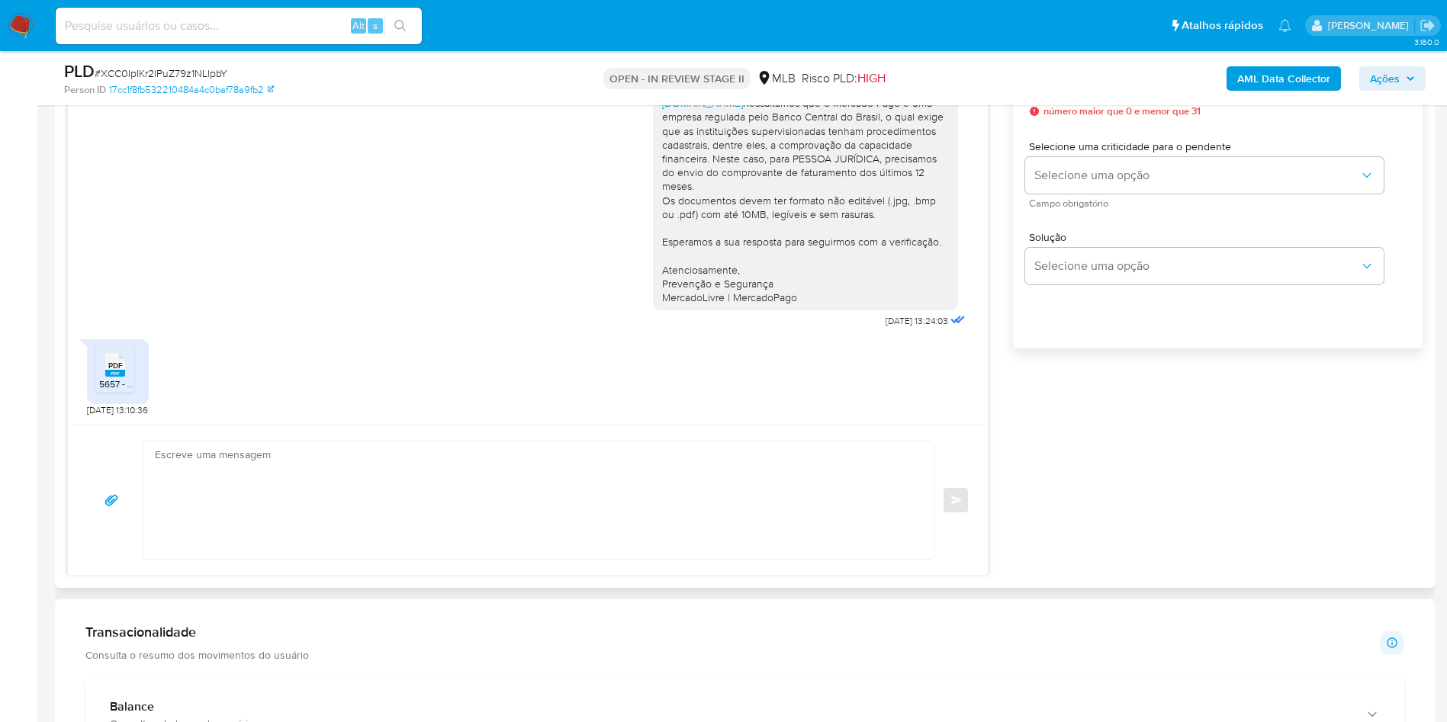
click at [120, 371] on span "PDF" at bounding box center [115, 366] width 14 height 10
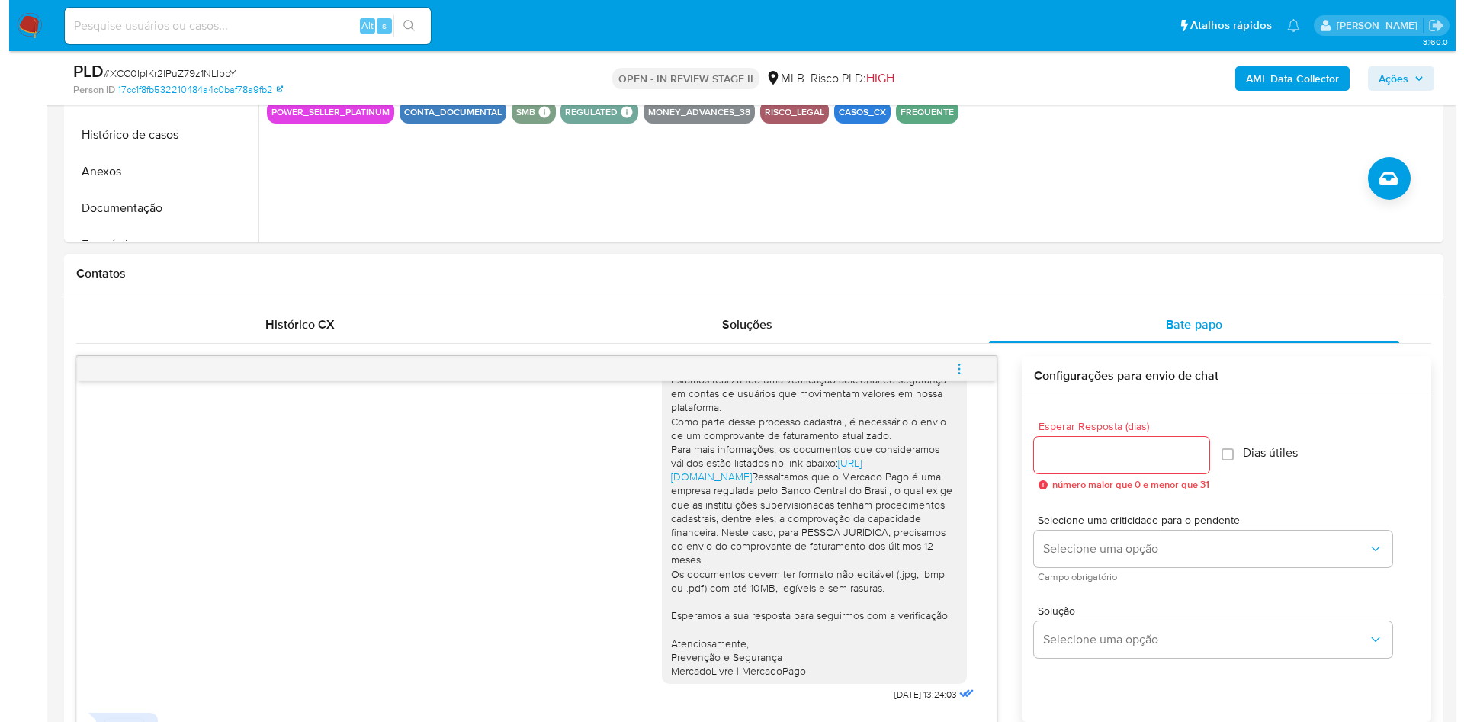
scroll to position [343, 0]
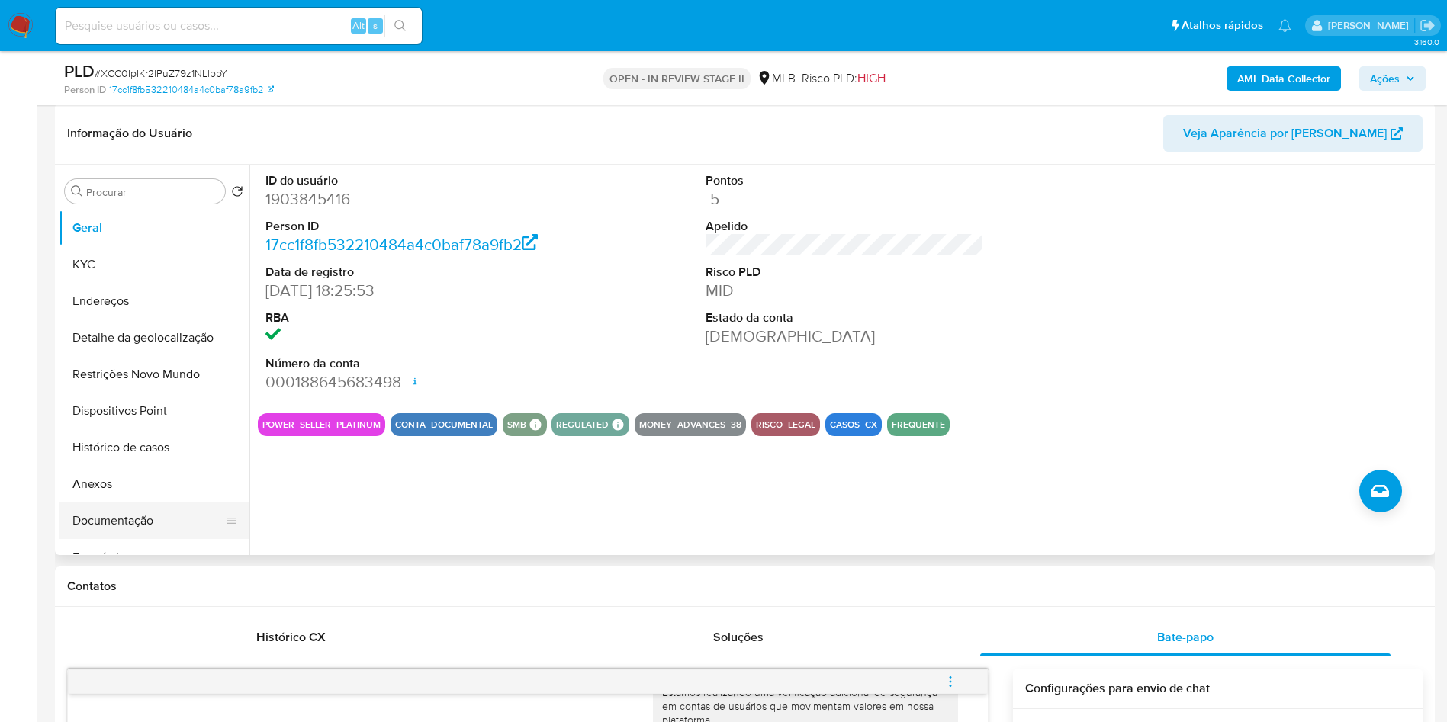
click at [136, 539] on button "Documentação" at bounding box center [148, 521] width 178 height 37
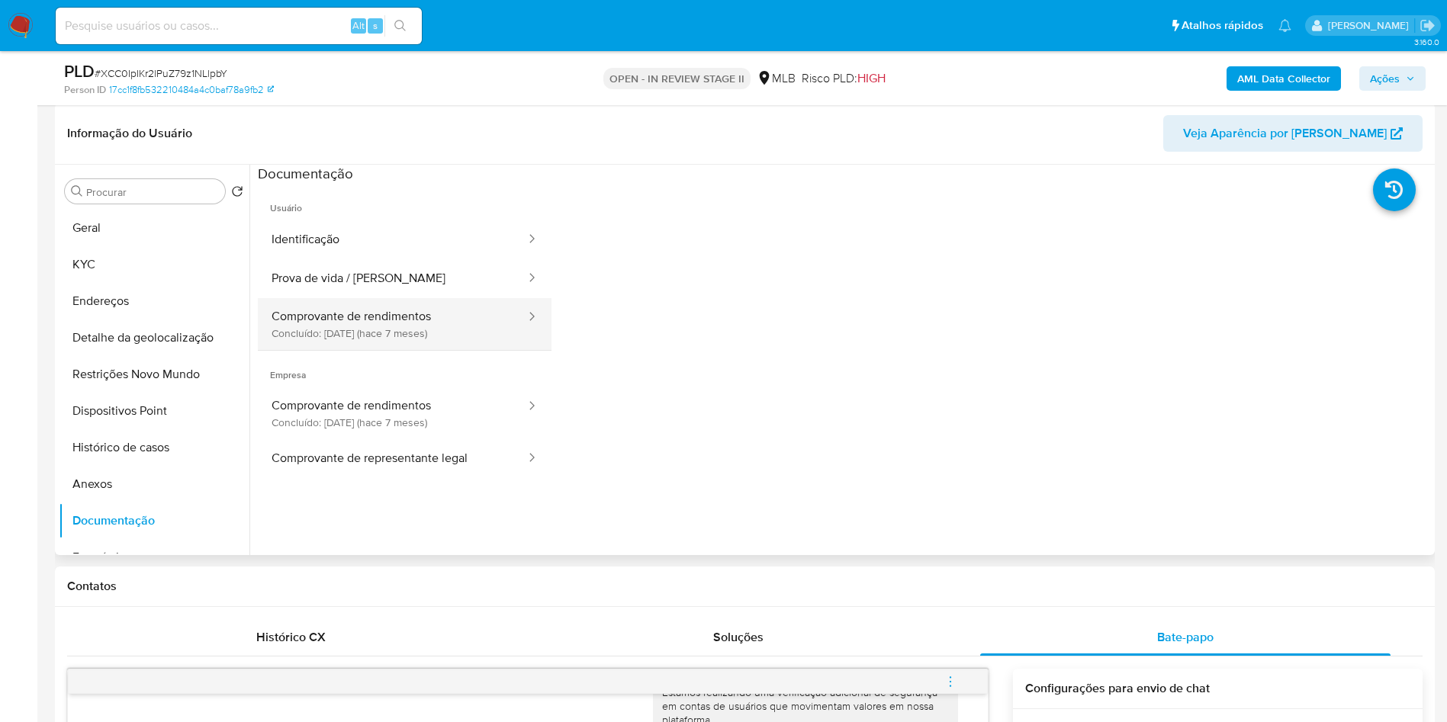
click at [412, 342] on button "Comprovante de rendimentos Concluído: 20/02/2025 (hace 7 meses)" at bounding box center [392, 324] width 269 height 52
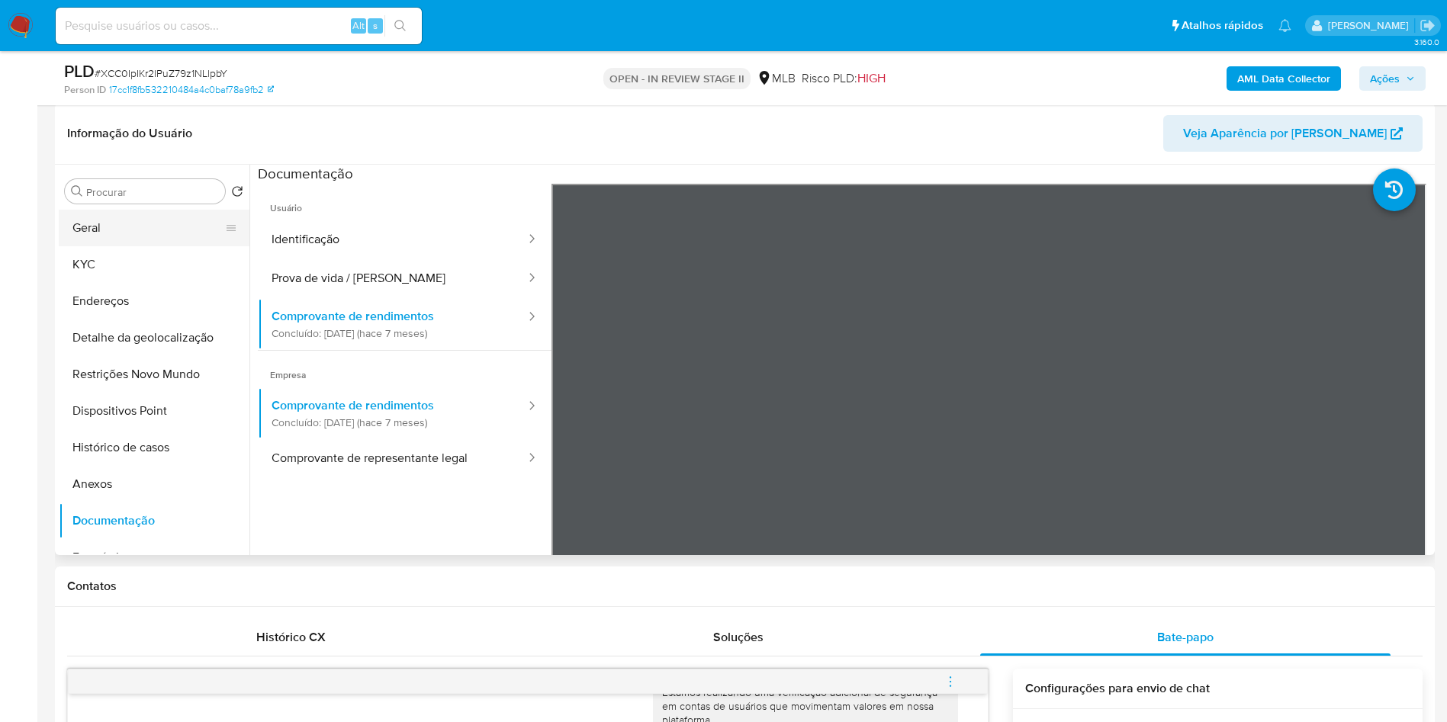
click at [143, 246] on button "Geral" at bounding box center [148, 228] width 178 height 37
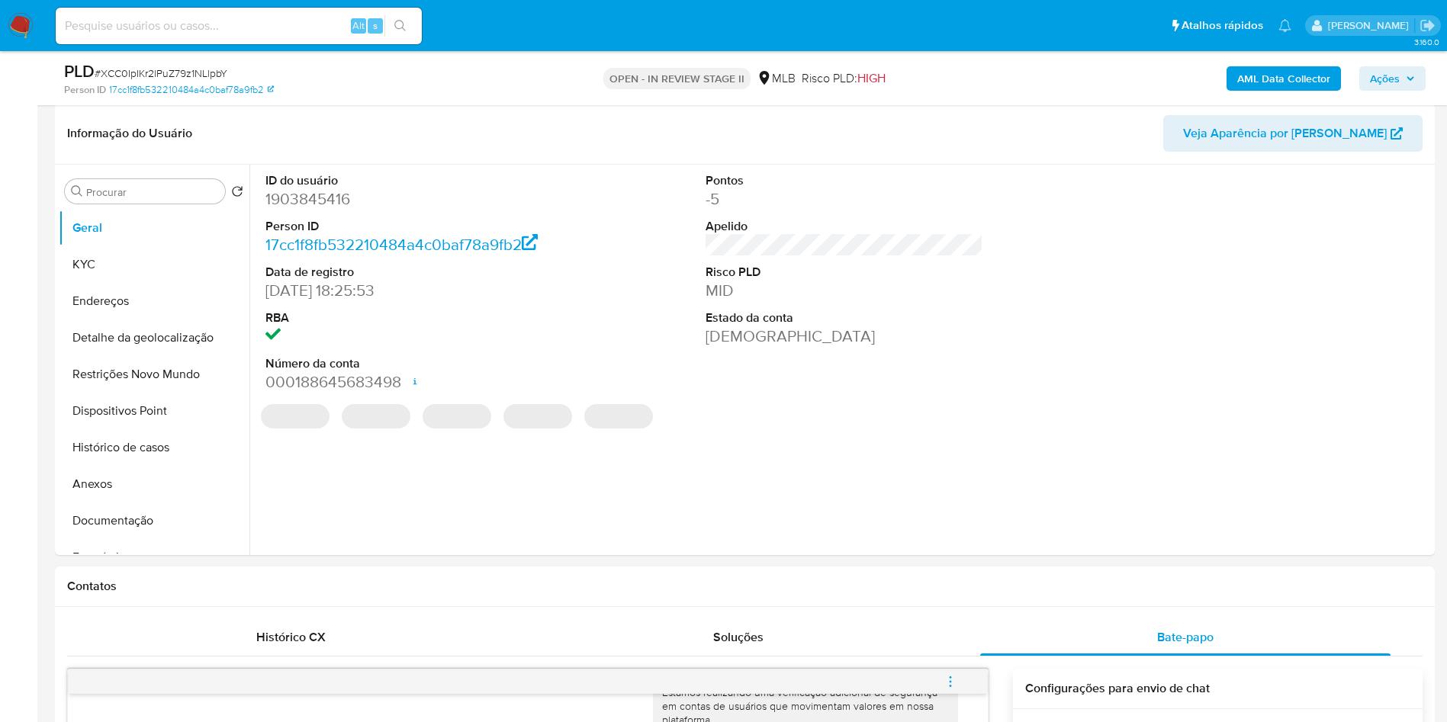
click at [333, 210] on dd "1903845416" at bounding box center [404, 198] width 278 height 21
copy dd "1903845416"
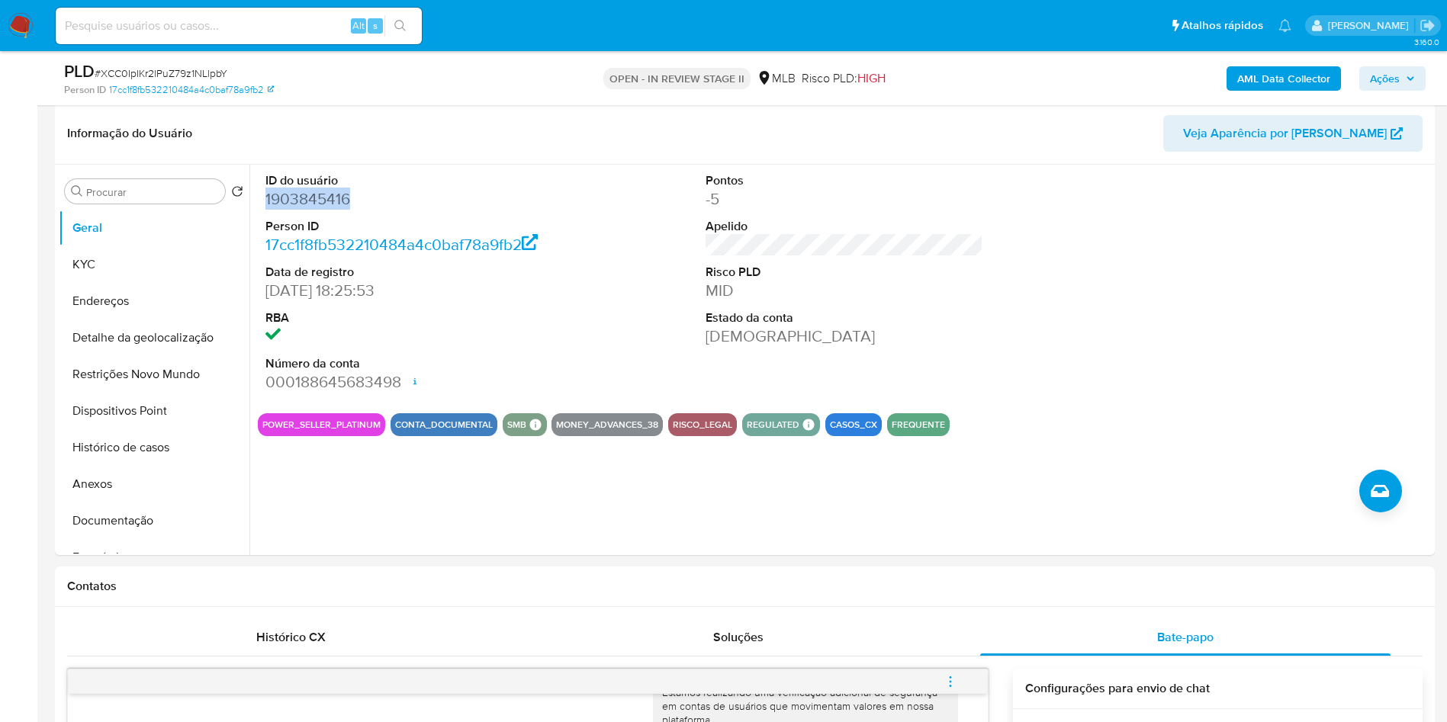
click at [1251, 65] on div "AML Data Collector Ações" at bounding box center [1200, 78] width 450 height 36
click at [1267, 88] on b "AML Data Collector" at bounding box center [1283, 78] width 93 height 24
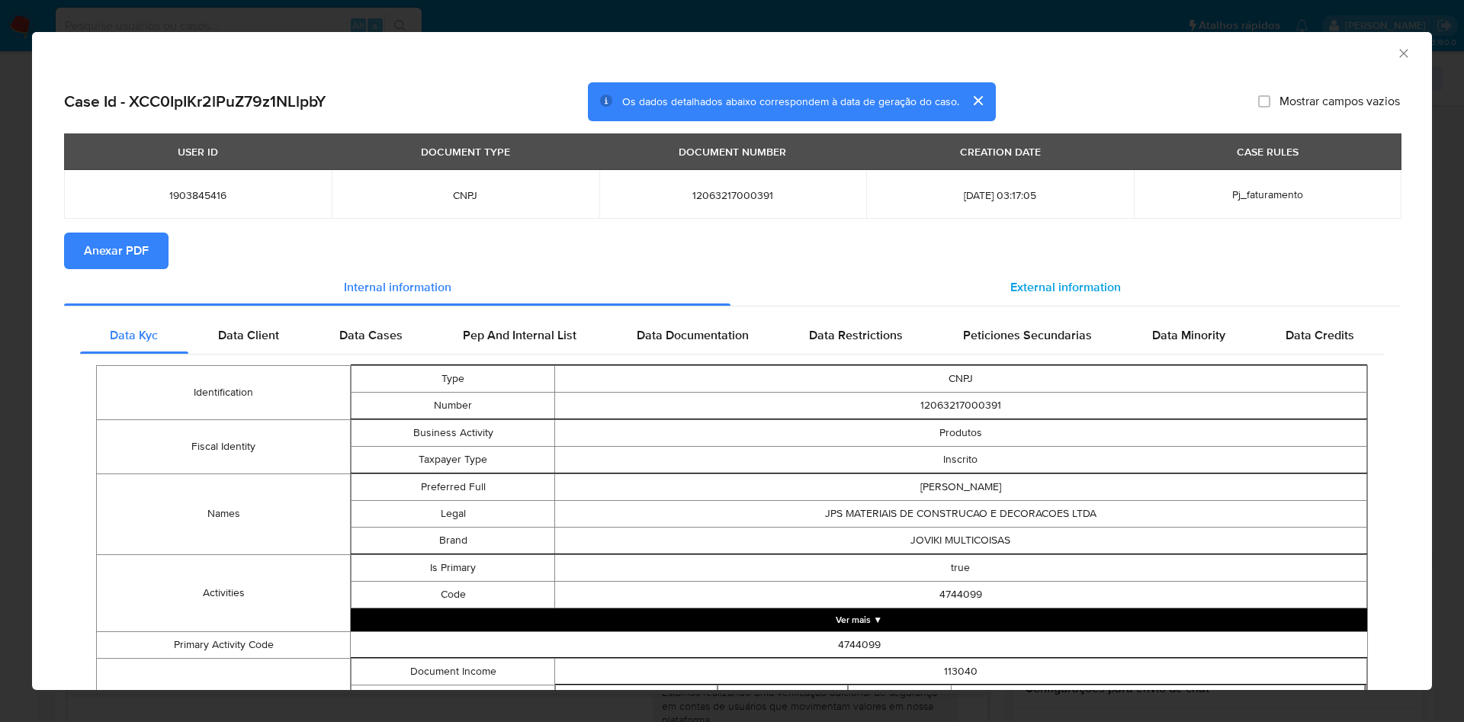
click at [1021, 282] on span "External information" at bounding box center [1065, 287] width 111 height 18
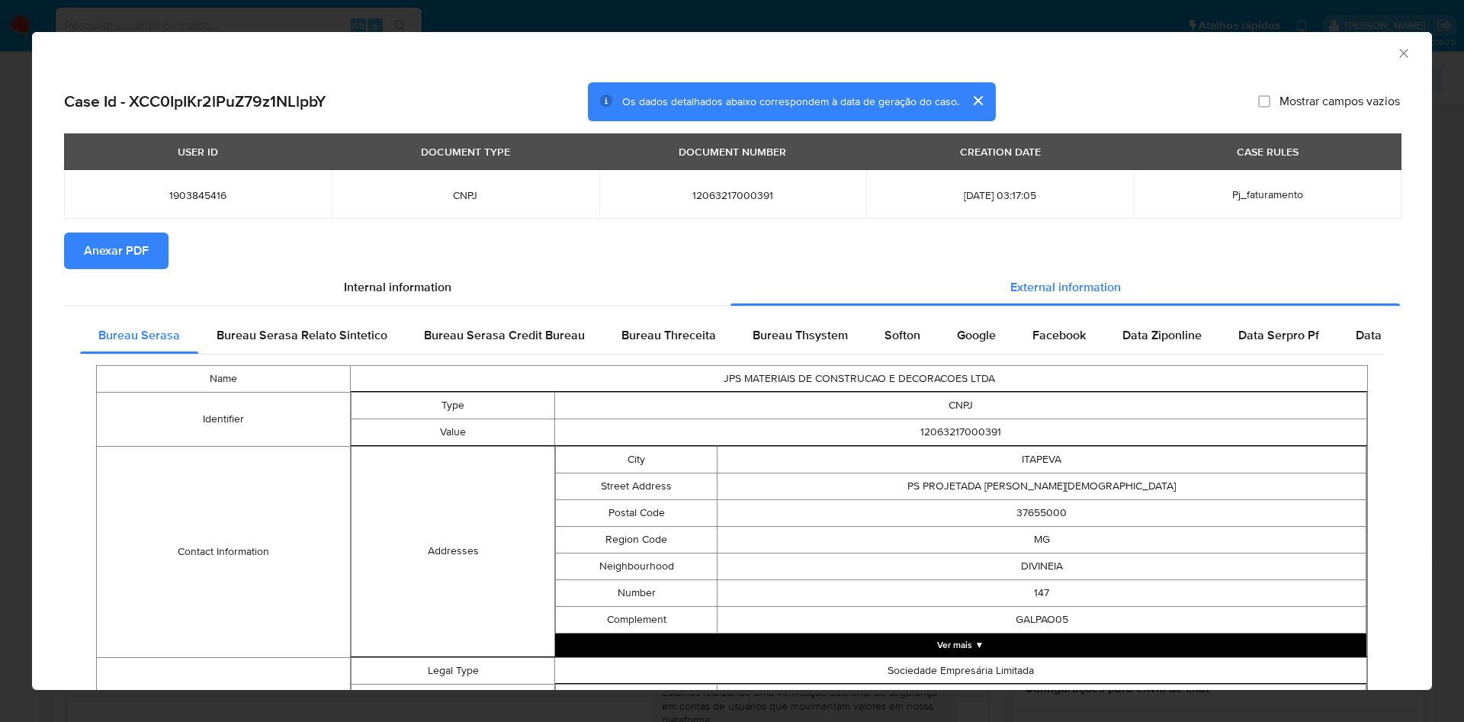
click at [140, 262] on span "Anexar PDF" at bounding box center [116, 251] width 65 height 34
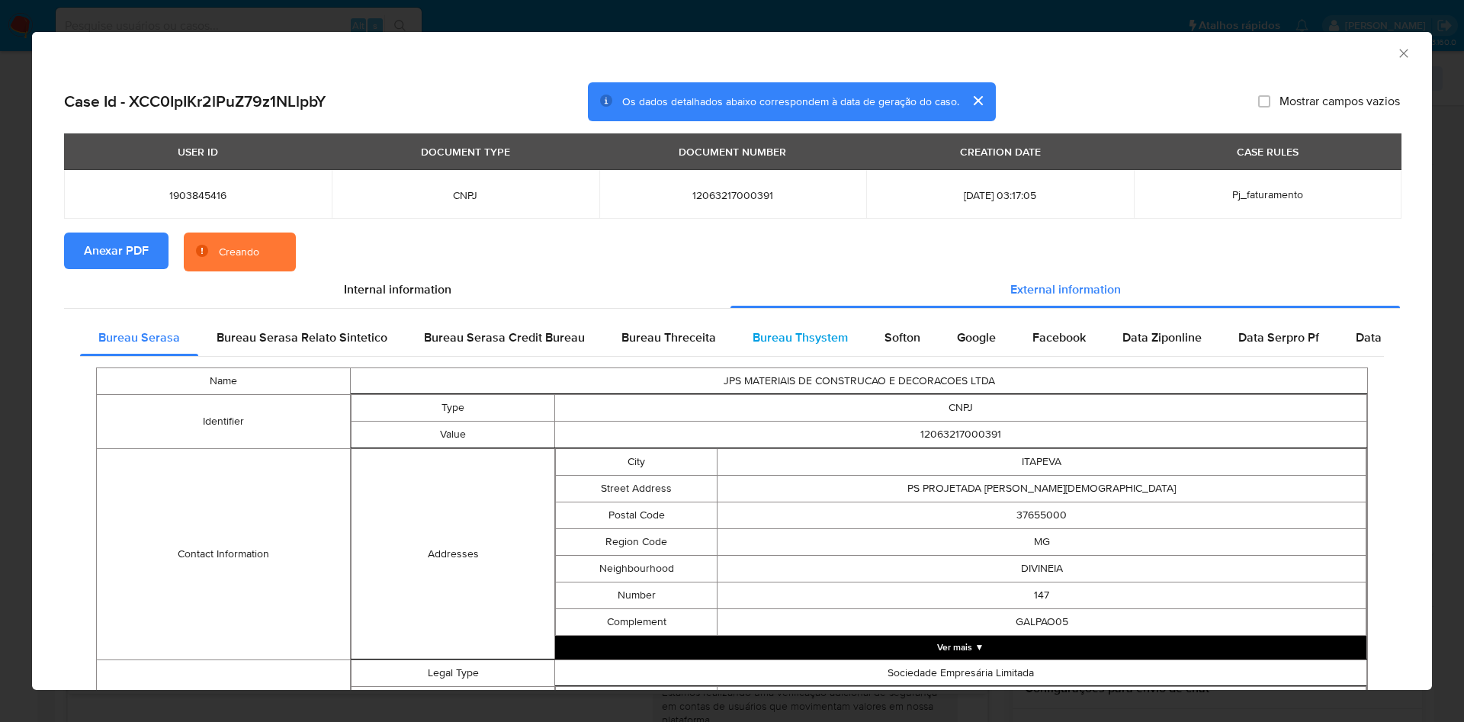
click at [808, 339] on span "Bureau Thsystem" at bounding box center [800, 338] width 95 height 18
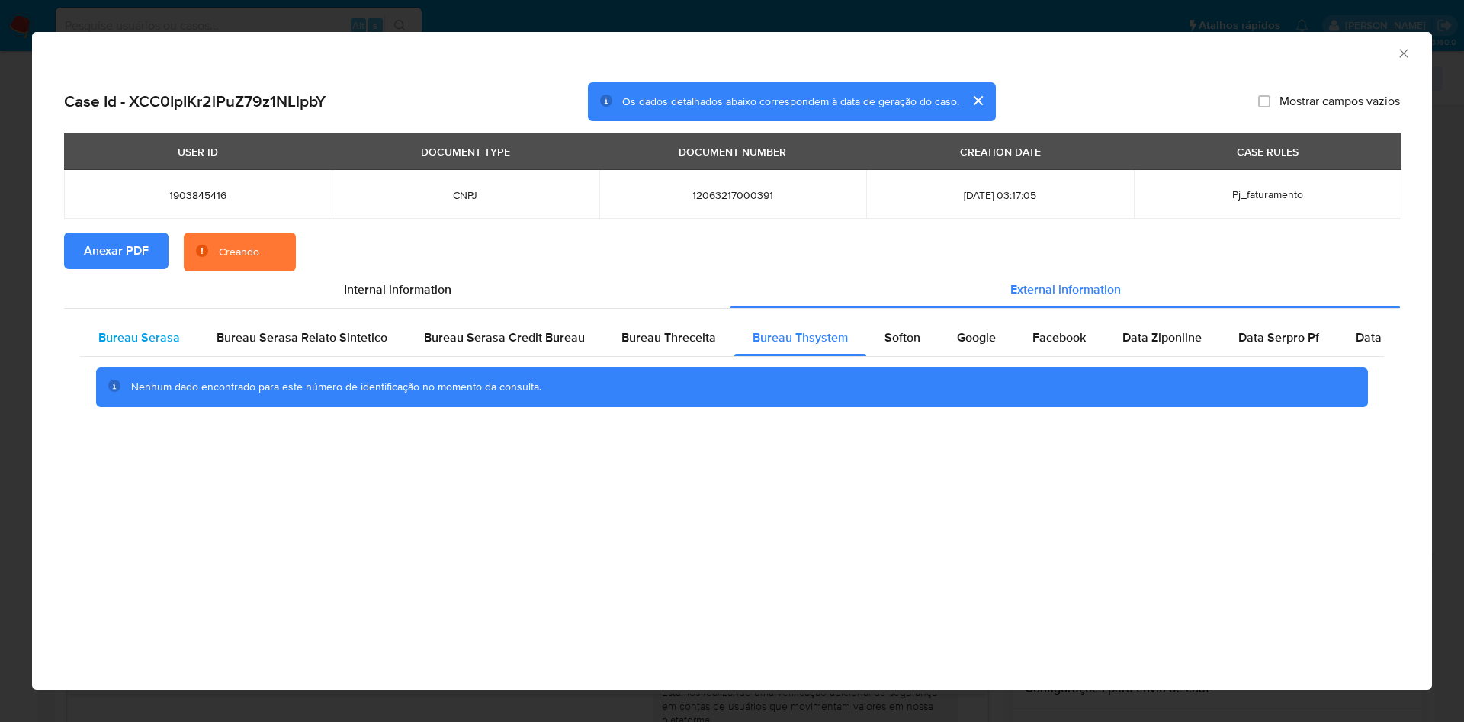
click at [142, 351] on div "Bureau Serasa" at bounding box center [139, 337] width 118 height 37
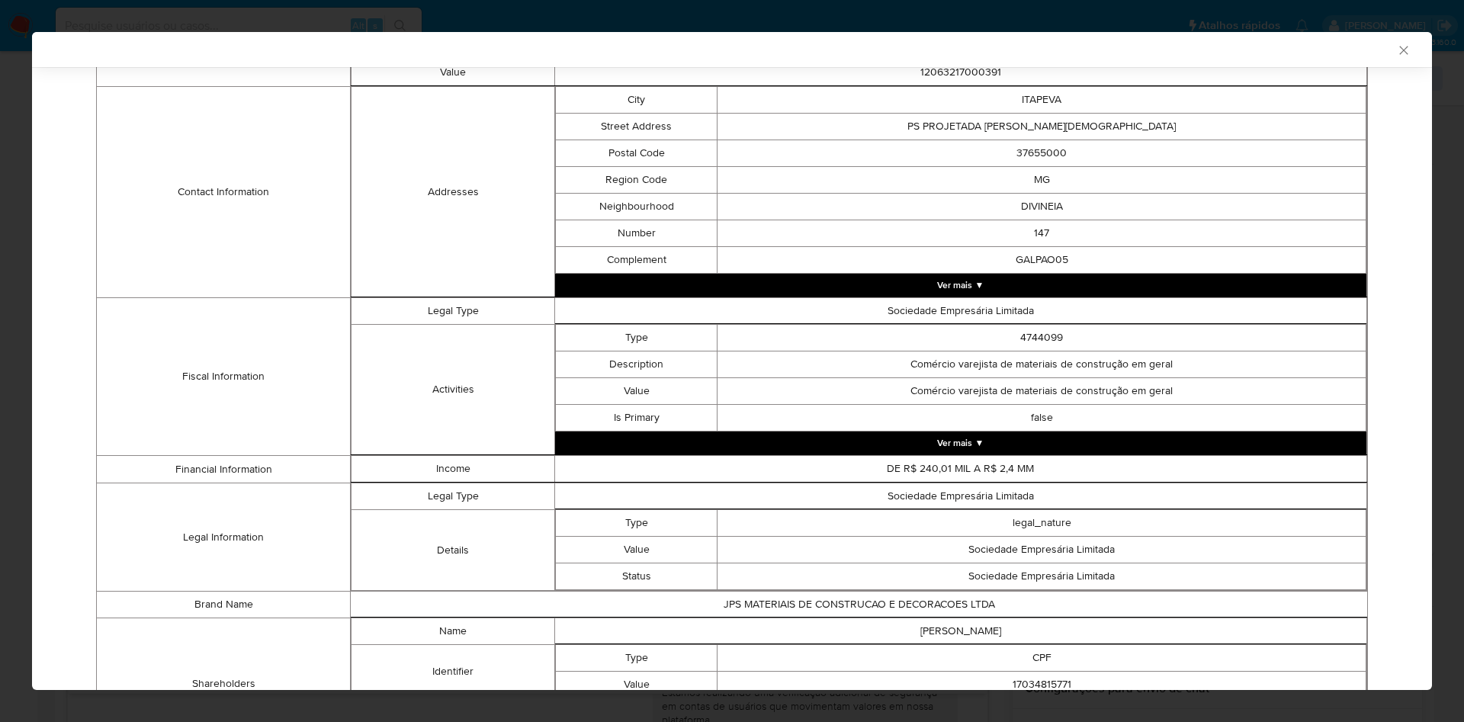
scroll to position [500, 0]
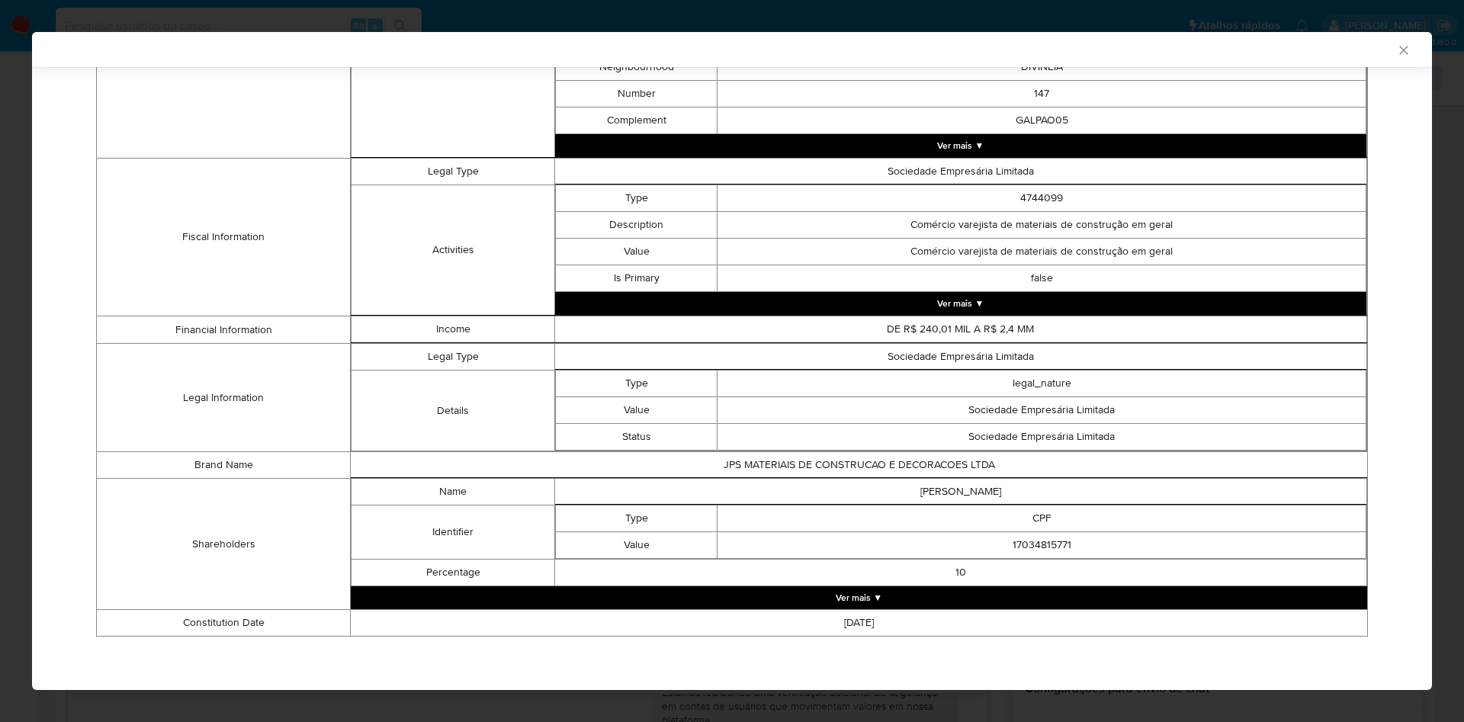
click at [856, 596] on button "Ver mais ▼" at bounding box center [859, 597] width 1016 height 23
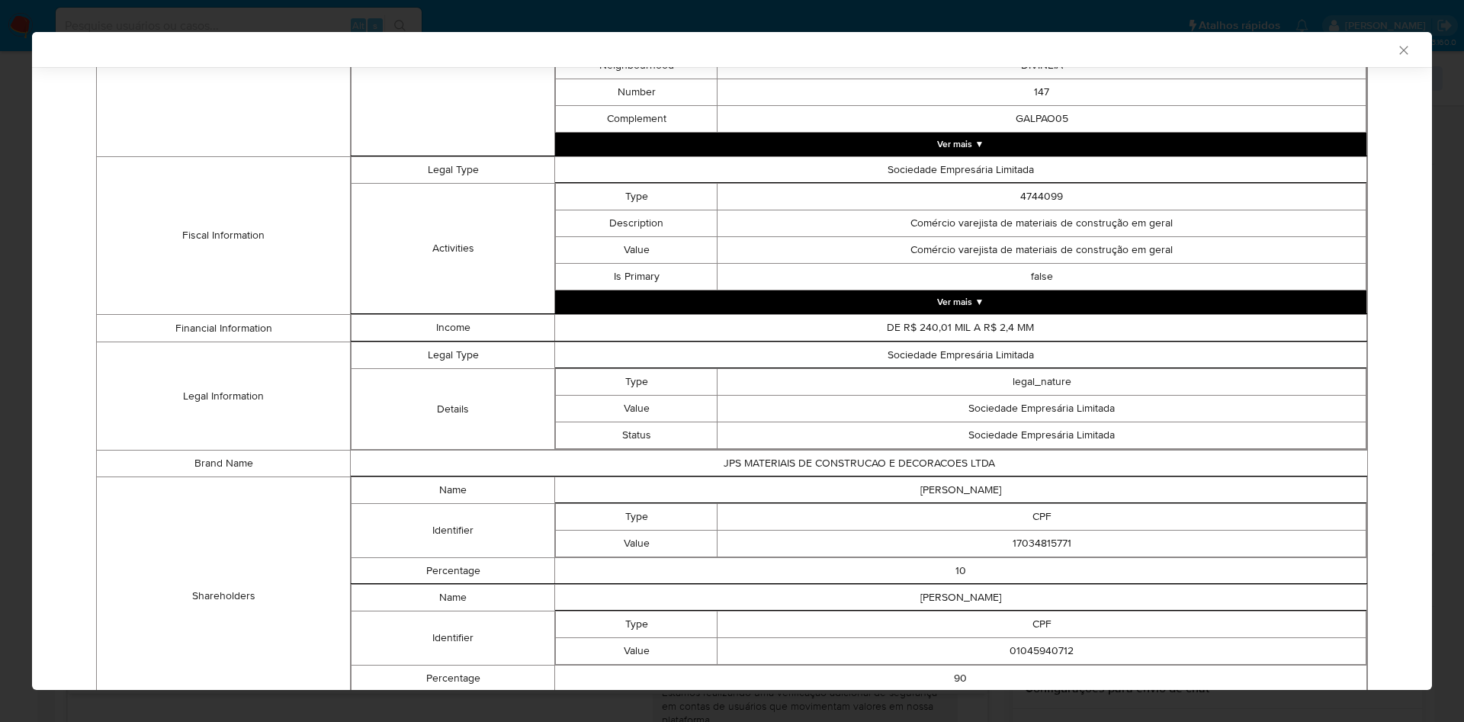
scroll to position [608, 0]
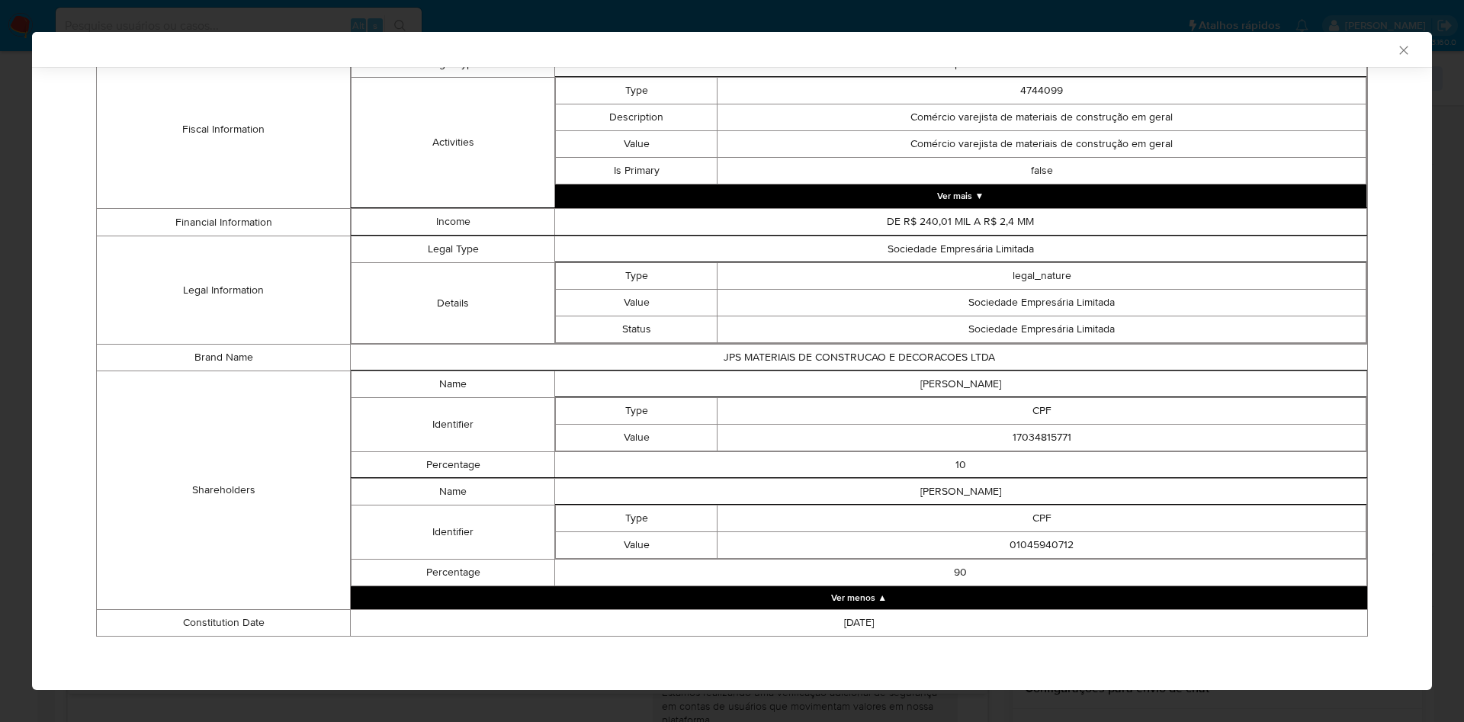
click at [1022, 442] on td "17034815771" at bounding box center [1042, 438] width 649 height 27
copy td "17034815771"
click at [1013, 547] on td "01045940712" at bounding box center [1042, 544] width 649 height 27
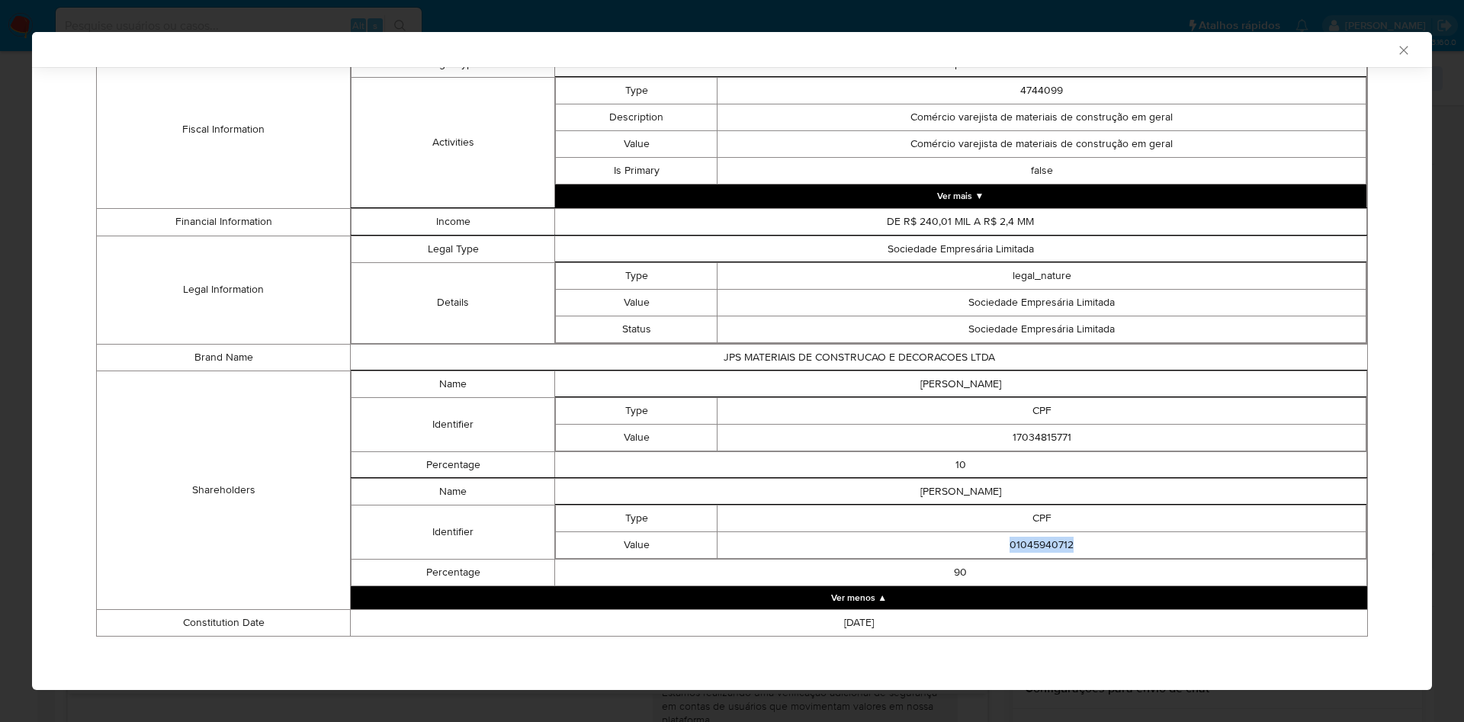
click at [1013, 547] on td "01045940712" at bounding box center [1042, 544] width 649 height 27
copy td "01045940712"
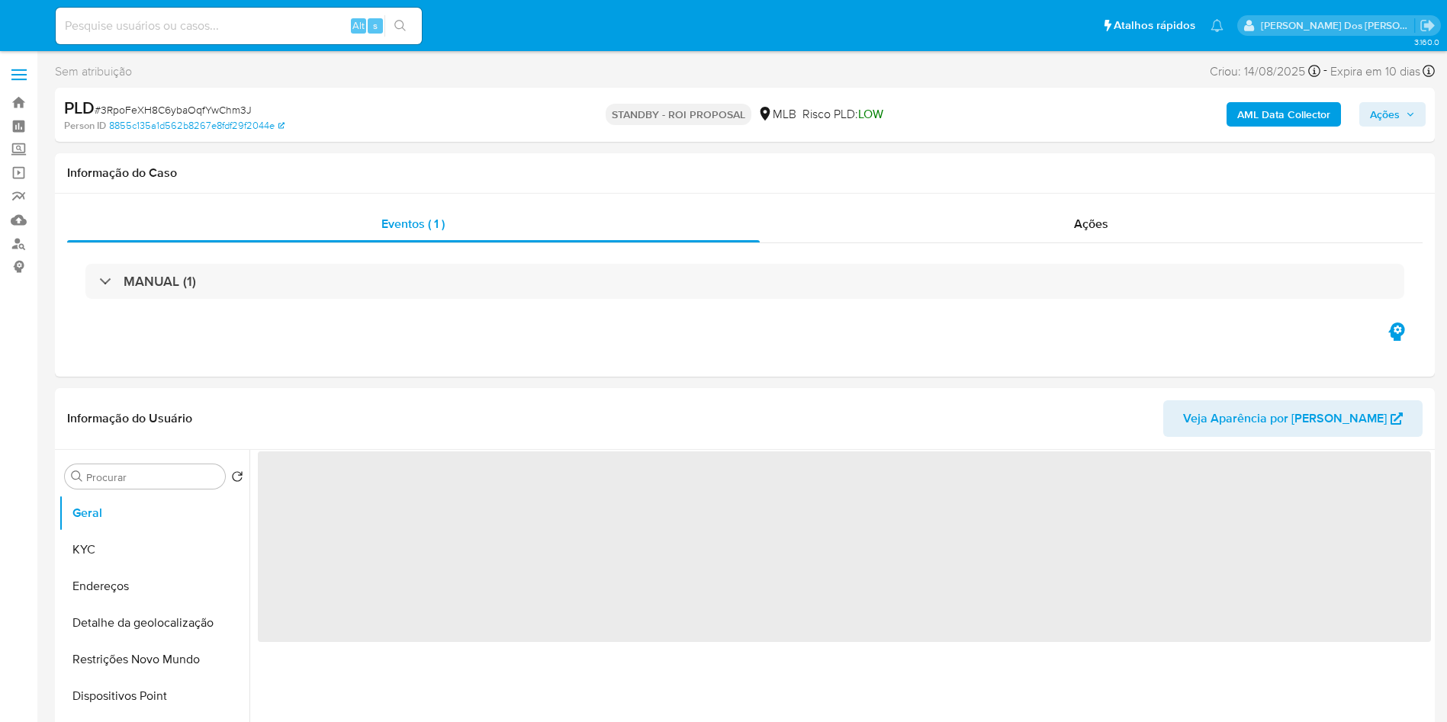
select select "10"
